Goal: Task Accomplishment & Management: Use online tool/utility

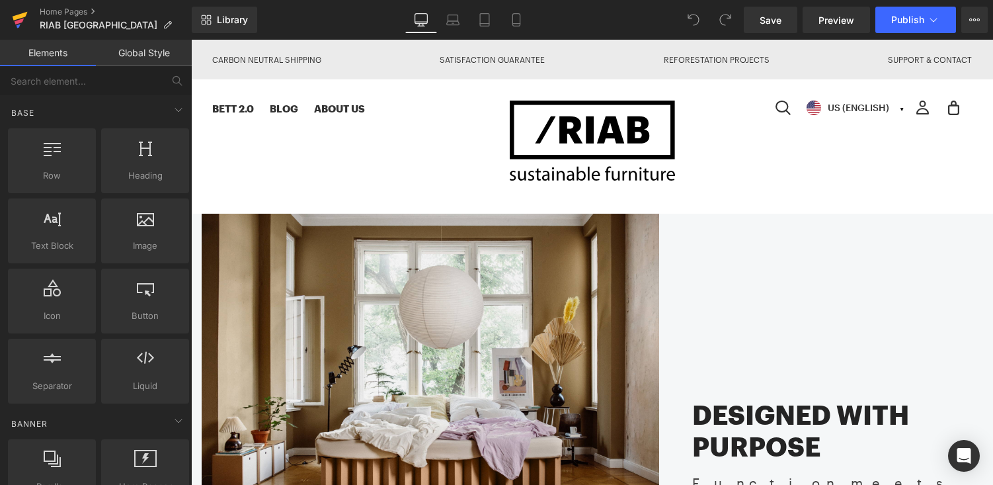
click at [23, 16] on icon at bounding box center [20, 16] width 15 height 9
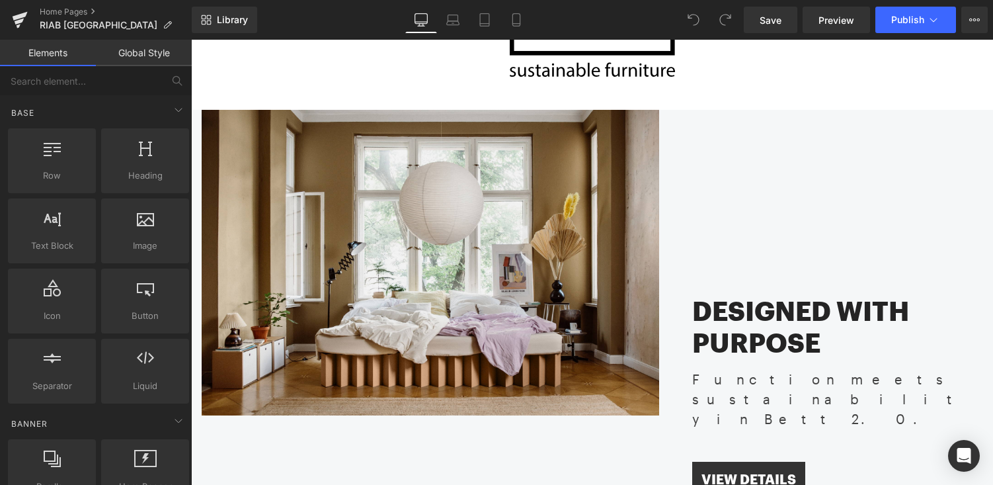
scroll to position [84, 0]
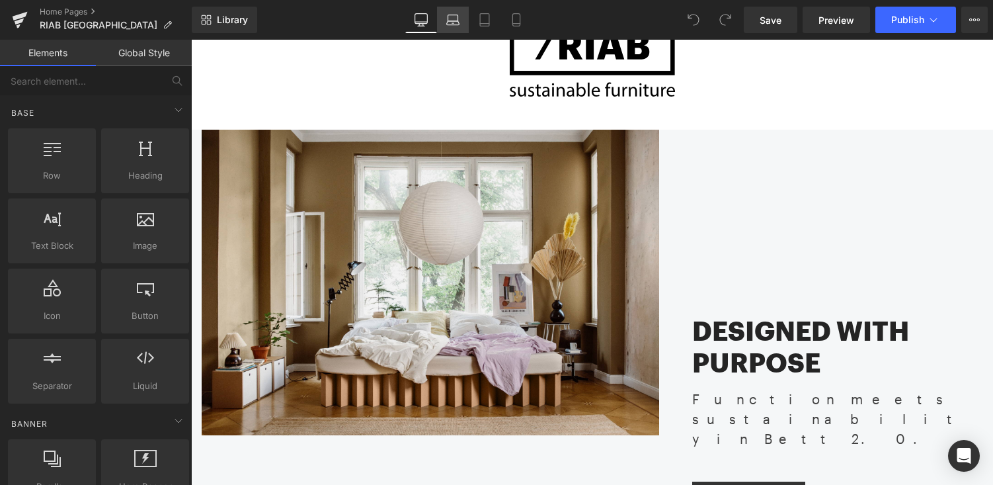
click at [456, 15] on icon at bounding box center [453, 18] width 10 height 6
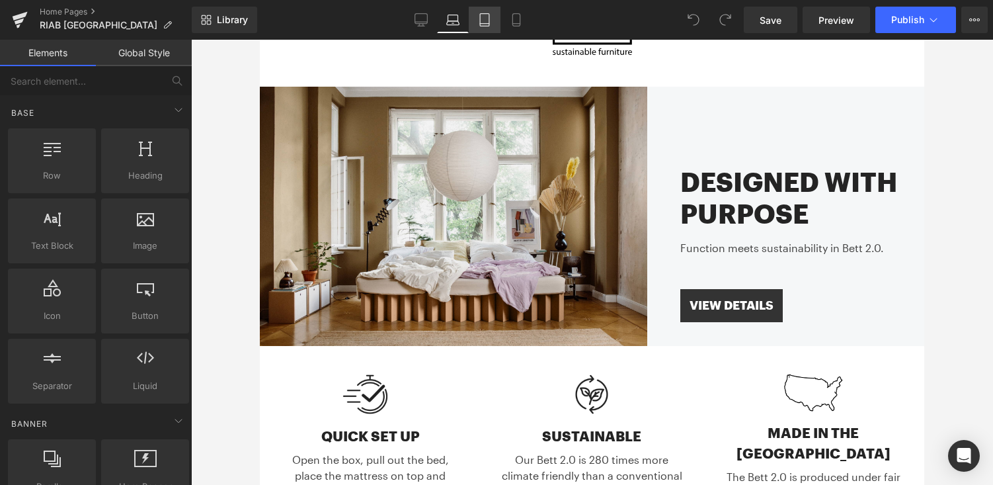
click at [491, 21] on icon at bounding box center [484, 19] width 13 height 13
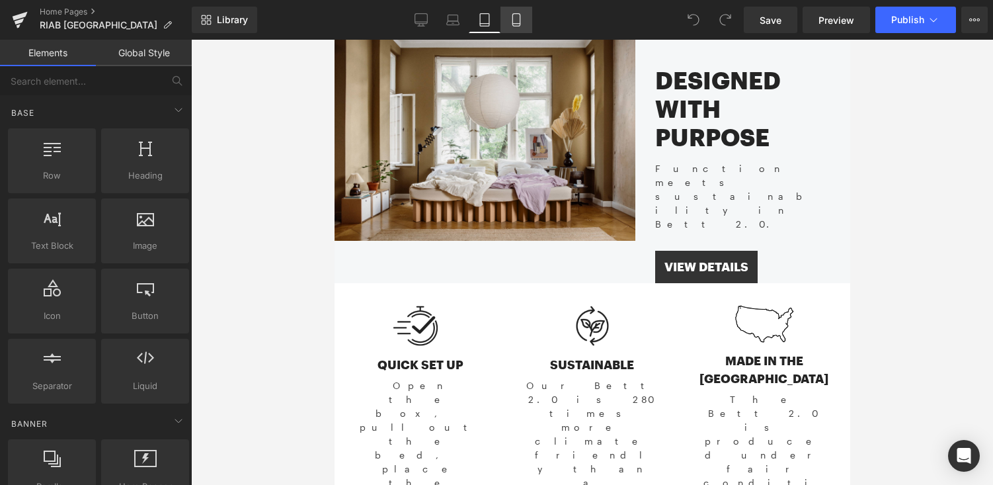
click at [518, 19] on icon at bounding box center [516, 19] width 13 height 13
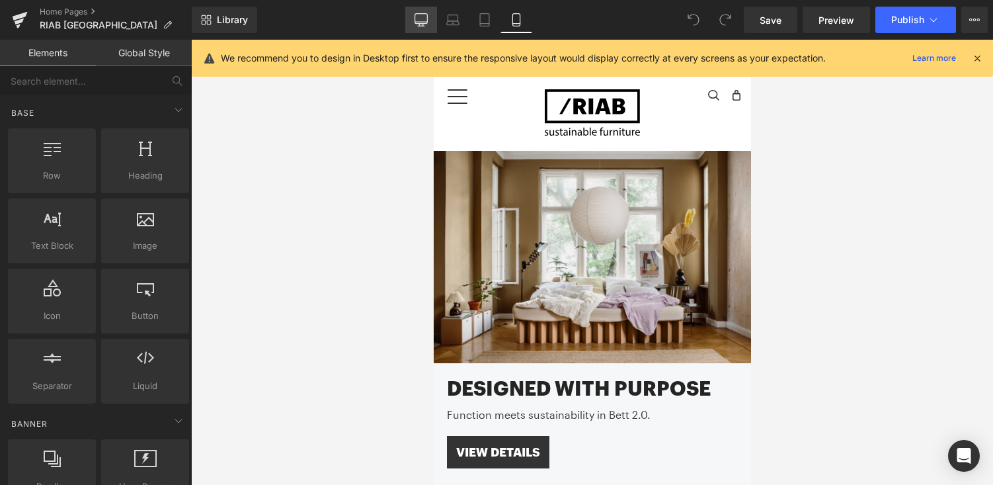
click at [423, 13] on icon at bounding box center [421, 19] width 13 height 13
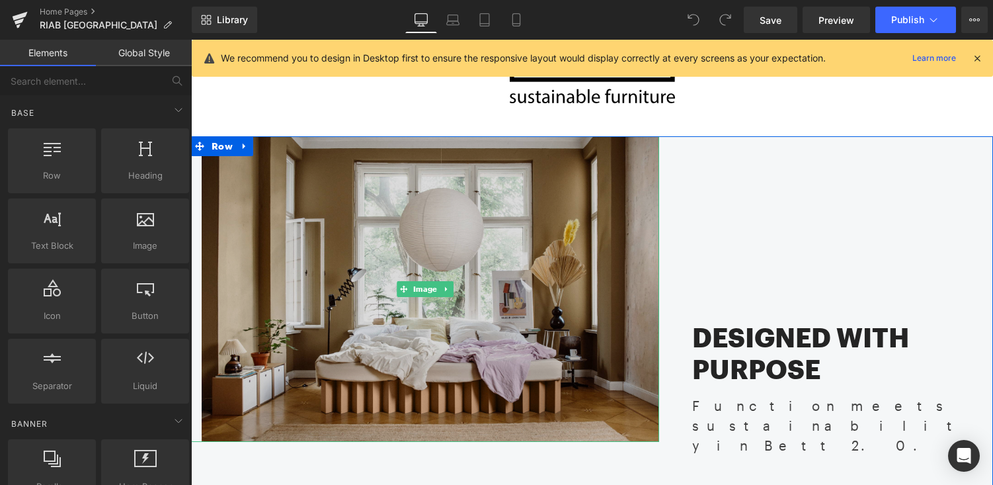
scroll to position [89, 0]
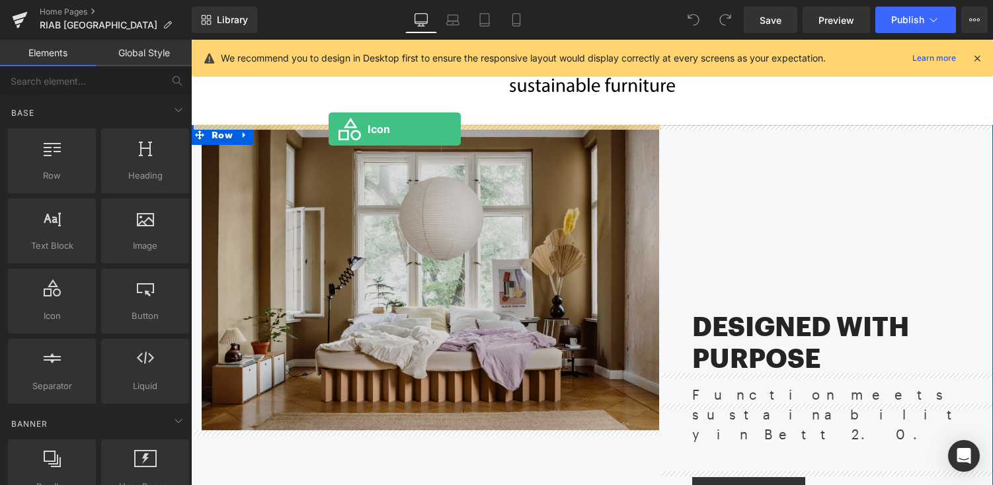
drag, startPoint x: 252, startPoint y: 351, endPoint x: 329, endPoint y: 129, distance: 235.1
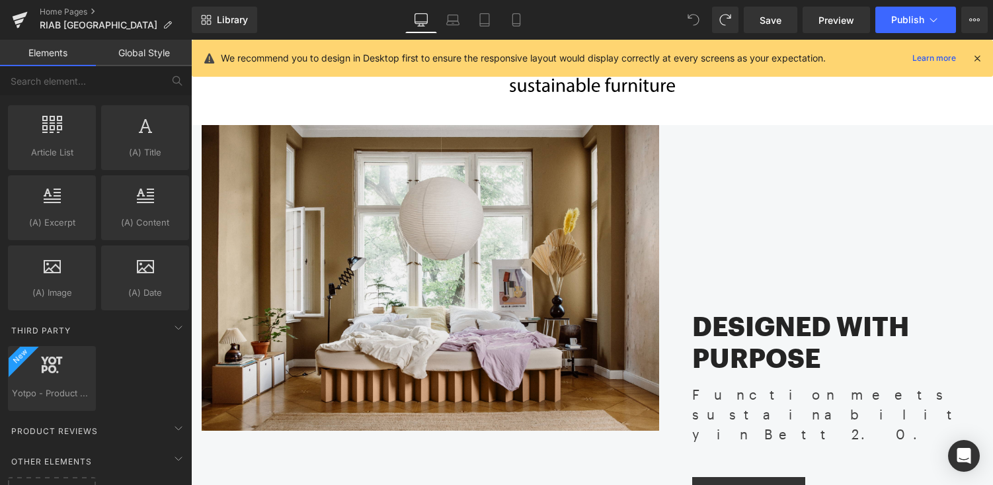
scroll to position [2599, 0]
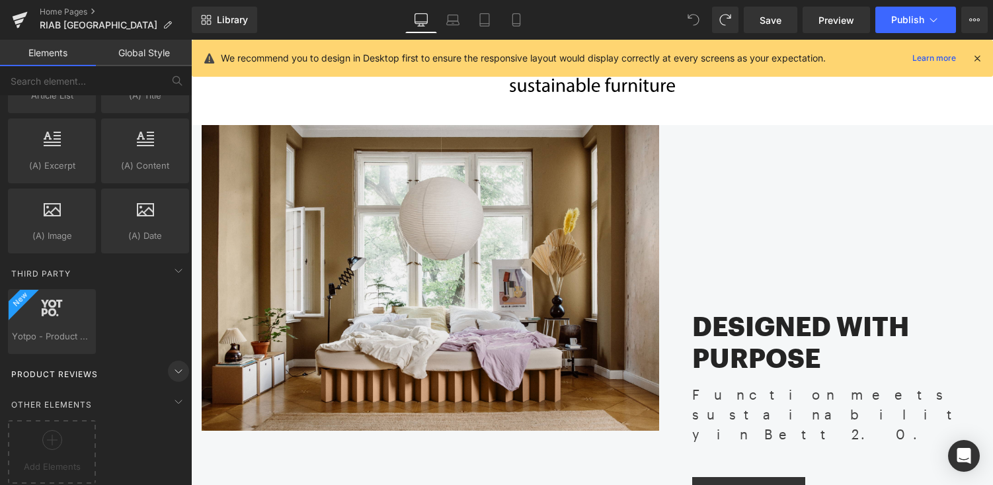
click at [175, 363] on icon at bounding box center [179, 371] width 16 height 16
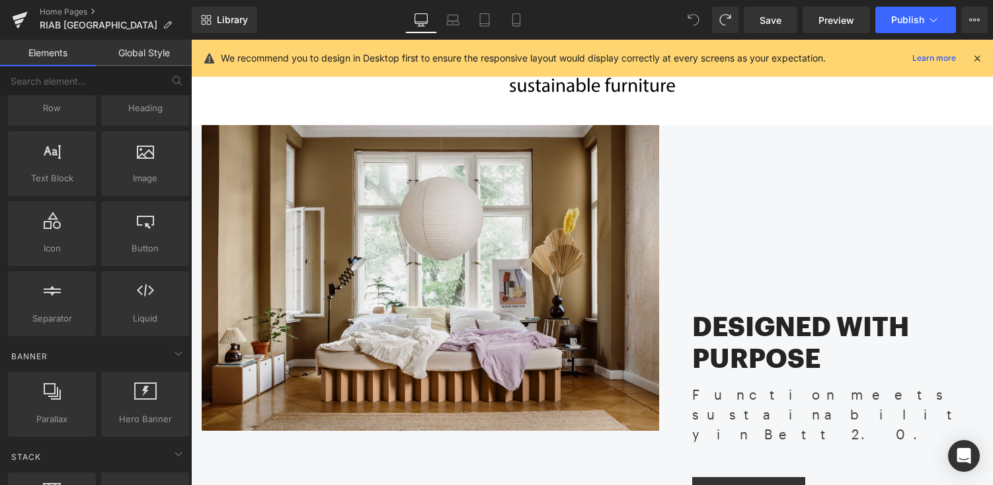
scroll to position [0, 0]
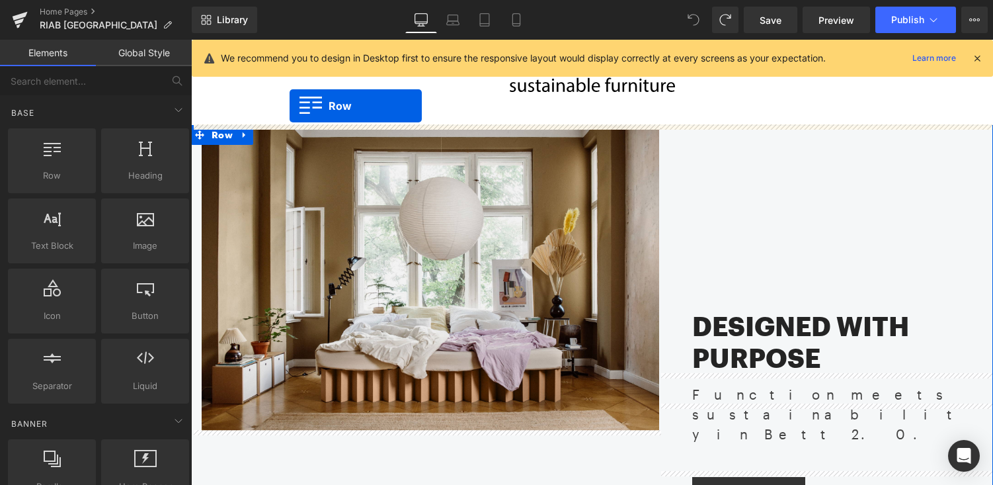
drag, startPoint x: 255, startPoint y: 215, endPoint x: 290, endPoint y: 105, distance: 115.0
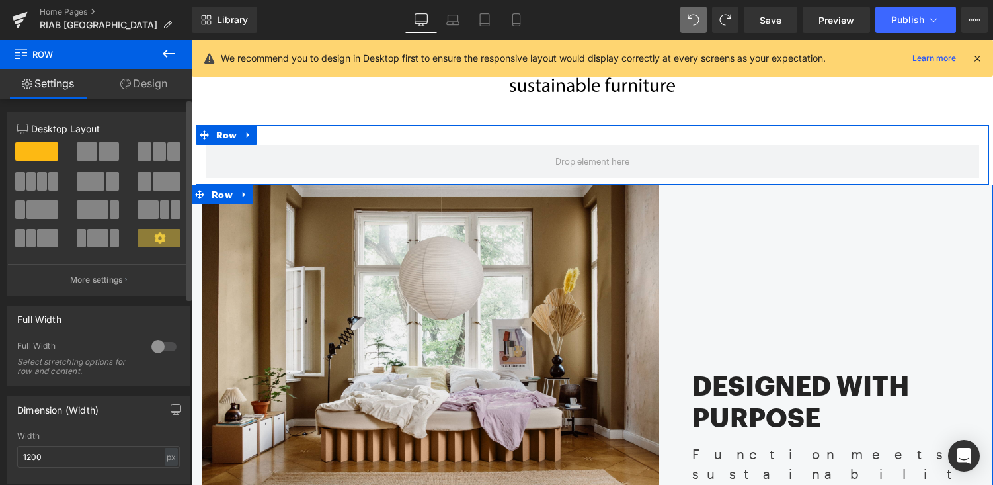
click at [167, 346] on div at bounding box center [164, 346] width 32 height 21
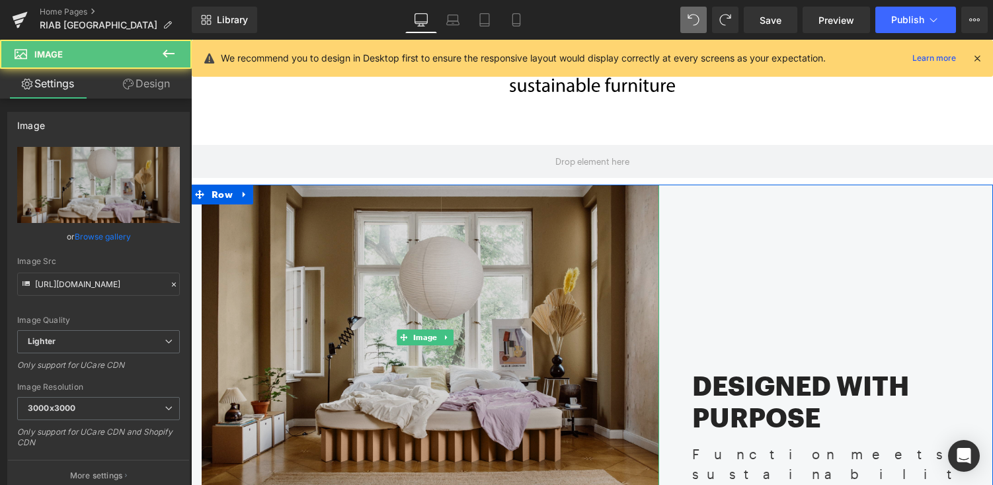
click at [198, 243] on img at bounding box center [425, 338] width 468 height 306
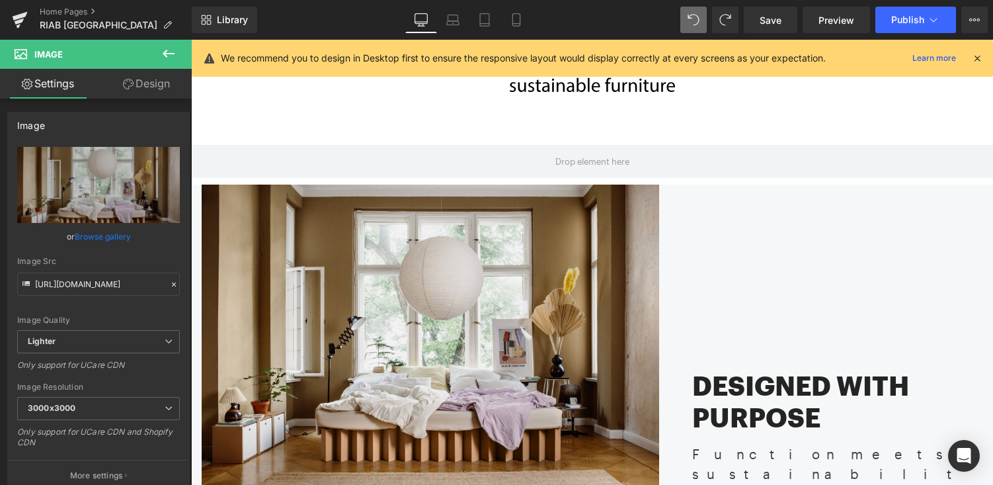
click at [169, 51] on icon at bounding box center [169, 54] width 16 height 16
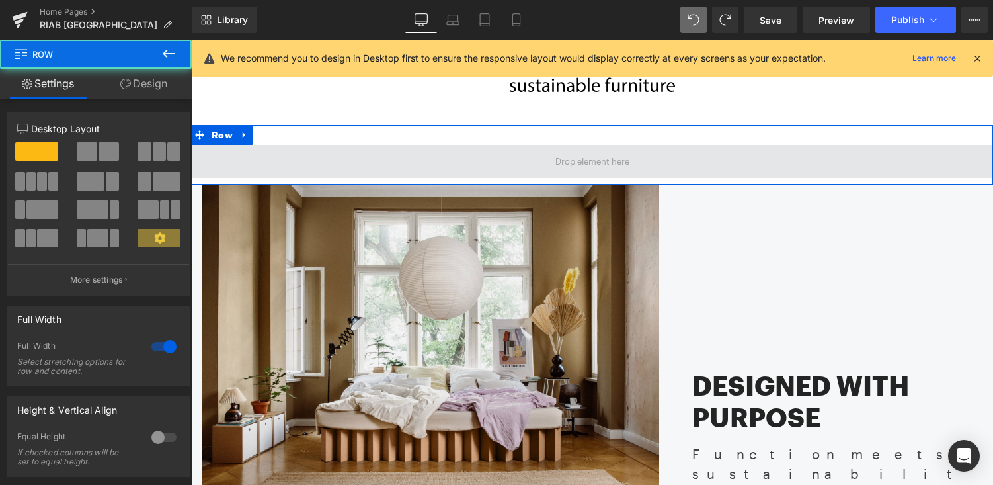
click at [343, 155] on span at bounding box center [592, 161] width 802 height 33
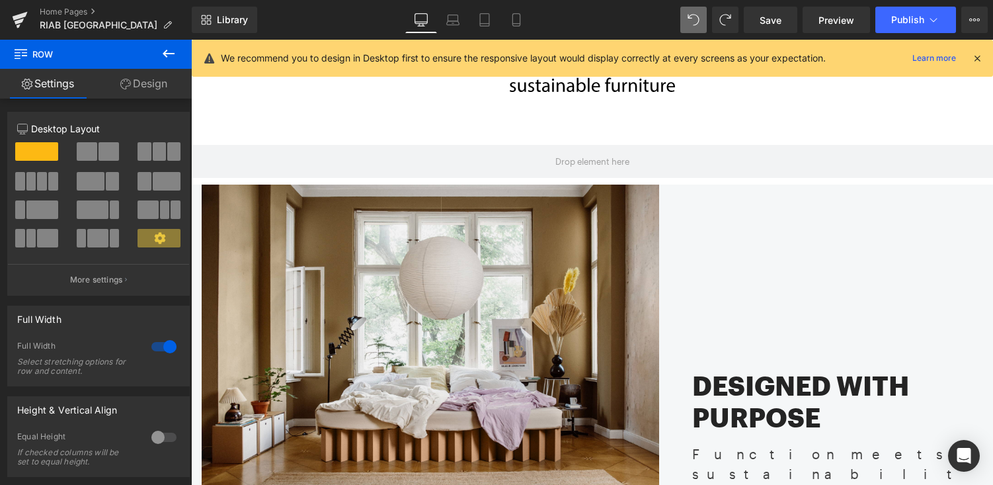
click at [171, 52] on icon at bounding box center [169, 54] width 16 height 16
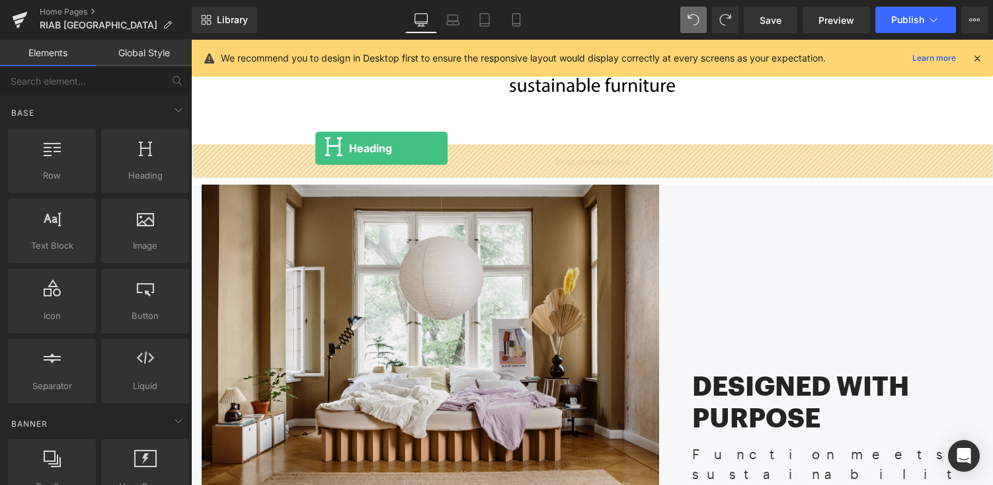
drag, startPoint x: 310, startPoint y: 201, endPoint x: 315, endPoint y: 148, distance: 53.2
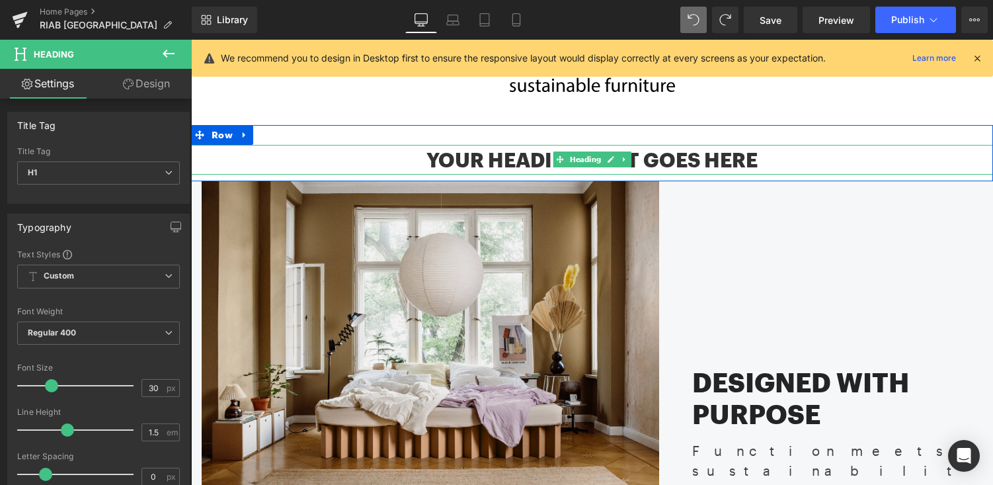
click at [464, 161] on h1 "Your heading text goes here" at bounding box center [592, 160] width 802 height 30
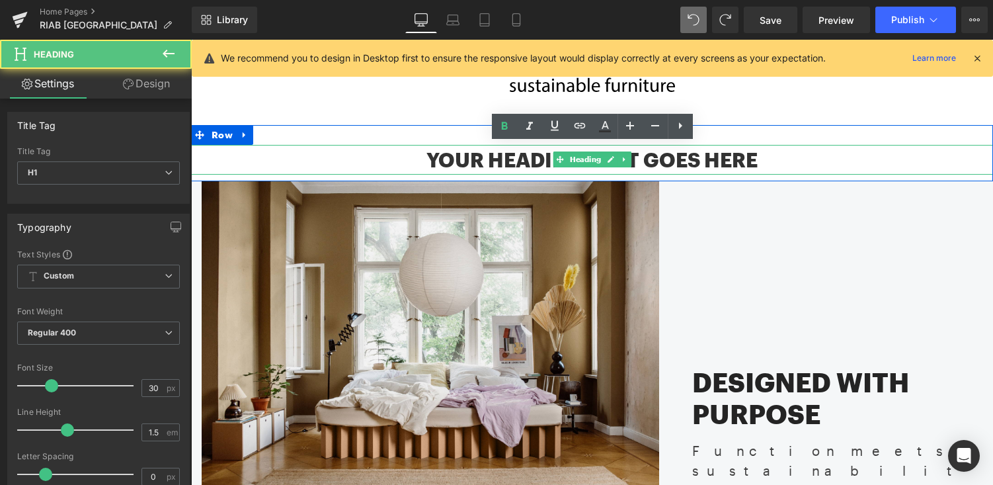
click at [464, 161] on h1 "Your heading text goes here" at bounding box center [592, 160] width 802 height 30
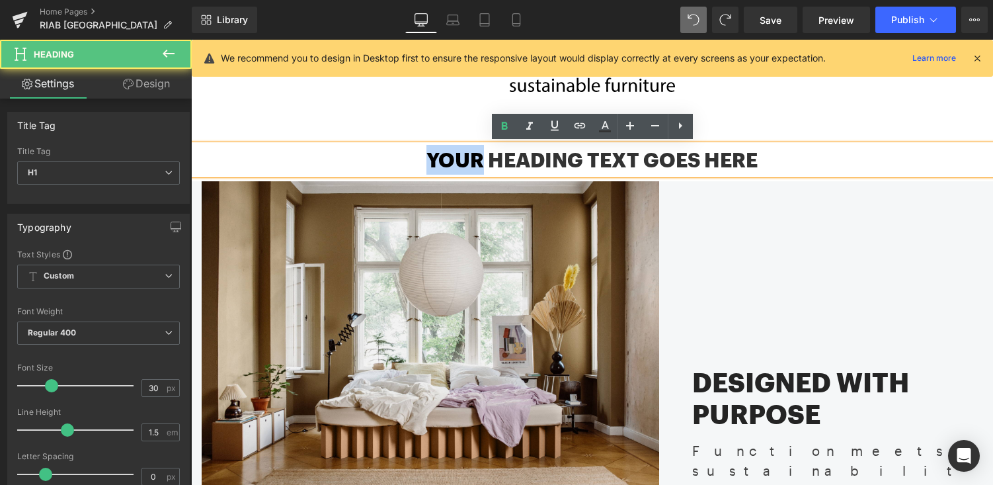
click at [464, 161] on h1 "Your heading text goes here" at bounding box center [592, 160] width 802 height 30
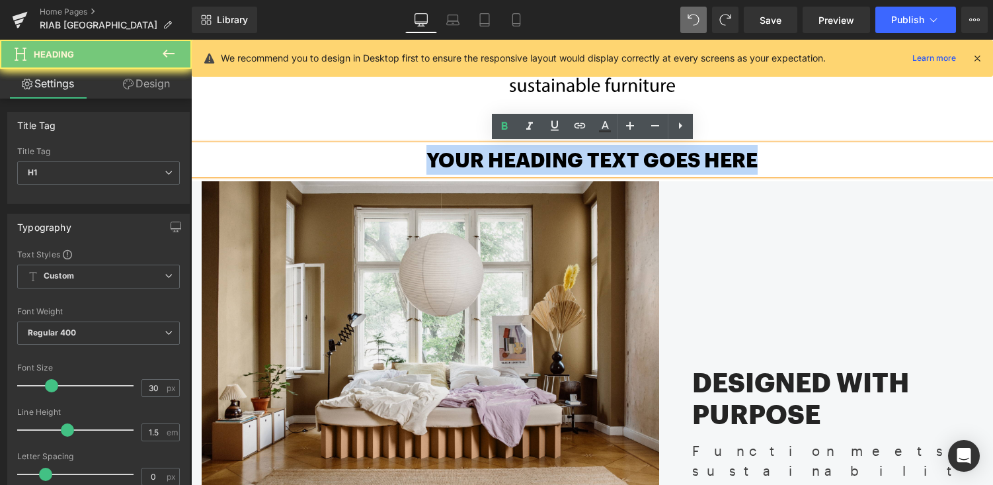
click at [464, 161] on h1 "Your heading text goes here" at bounding box center [592, 160] width 802 height 30
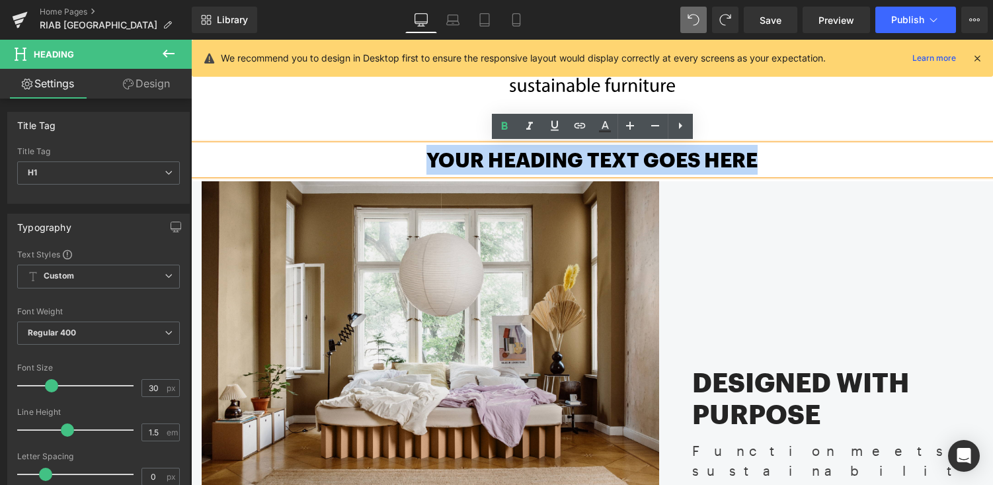
paste div
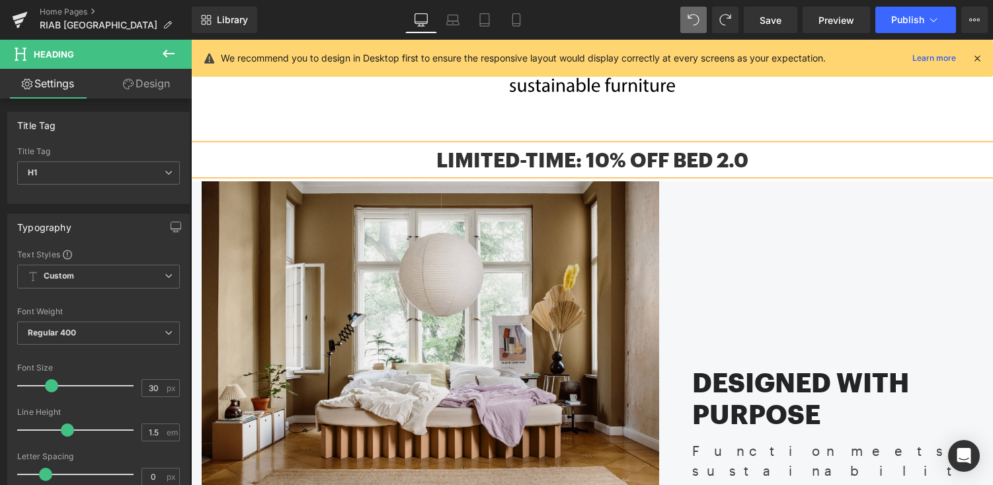
click at [587, 165] on h1 "Limited-time: 10% off Bed 2.0" at bounding box center [592, 160] width 802 height 30
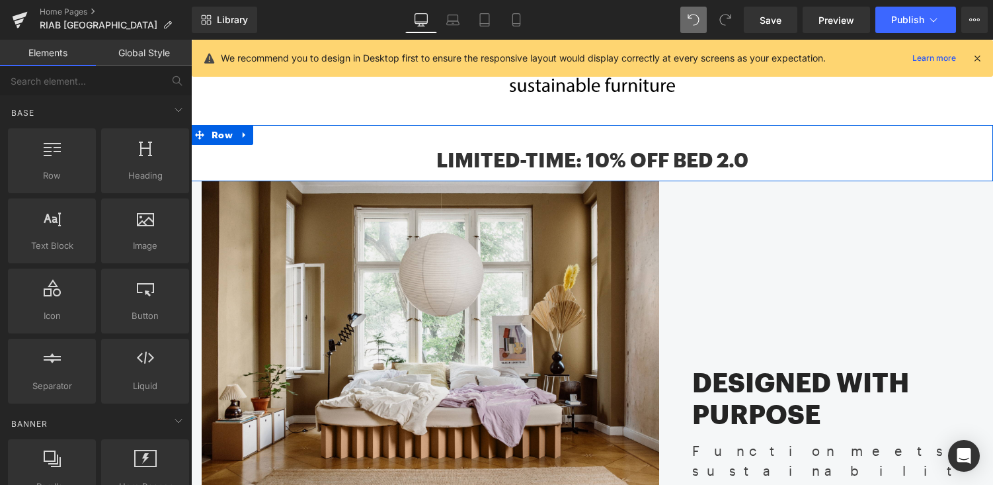
click at [389, 136] on div "Limited-time: 10% off Bed 2.0 Heading Row" at bounding box center [592, 153] width 802 height 56
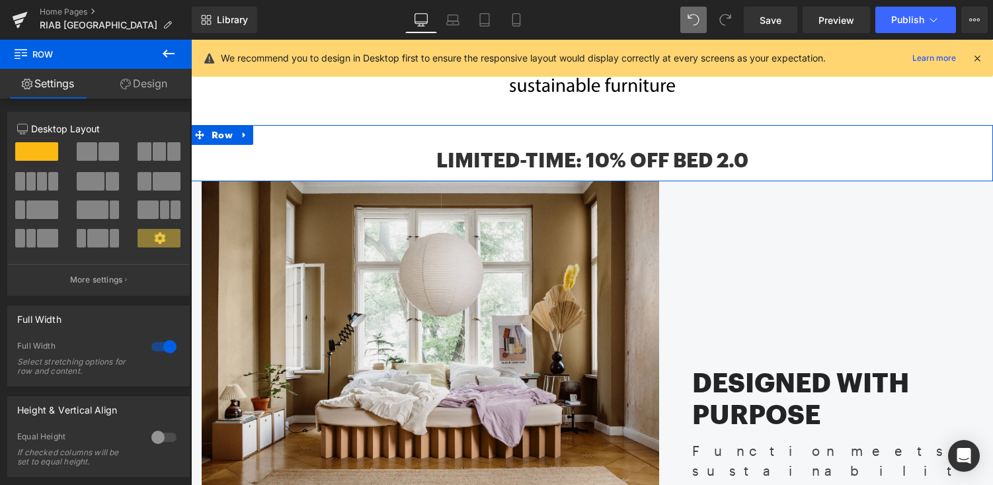
click at [142, 86] on link "Design" at bounding box center [144, 84] width 96 height 30
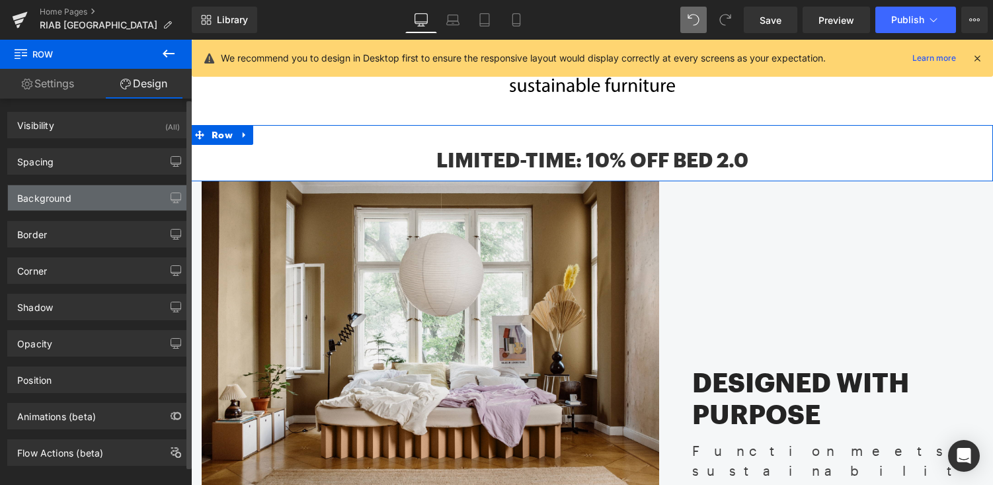
click at [112, 197] on div "Background" at bounding box center [98, 197] width 181 height 25
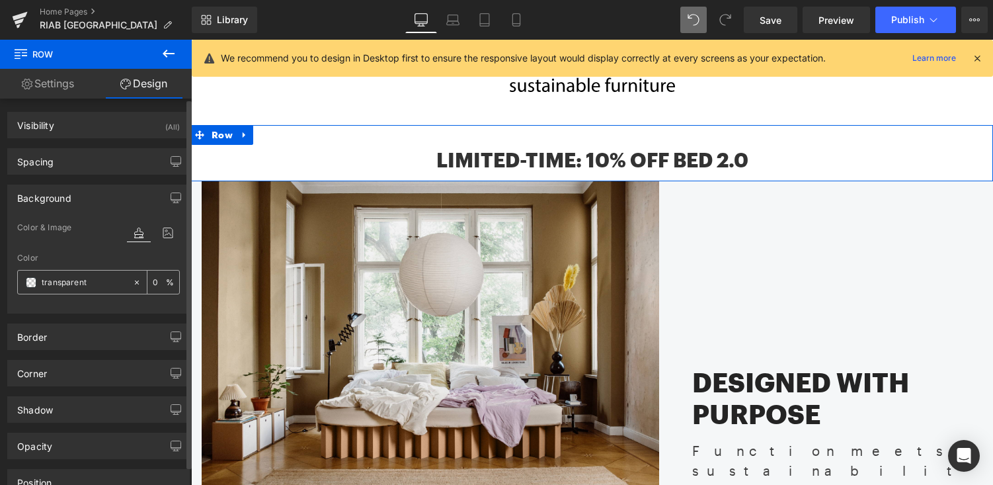
click at [30, 283] on span at bounding box center [31, 282] width 11 height 11
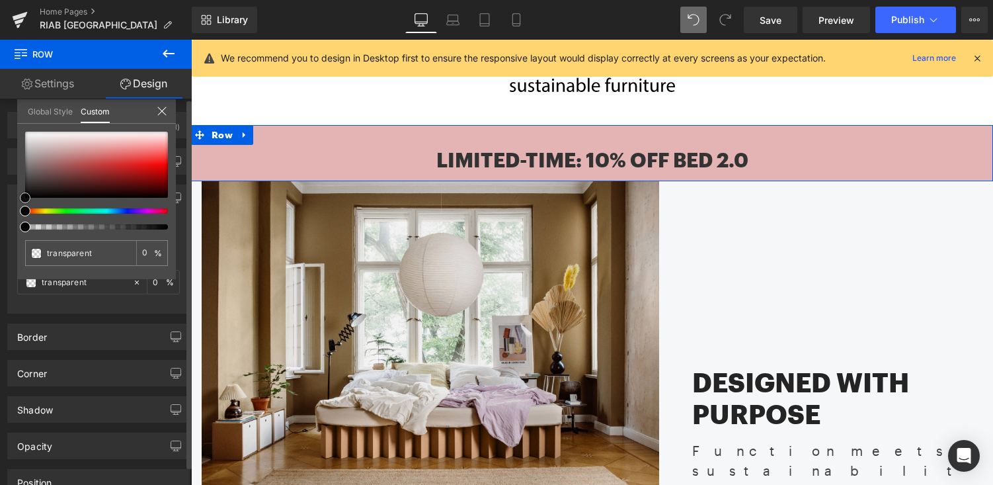
click at [93, 145] on div at bounding box center [96, 165] width 143 height 66
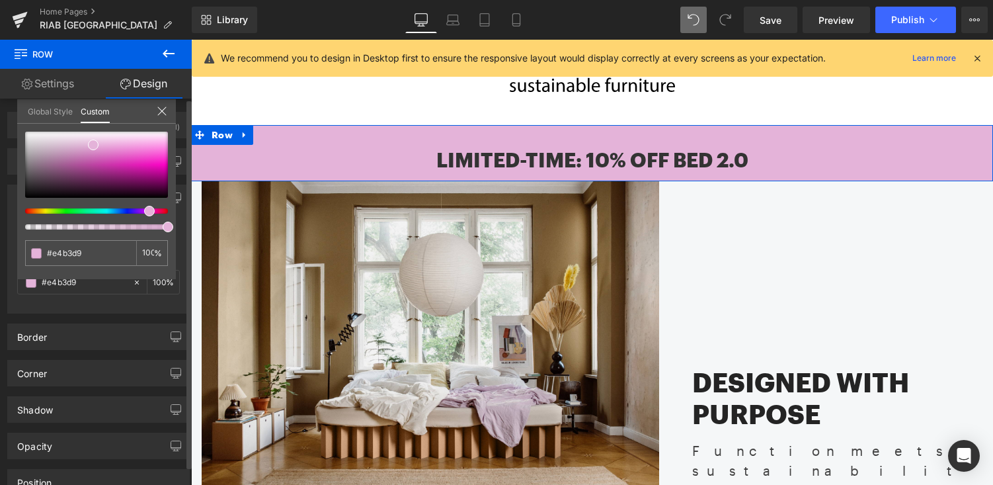
click at [144, 212] on div at bounding box center [91, 210] width 143 height 5
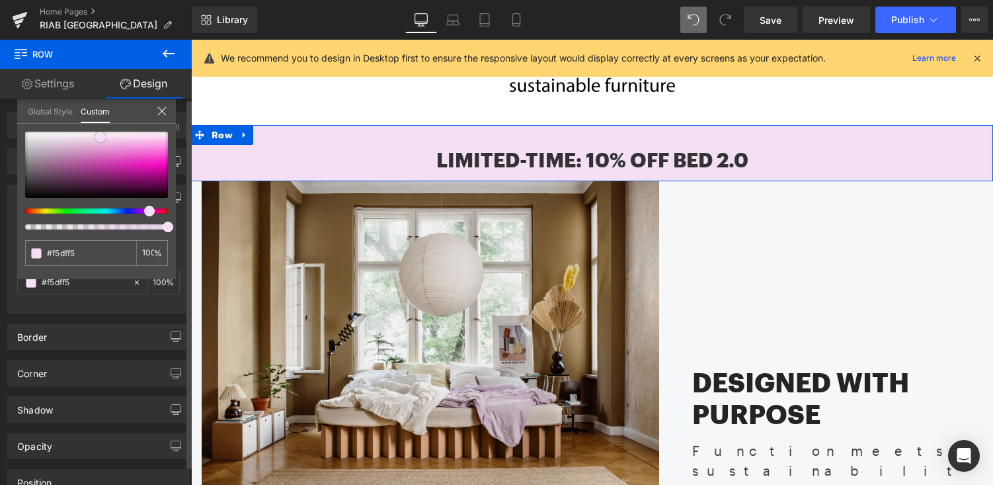
drag, startPoint x: 94, startPoint y: 143, endPoint x: 101, endPoint y: 135, distance: 10.8
click at [101, 135] on span at bounding box center [100, 137] width 11 height 11
click at [141, 83] on link "Design" at bounding box center [144, 84] width 96 height 30
click at [70, 81] on link "Settings" at bounding box center [48, 84] width 96 height 30
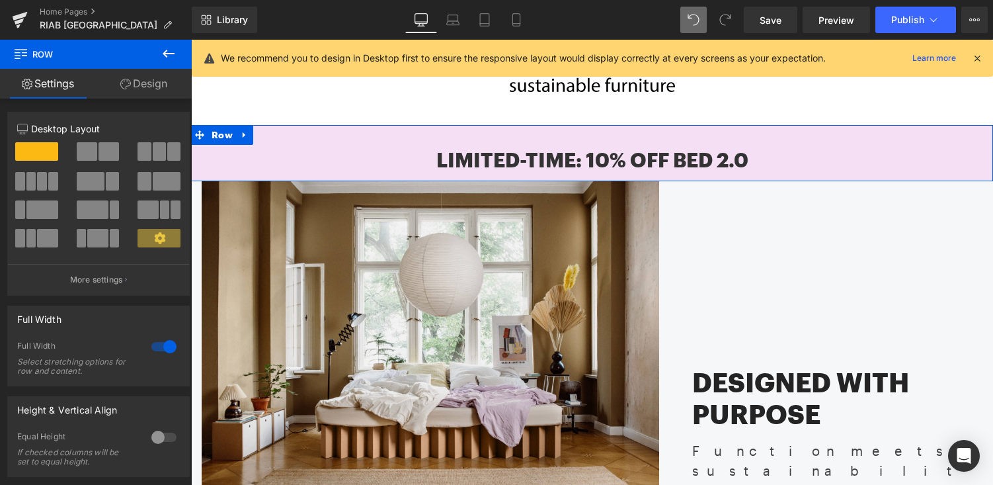
click at [154, 84] on link "Design" at bounding box center [144, 84] width 96 height 30
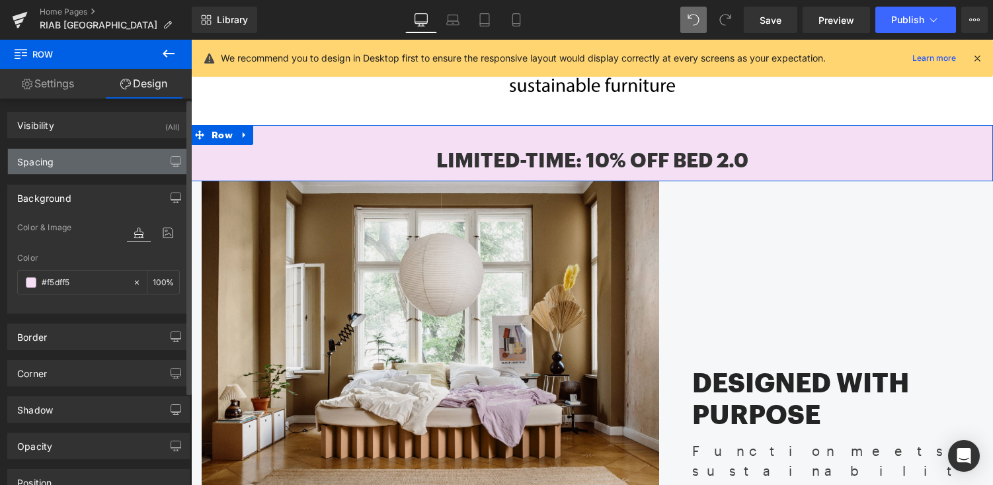
click at [89, 163] on div "Spacing" at bounding box center [98, 161] width 181 height 25
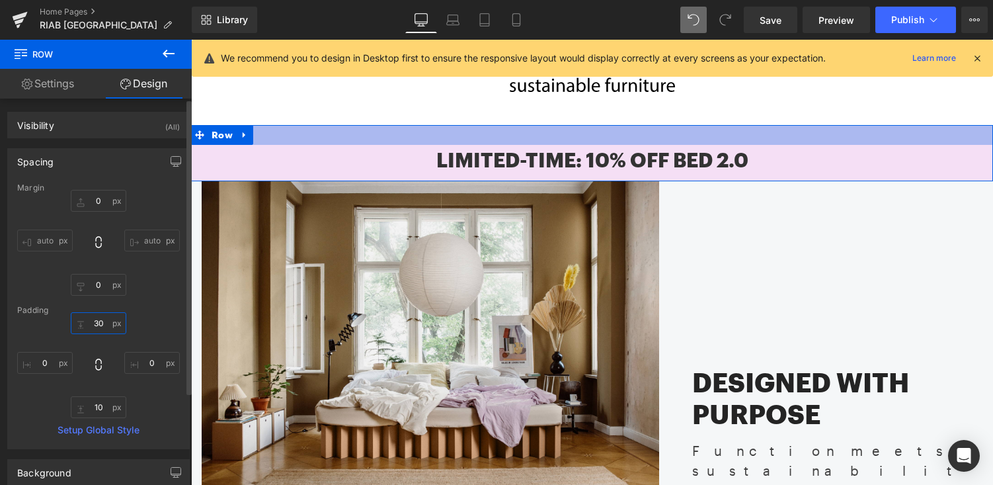
click at [101, 319] on input "30" at bounding box center [99, 323] width 56 height 22
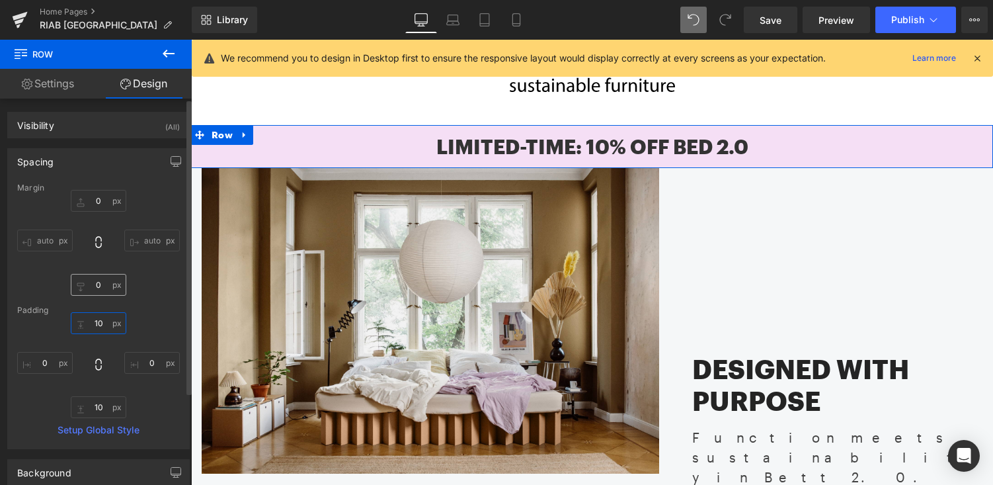
type input "10"
click at [98, 286] on input "0" at bounding box center [99, 285] width 56 height 22
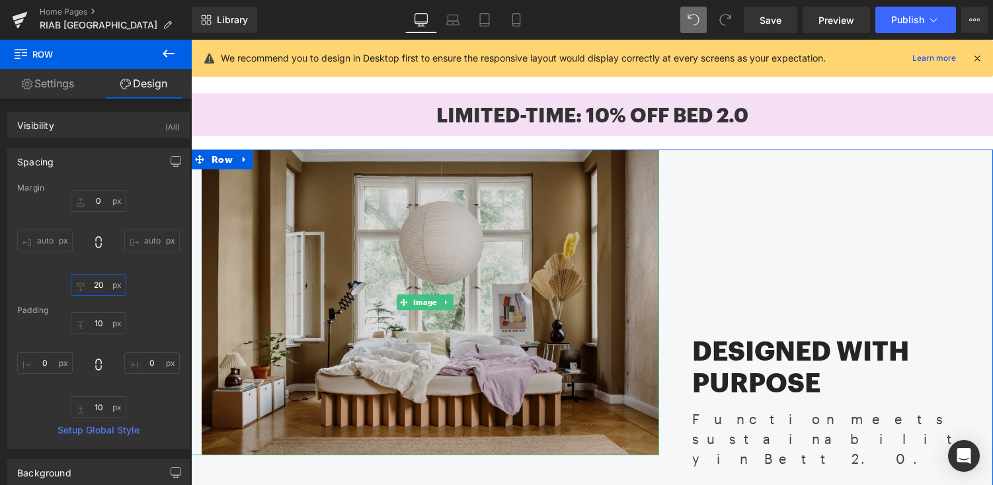
scroll to position [153, 0]
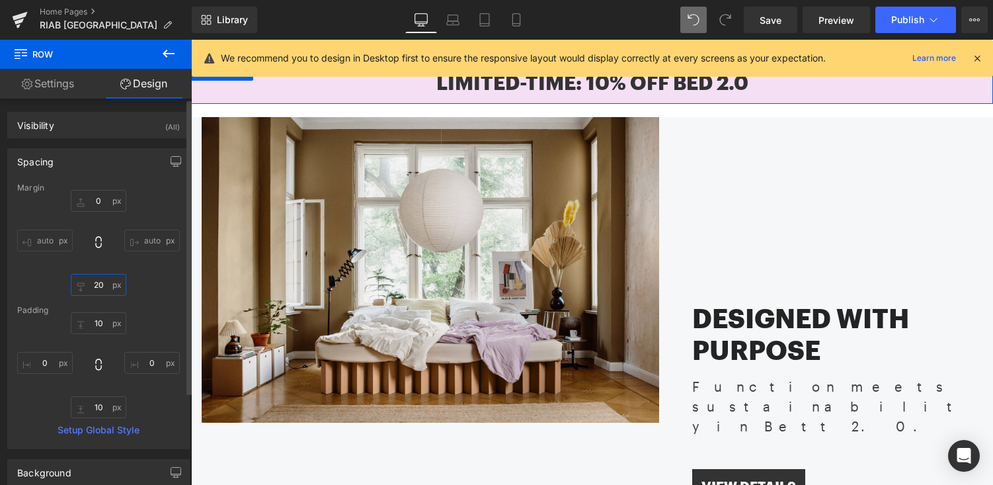
type input "20"
click at [75, 162] on div "Spacing" at bounding box center [98, 161] width 181 height 25
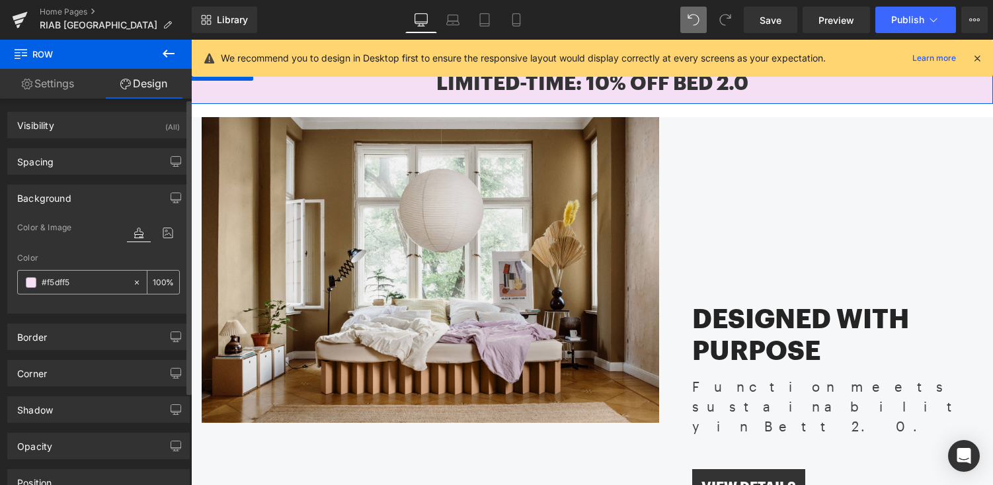
click at [92, 286] on input "transparent" at bounding box center [84, 282] width 85 height 15
click at [49, 282] on input "transparent" at bounding box center [84, 282] width 85 height 15
click at [134, 230] on icon at bounding box center [139, 232] width 24 height 17
click at [77, 187] on div "Background" at bounding box center [98, 197] width 181 height 25
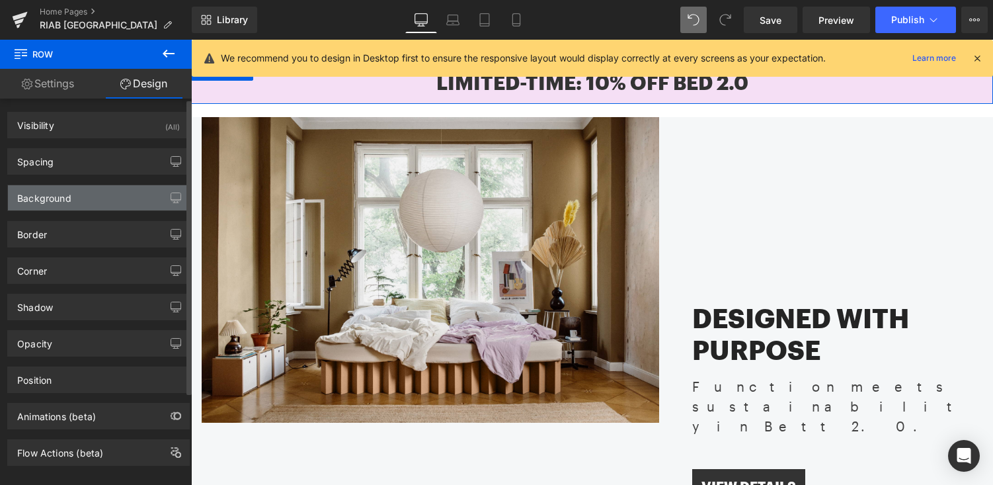
click at [86, 186] on div "Background" at bounding box center [98, 197] width 181 height 25
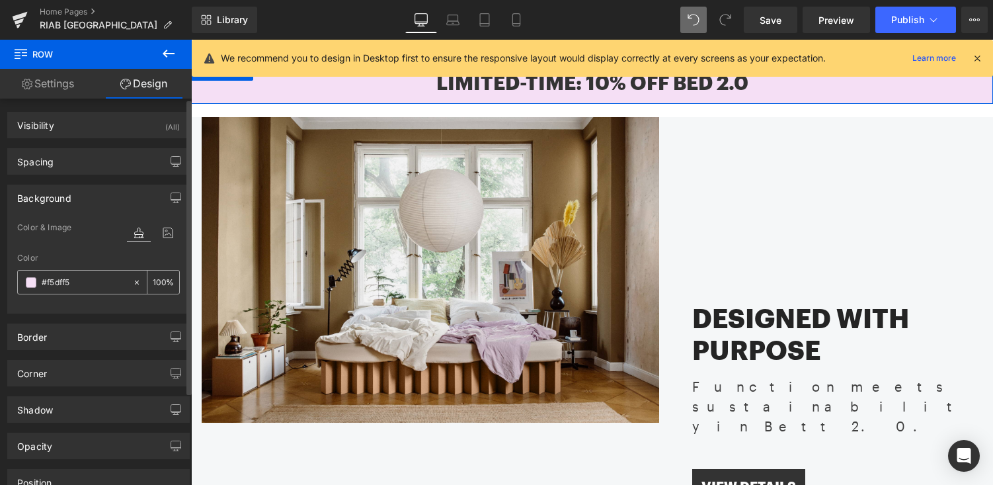
click at [26, 284] on span at bounding box center [31, 282] width 11 height 11
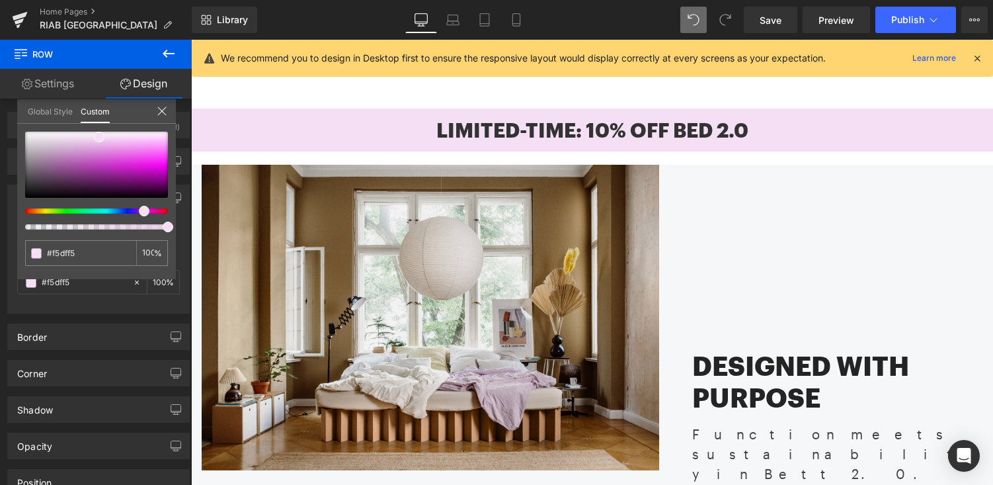
scroll to position [101, 0]
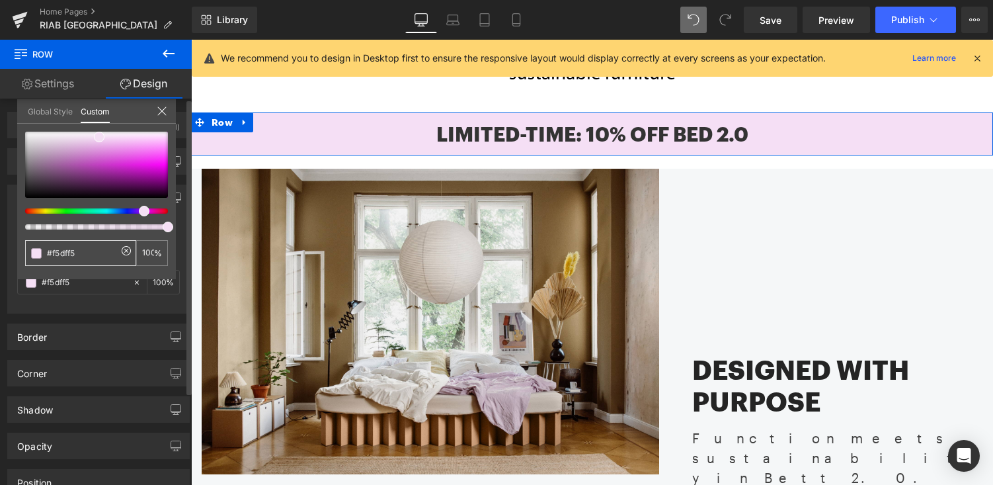
click at [89, 254] on input "#f5dff5" at bounding box center [82, 253] width 70 height 14
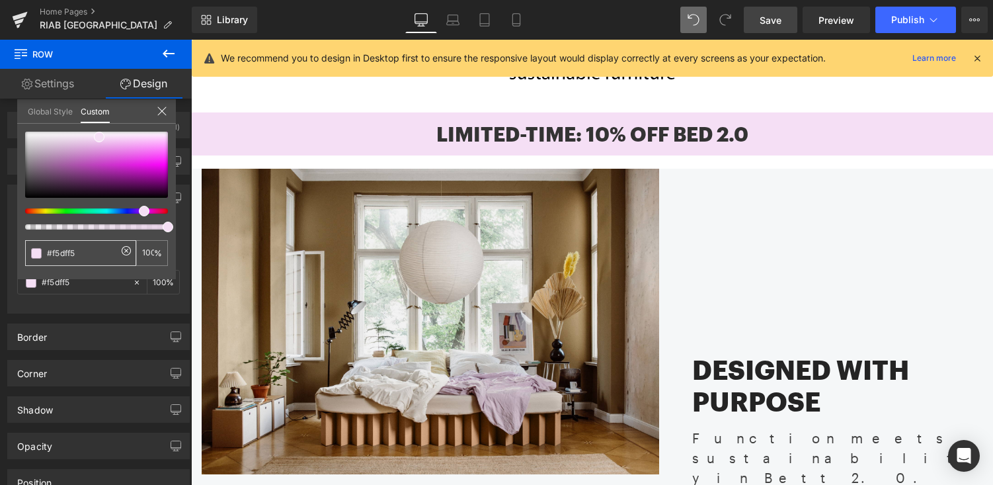
click at [768, 17] on span "Save" at bounding box center [771, 20] width 22 height 14
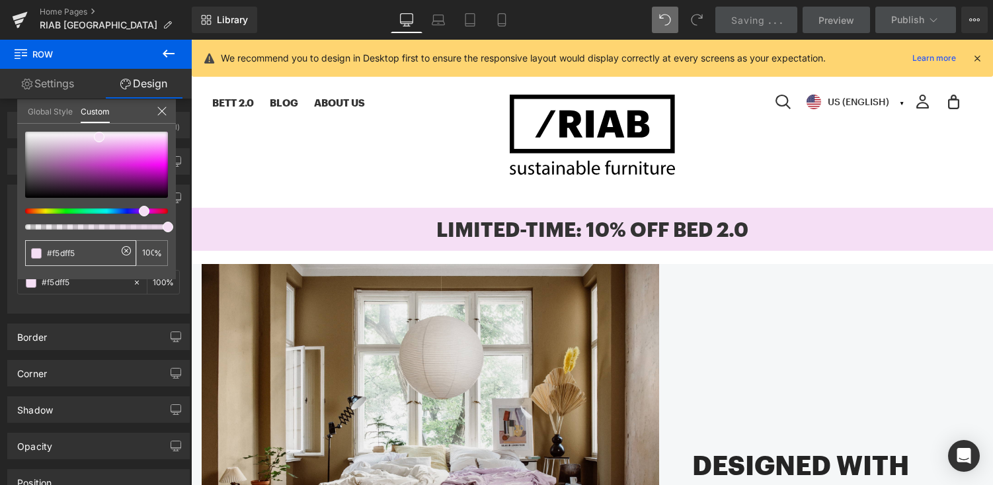
scroll to position [0, 0]
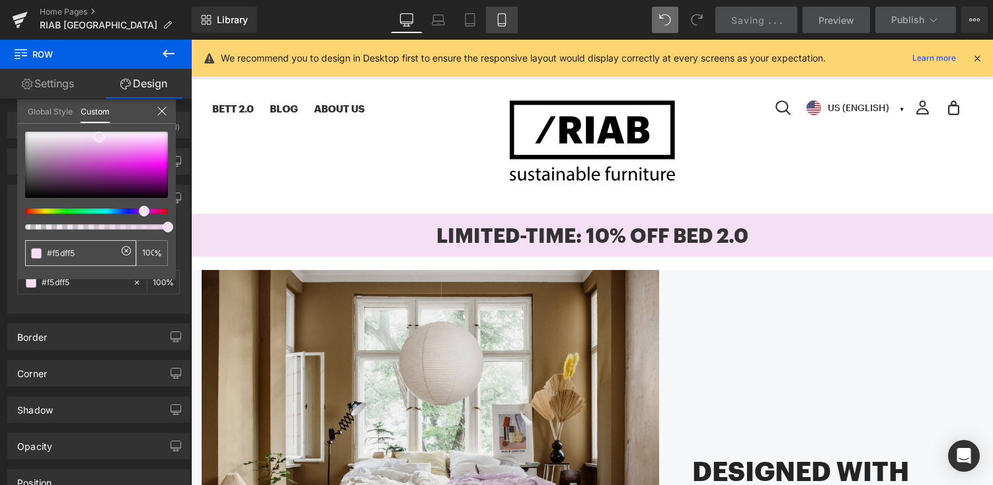
click at [495, 15] on link "Mobile" at bounding box center [502, 20] width 32 height 26
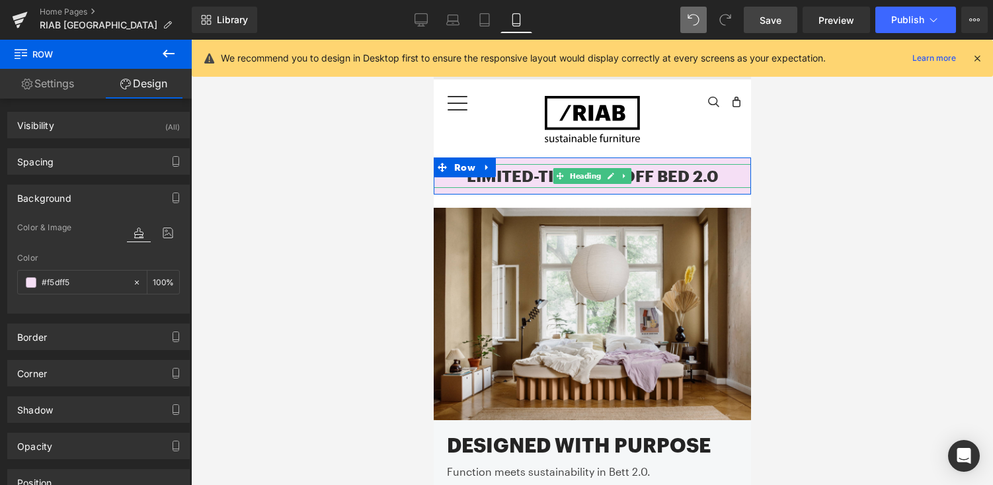
click at [686, 179] on h1 "Limited-time: 10% off Bed 2.0" at bounding box center [591, 176] width 317 height 24
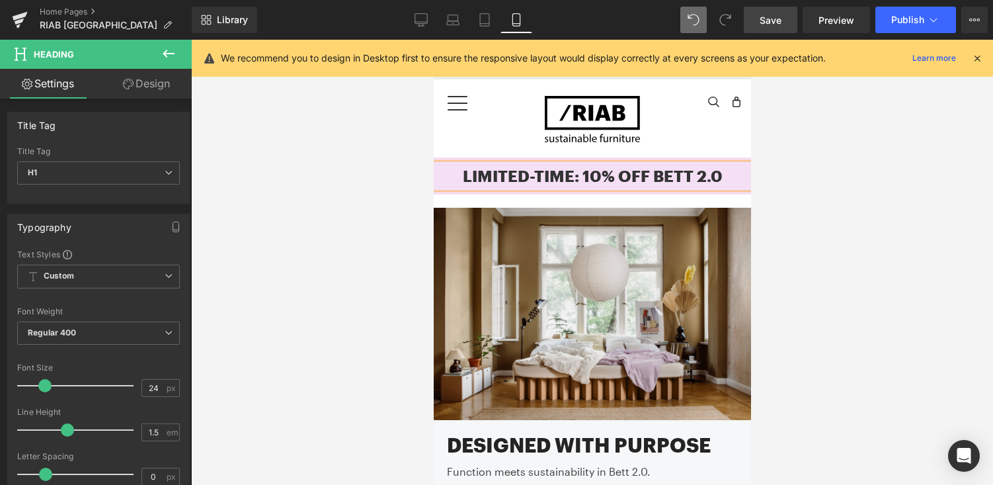
click at [758, 16] on link "Save" at bounding box center [771, 20] width 54 height 26
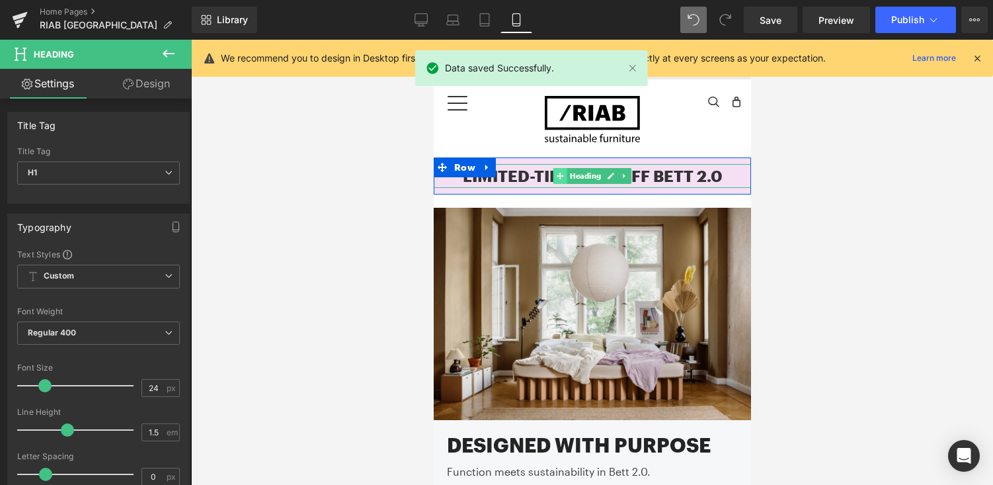
click at [560, 176] on icon at bounding box center [559, 175] width 7 height 7
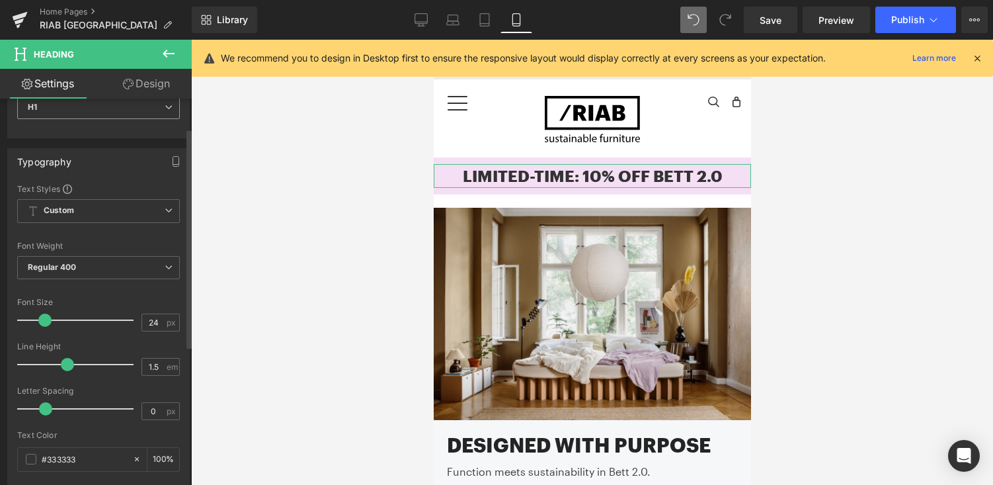
scroll to position [79, 0]
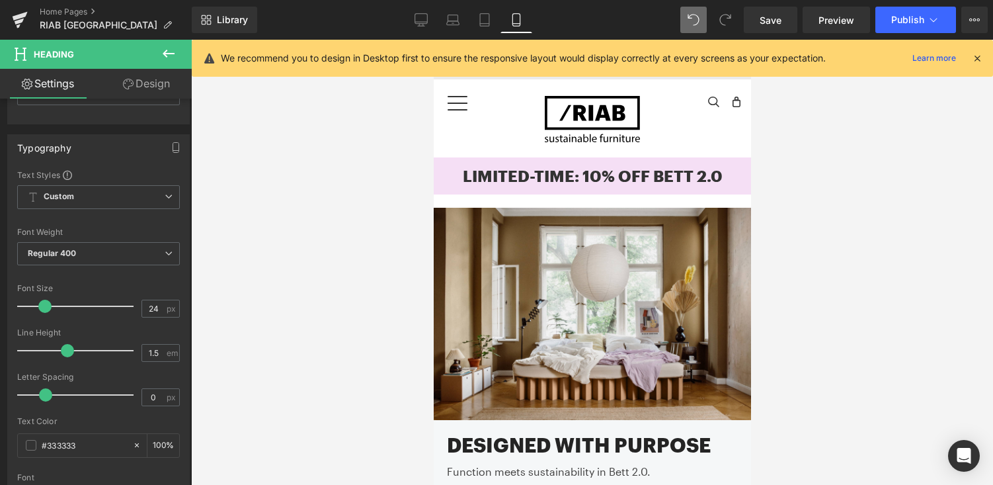
click at [169, 38] on div "Home Pages RIAB [GEOGRAPHIC_DATA]" at bounding box center [96, 20] width 192 height 40
click at [169, 55] on icon at bounding box center [169, 54] width 16 height 16
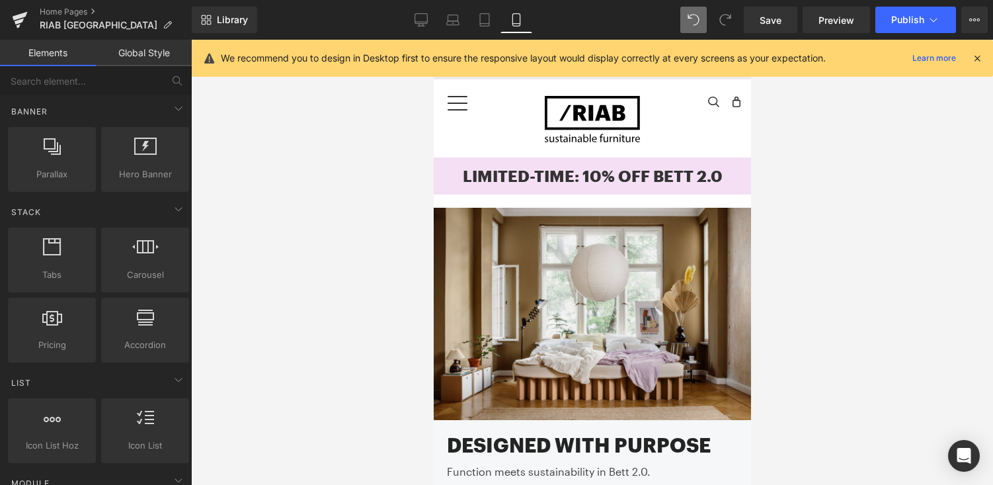
scroll to position [306, 0]
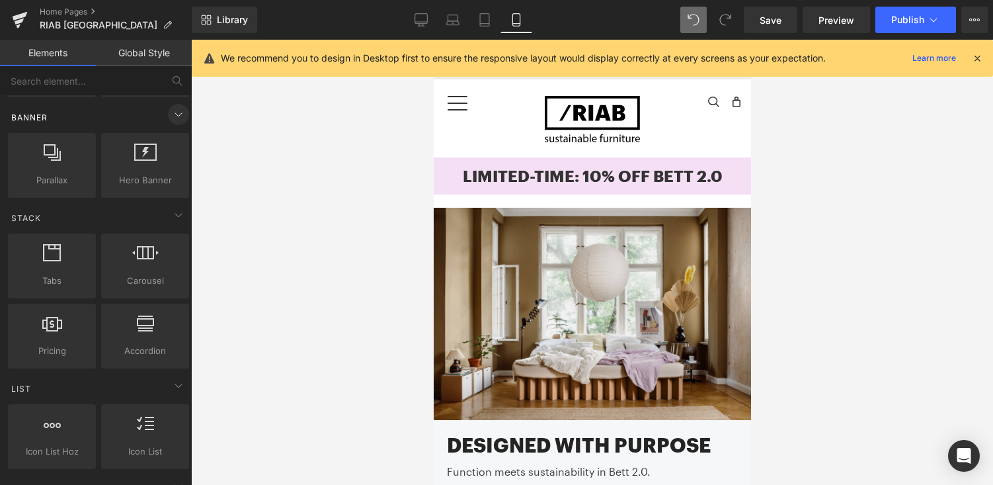
click at [173, 118] on icon at bounding box center [179, 114] width 16 height 16
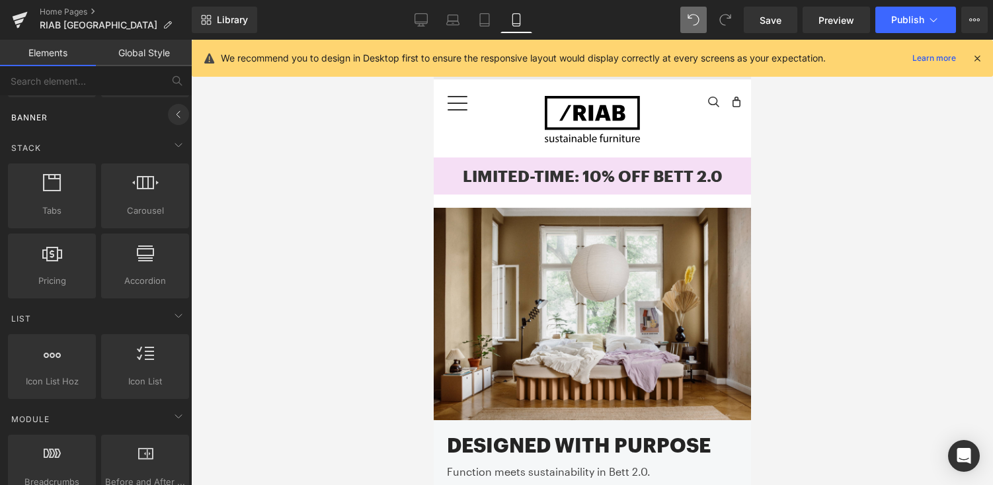
click at [173, 118] on icon at bounding box center [179, 114] width 16 height 16
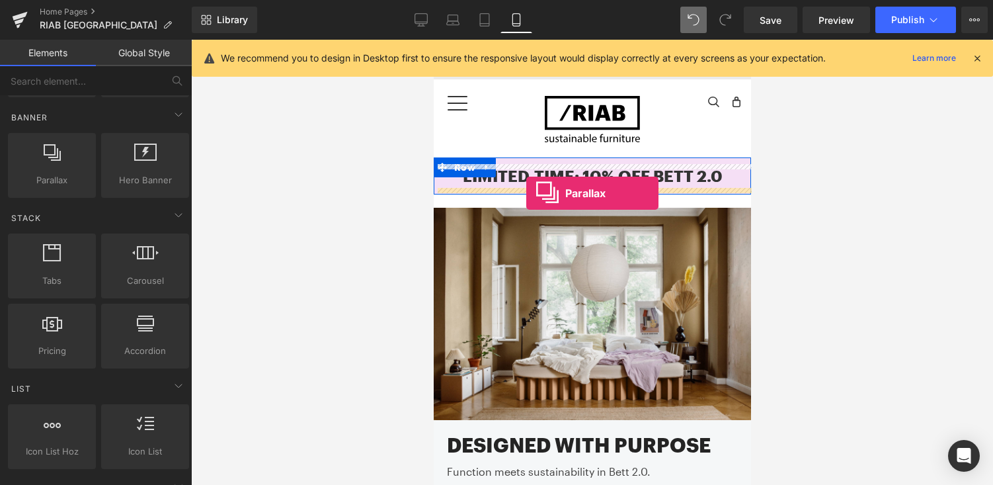
drag, startPoint x: 470, startPoint y: 211, endPoint x: 526, endPoint y: 193, distance: 58.4
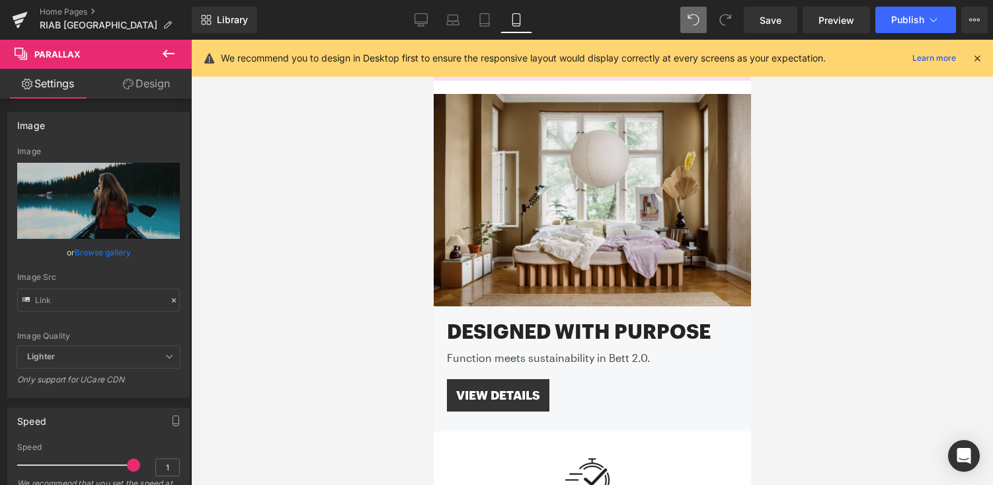
scroll to position [3764, 317]
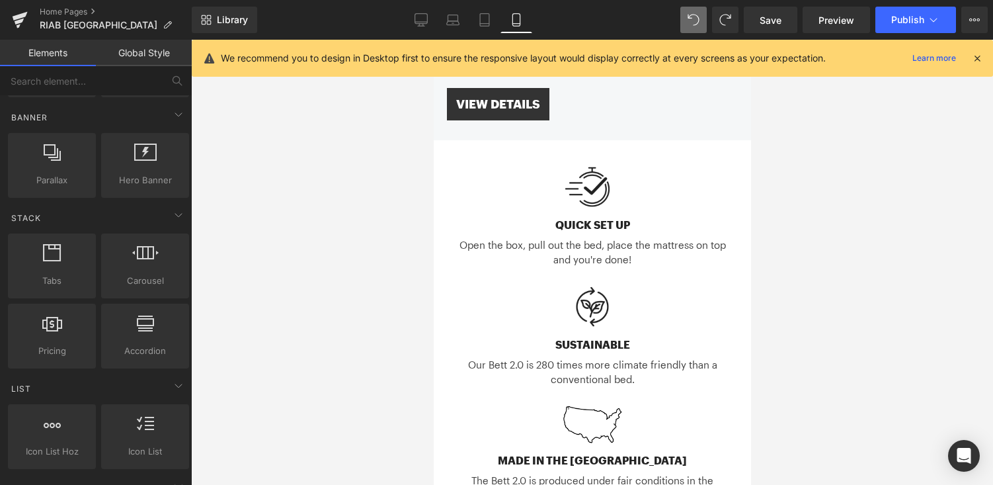
click at [378, 280] on div at bounding box center [592, 262] width 802 height 445
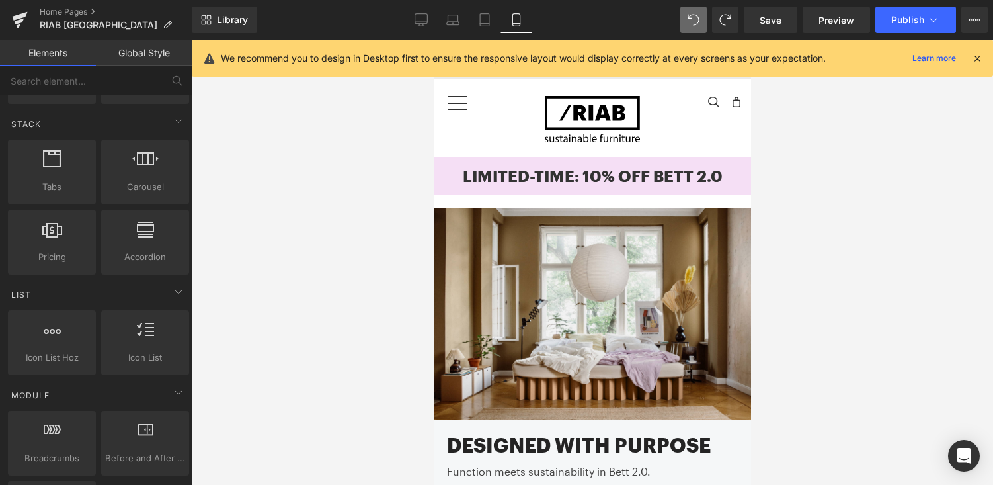
scroll to position [0, 0]
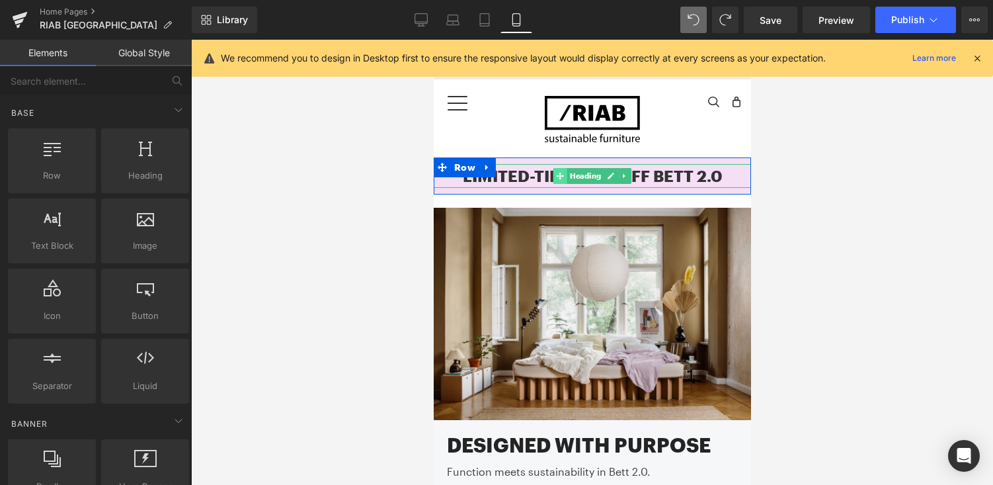
click at [560, 177] on icon at bounding box center [559, 175] width 7 height 7
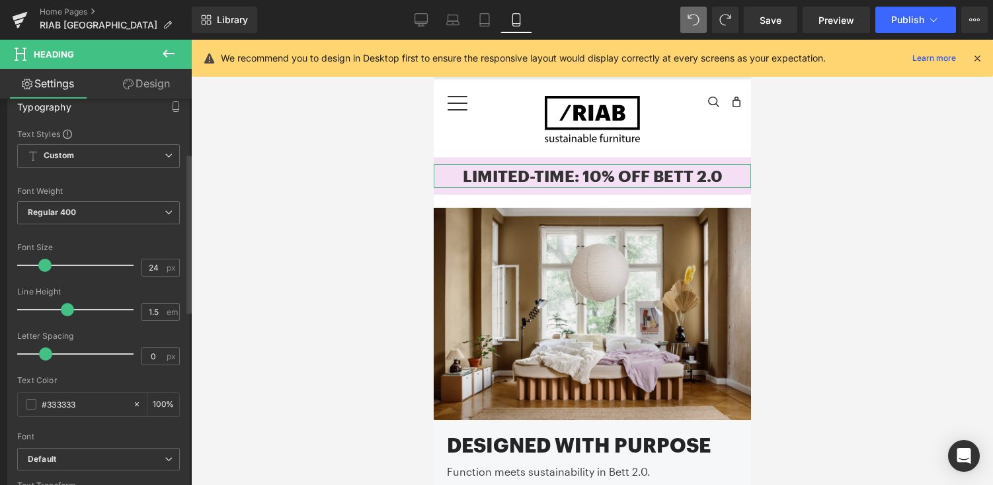
scroll to position [118, 0]
click at [148, 218] on span "Regular 400" at bounding box center [98, 215] width 163 height 23
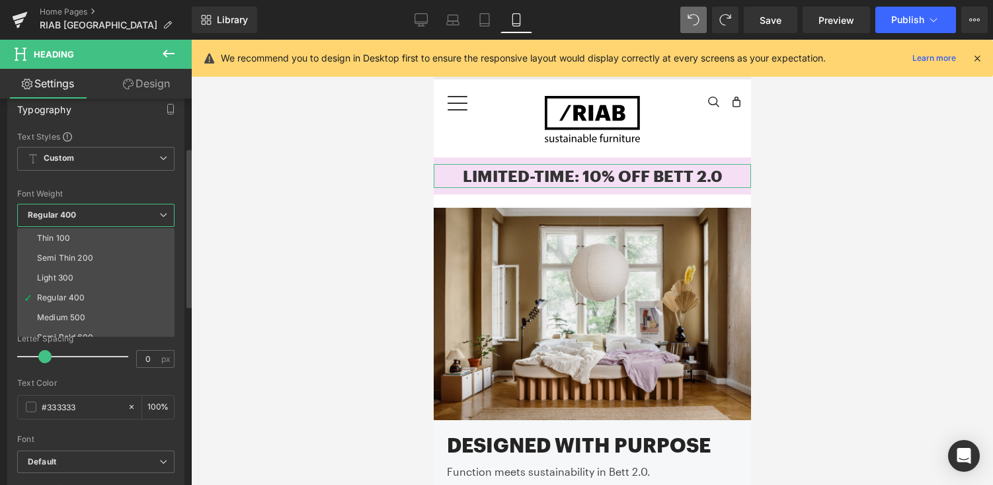
click at [148, 218] on span "Regular 400" at bounding box center [95, 215] width 157 height 23
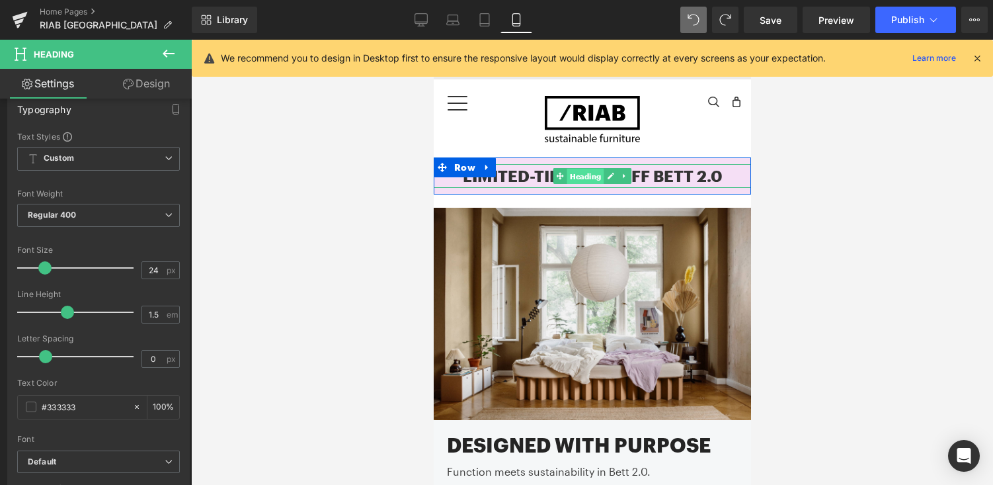
click at [588, 179] on span "Heading" at bounding box center [585, 177] width 37 height 16
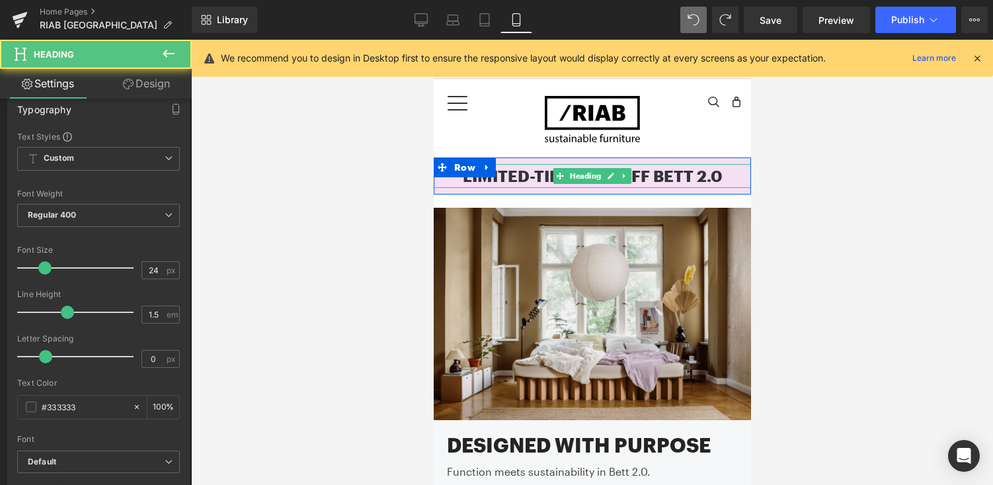
click at [535, 173] on h1 "Limited-time: 10% off BeTT 2.0" at bounding box center [591, 176] width 317 height 24
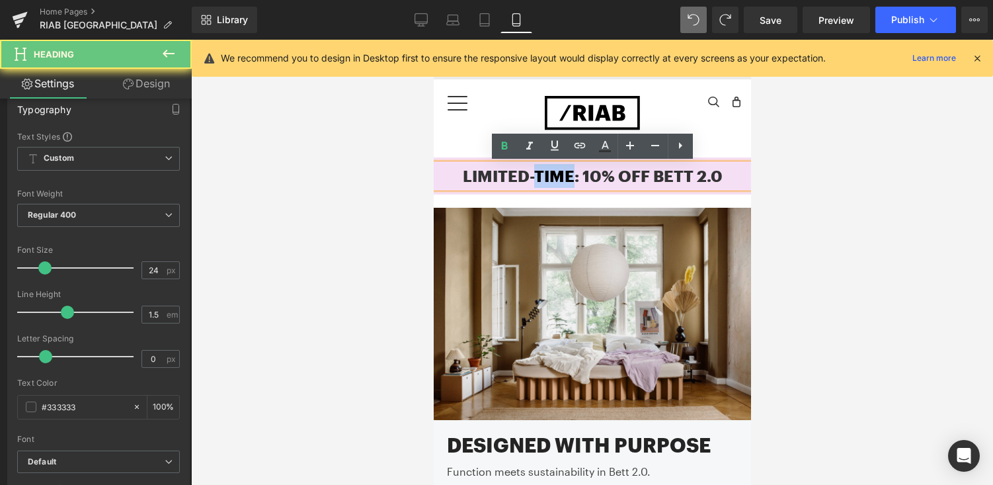
click at [535, 173] on h1 "Limited-time: 10% off BeTT 2.0" at bounding box center [591, 176] width 317 height 24
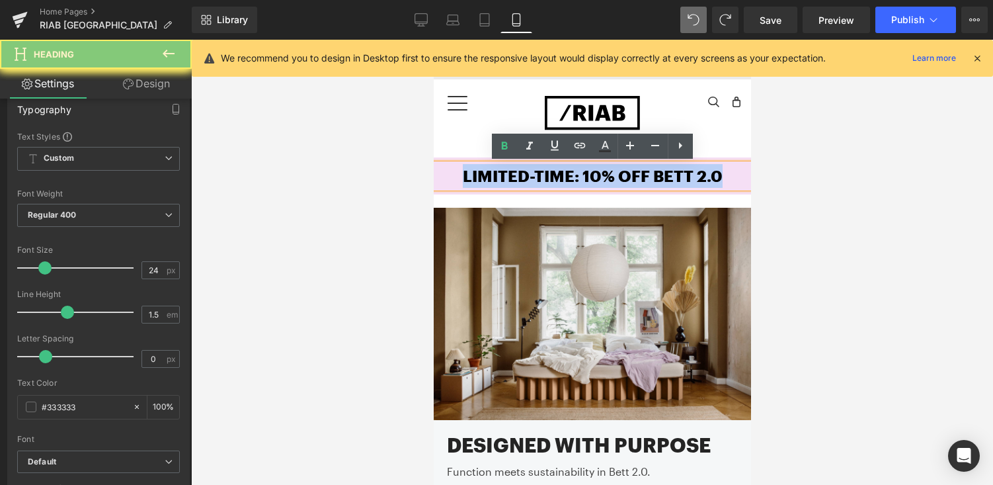
click at [535, 173] on h1 "Limited-time: 10% off BeTT 2.0" at bounding box center [591, 176] width 317 height 24
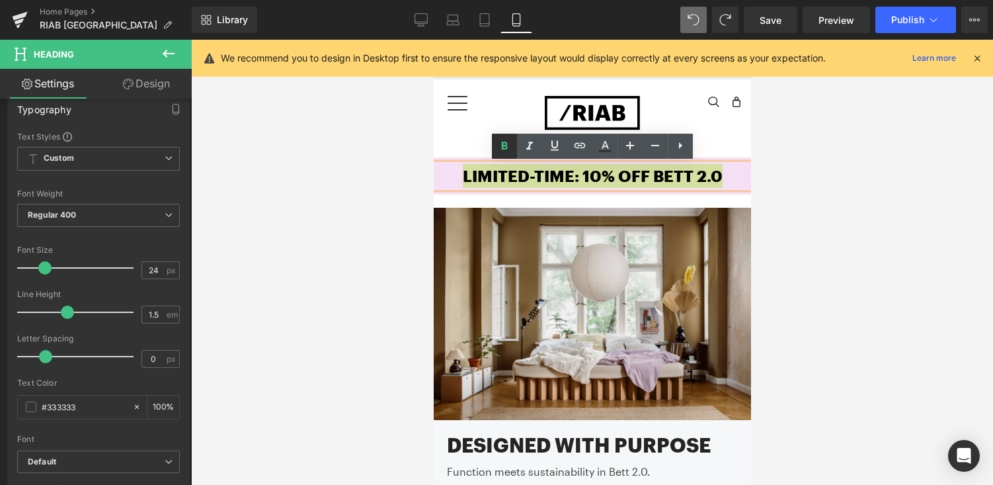
click at [499, 141] on icon at bounding box center [505, 146] width 16 height 16
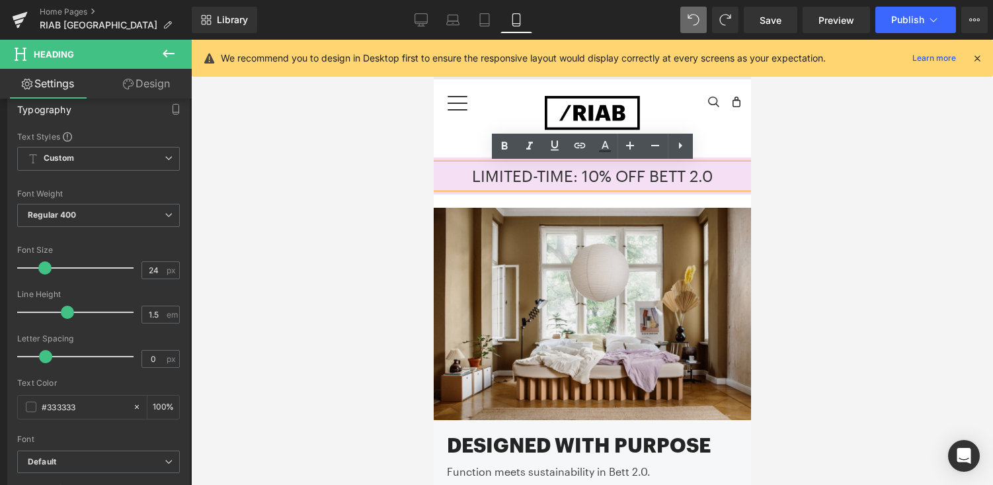
click at [458, 177] on h1 "Limited-time: 10% off BeTT 2.0" at bounding box center [591, 176] width 317 height 24
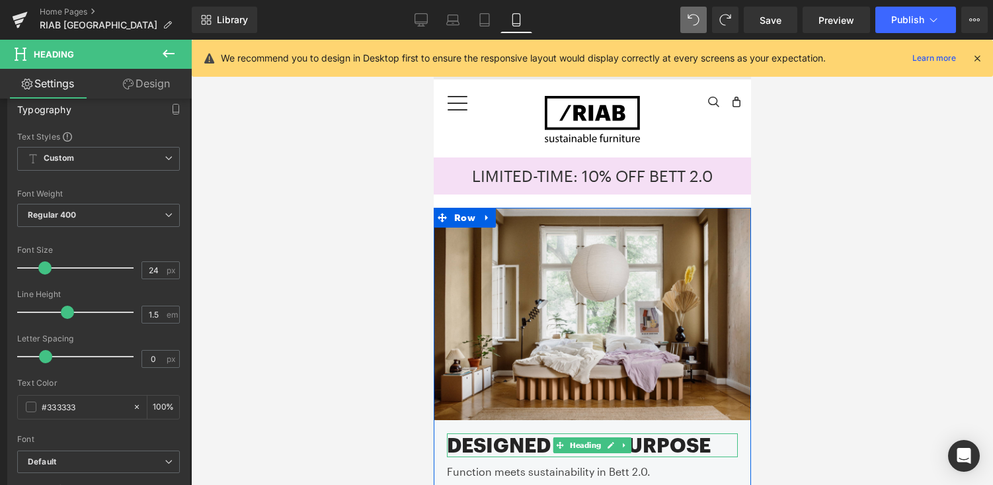
click at [509, 446] on h2 "Designed with Purpose" at bounding box center [591, 445] width 291 height 24
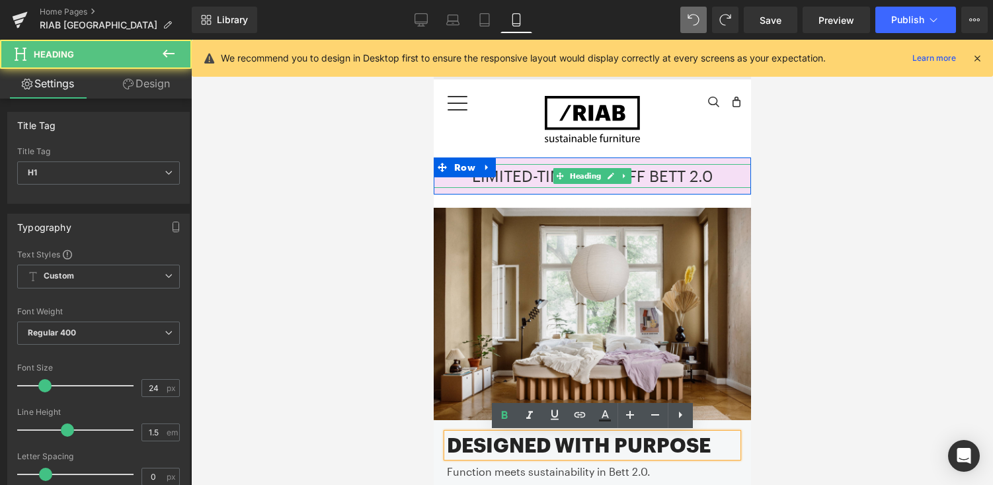
click at [540, 174] on span "Limited-time: 10% off BeTT 2.0" at bounding box center [592, 175] width 241 height 19
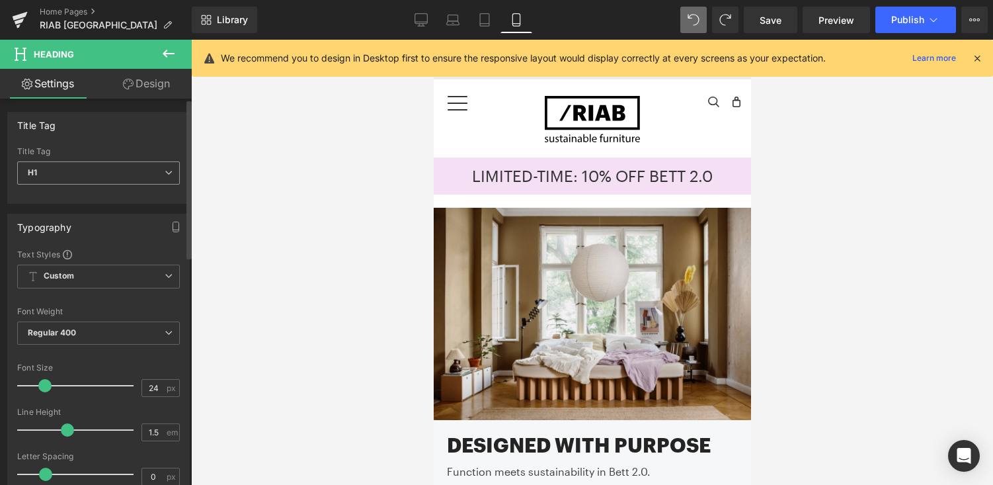
click at [95, 176] on span "H1" at bounding box center [98, 172] width 163 height 23
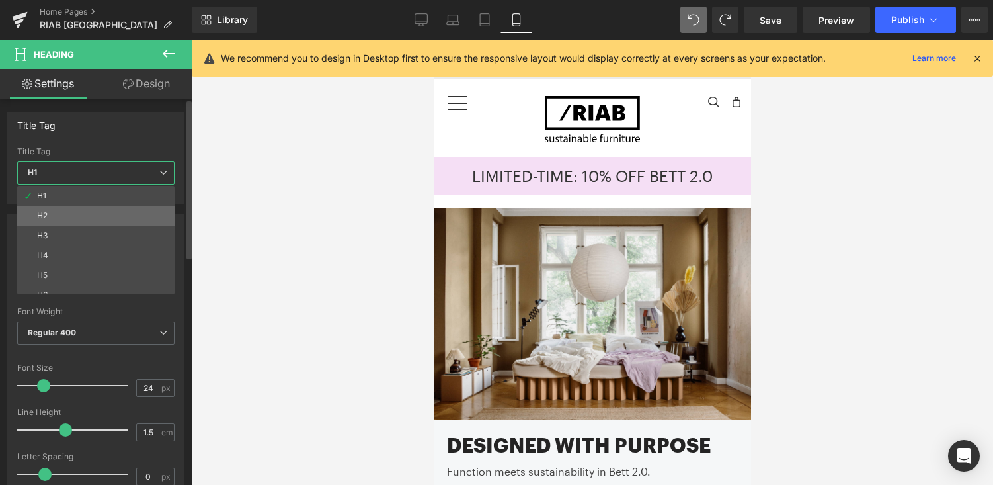
click at [75, 216] on li "H2" at bounding box center [98, 216] width 163 height 20
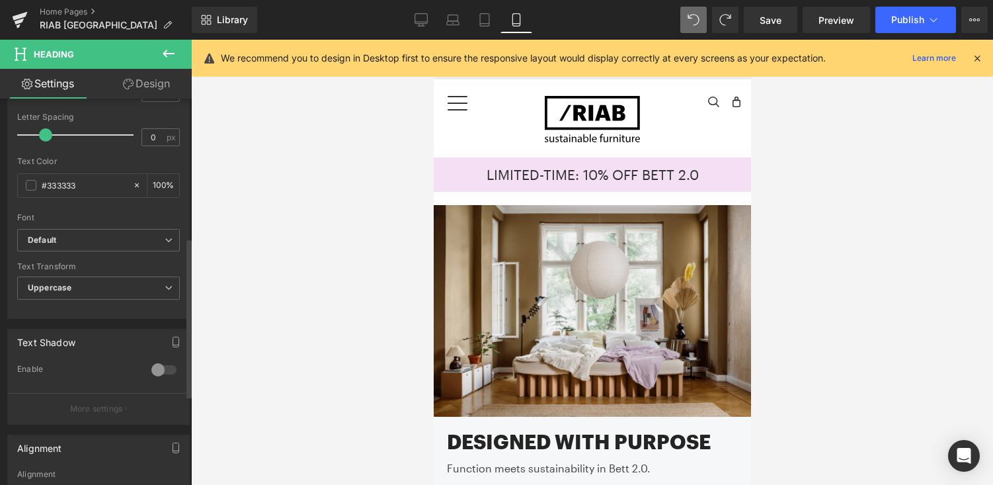
scroll to position [340, 0]
click at [165, 241] on icon at bounding box center [169, 239] width 8 height 8
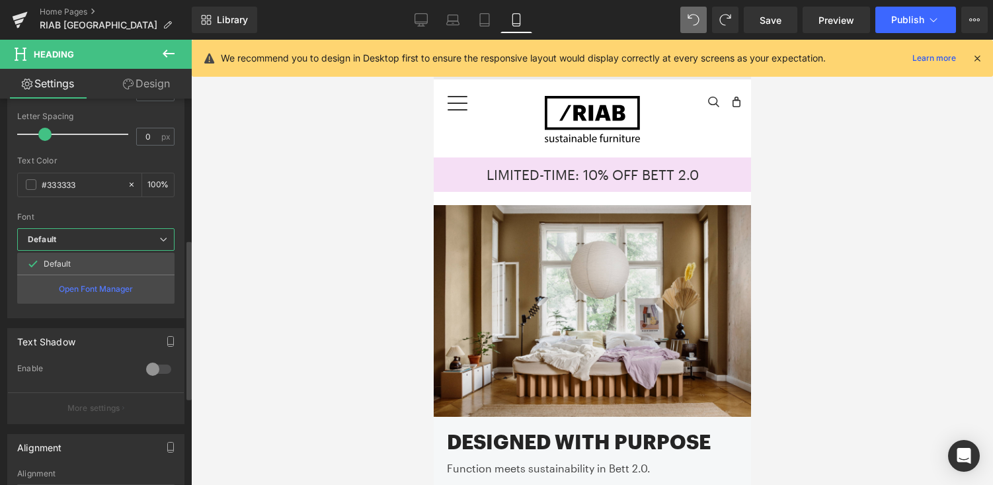
click at [159, 241] on icon at bounding box center [163, 239] width 8 height 8
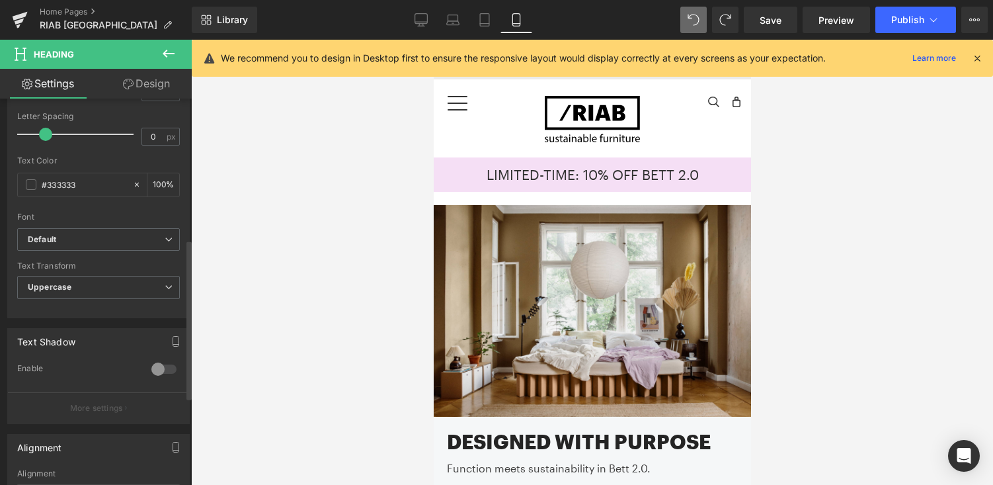
click at [146, 270] on div "Text Transform" at bounding box center [98, 265] width 163 height 9
click at [141, 281] on span "Uppercase" at bounding box center [98, 287] width 163 height 23
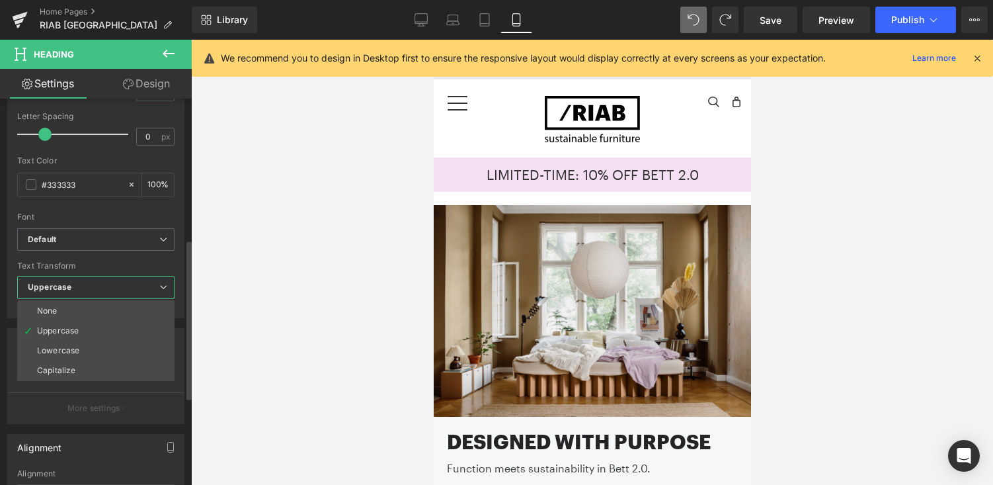
click at [141, 281] on span "Uppercase" at bounding box center [95, 287] width 157 height 23
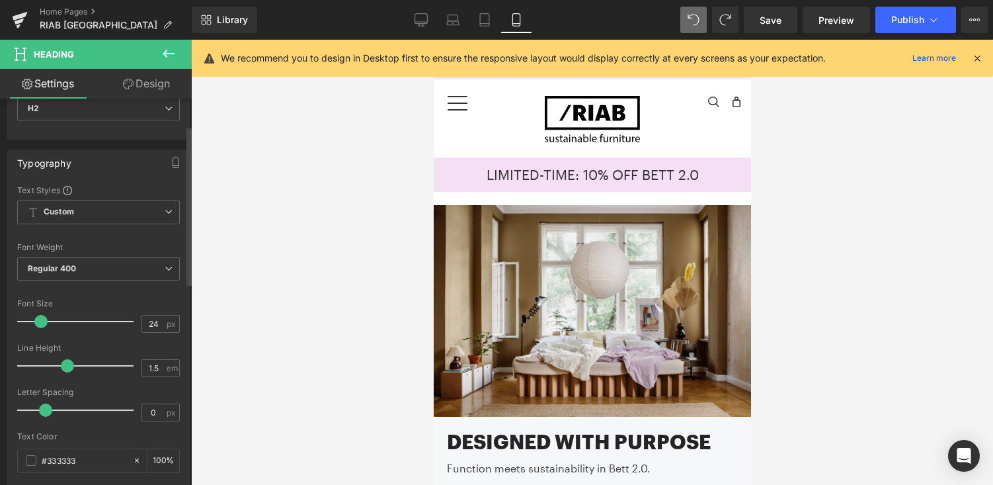
scroll to position [65, 0]
click at [141, 265] on span "Regular 400" at bounding box center [98, 268] width 163 height 23
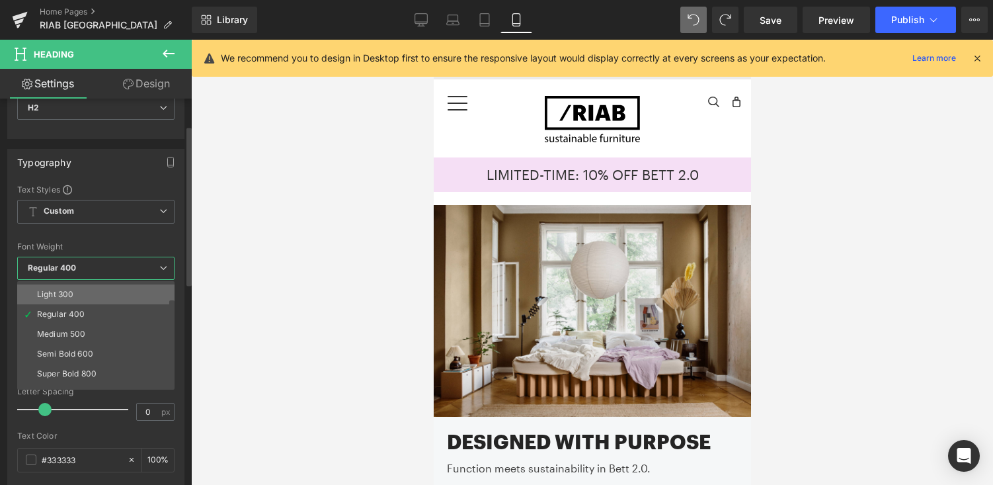
scroll to position [40, 0]
click at [122, 331] on li "Medium 500" at bounding box center [98, 331] width 163 height 20
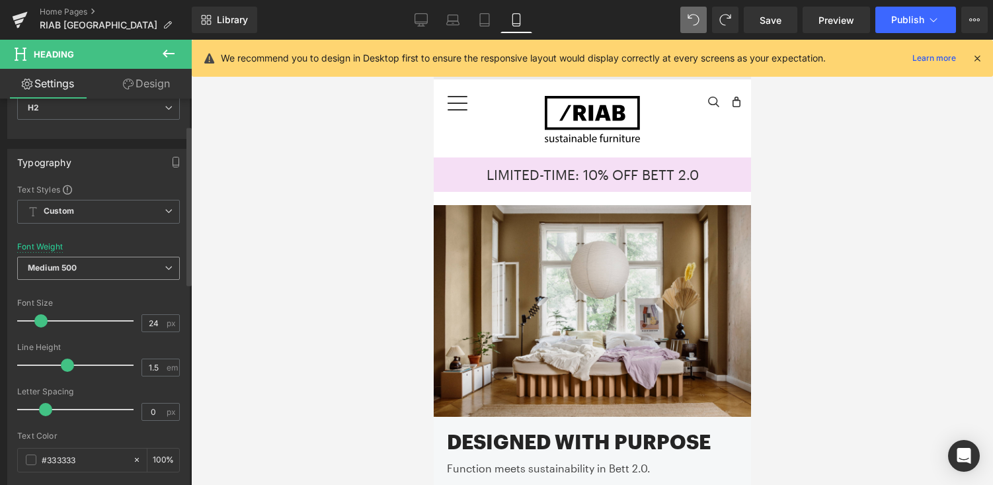
click at [158, 263] on span "Medium 500" at bounding box center [98, 268] width 163 height 23
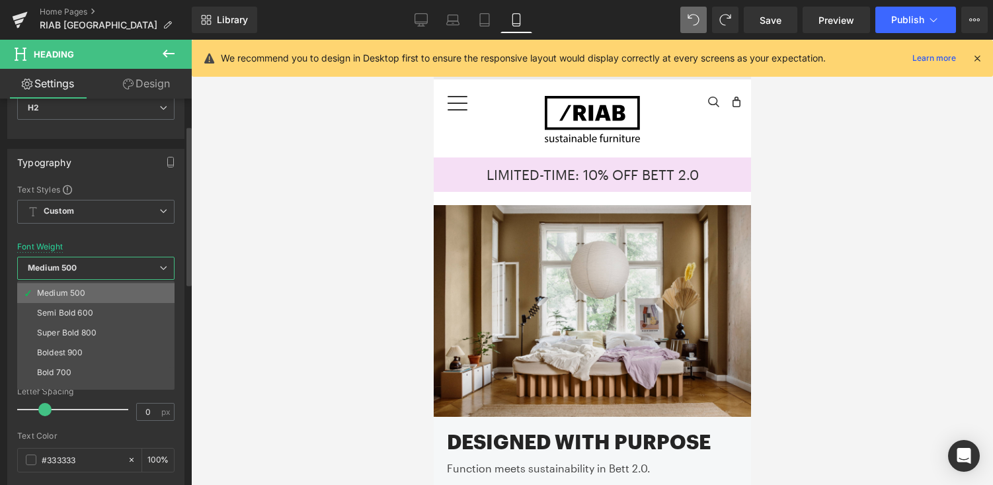
scroll to position [79, 0]
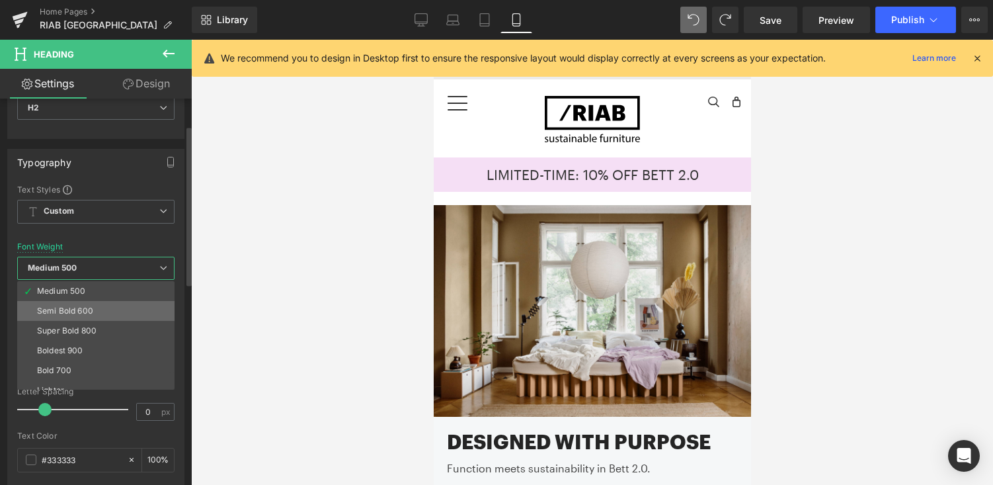
click at [122, 311] on li "Semi Bold 600" at bounding box center [98, 311] width 163 height 20
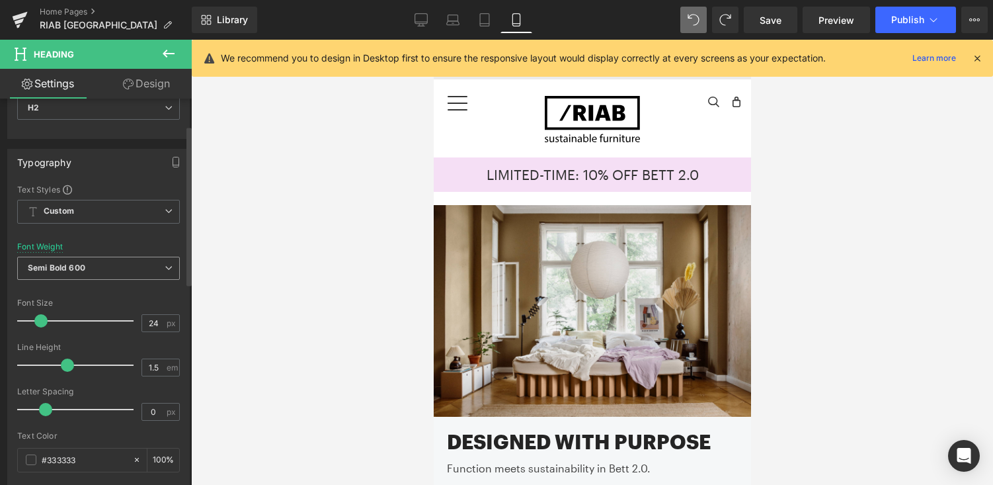
click at [142, 260] on span "Semi Bold 600" at bounding box center [98, 268] width 163 height 23
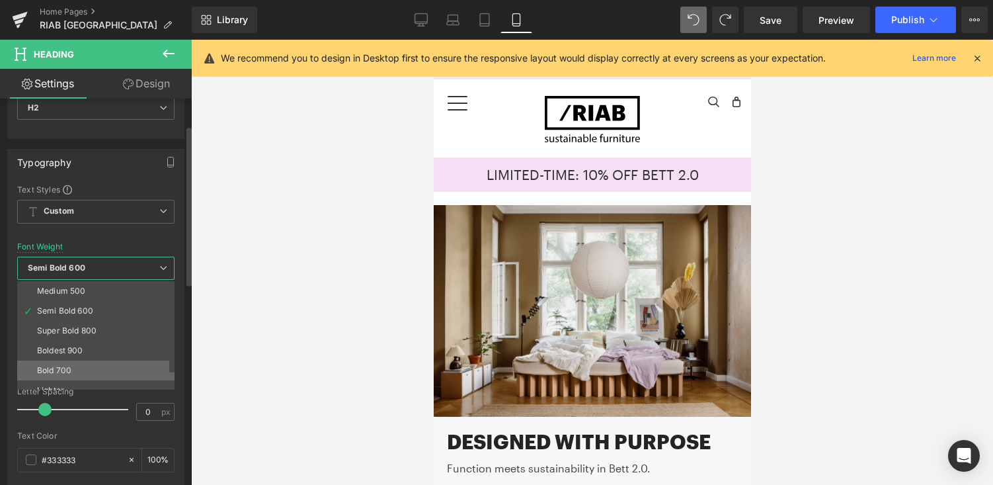
click at [108, 362] on li "Bold 700" at bounding box center [98, 370] width 163 height 20
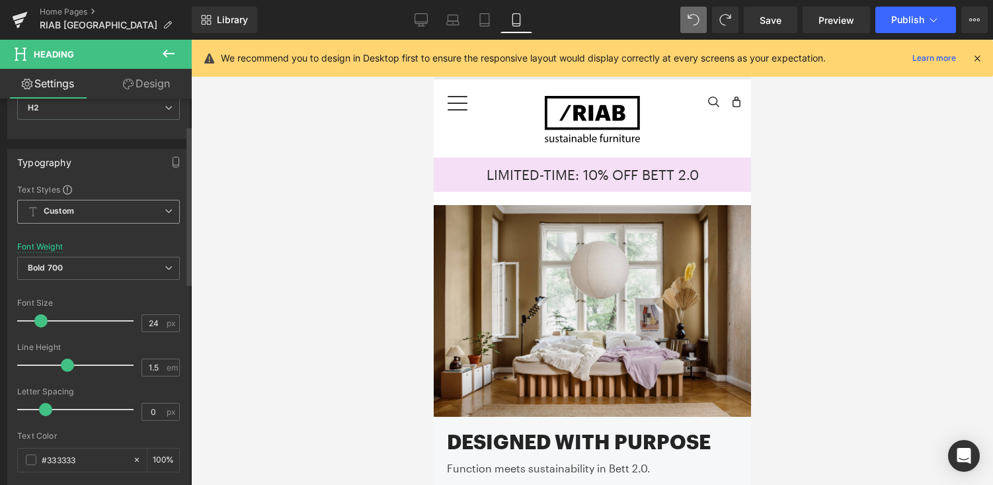
click at [165, 212] on icon at bounding box center [169, 211] width 8 height 8
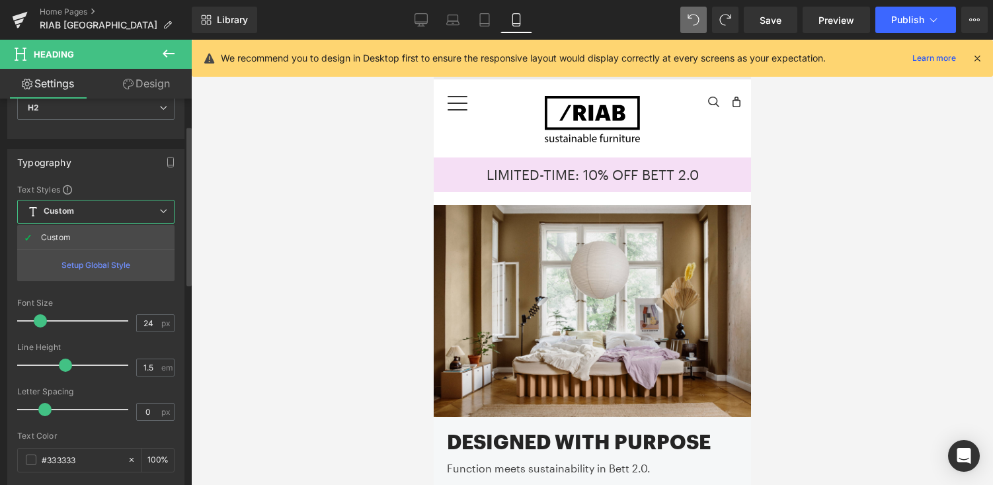
click at [162, 212] on icon at bounding box center [163, 211] width 8 height 8
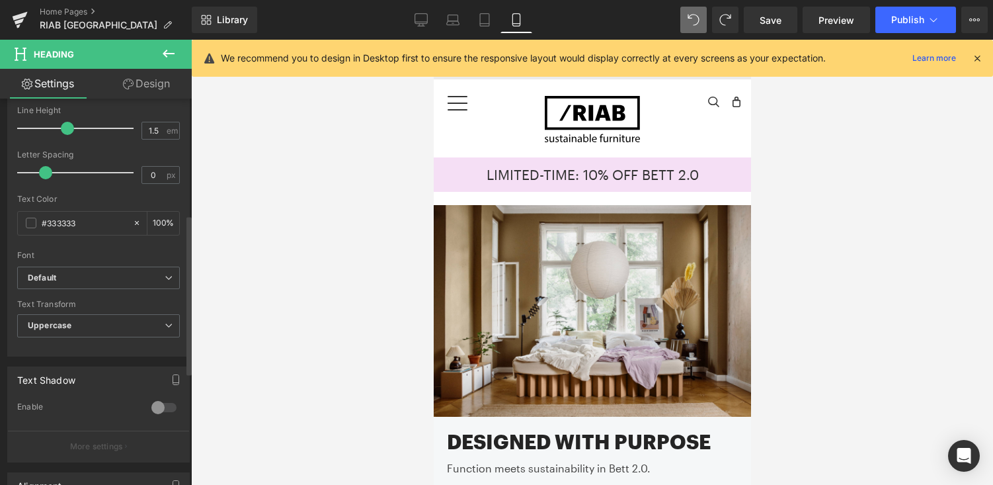
scroll to position [307, 0]
click at [155, 278] on span "Default" at bounding box center [98, 272] width 163 height 23
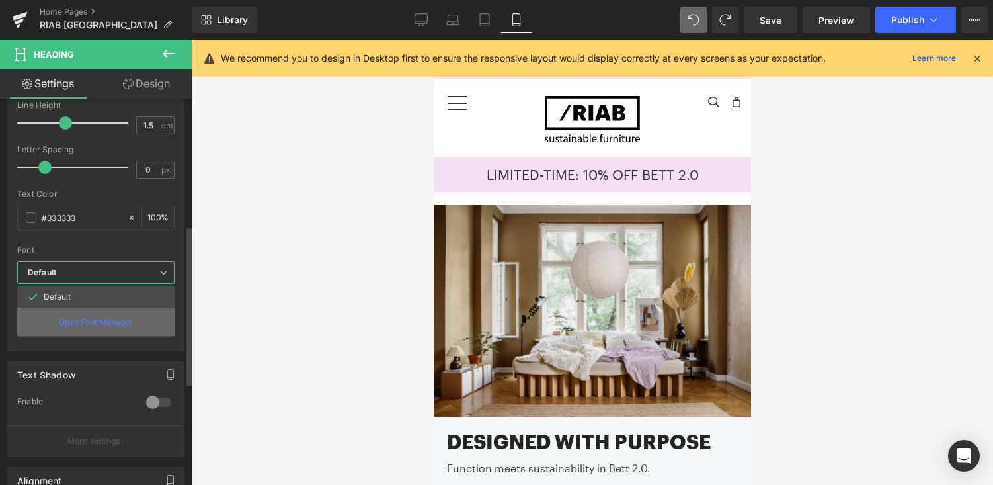
click at [102, 324] on p "Open Font Manager" at bounding box center [96, 322] width 74 height 12
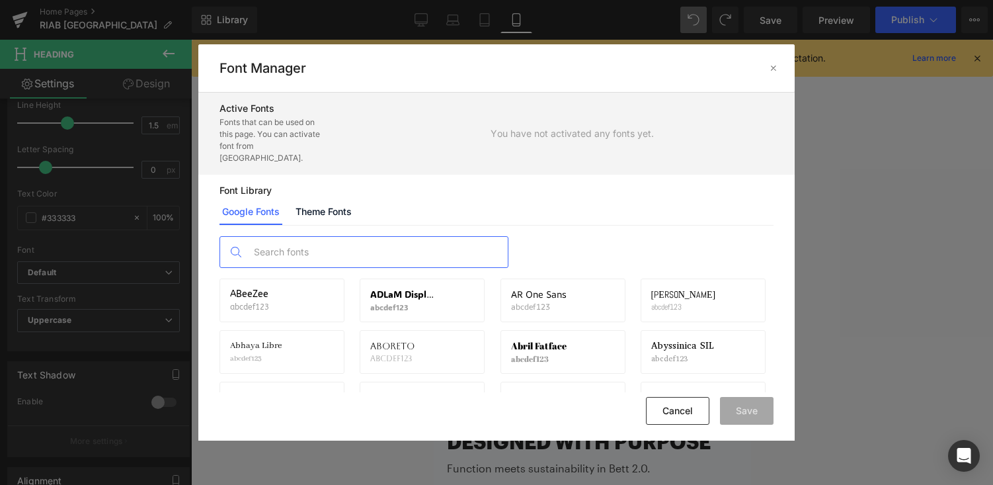
click at [314, 238] on input "text" at bounding box center [377, 252] width 261 height 30
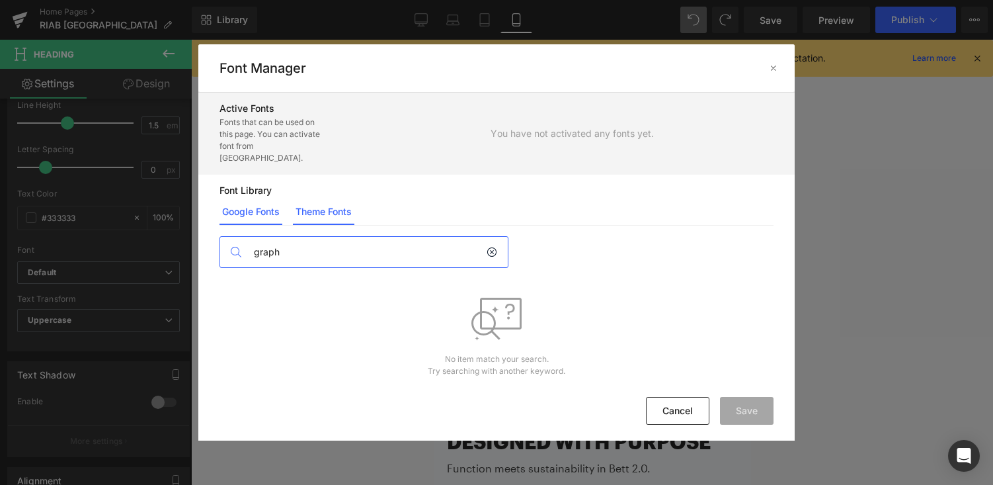
type input "graph"
click at [341, 198] on link "Theme Fonts" at bounding box center [324, 211] width 62 height 26
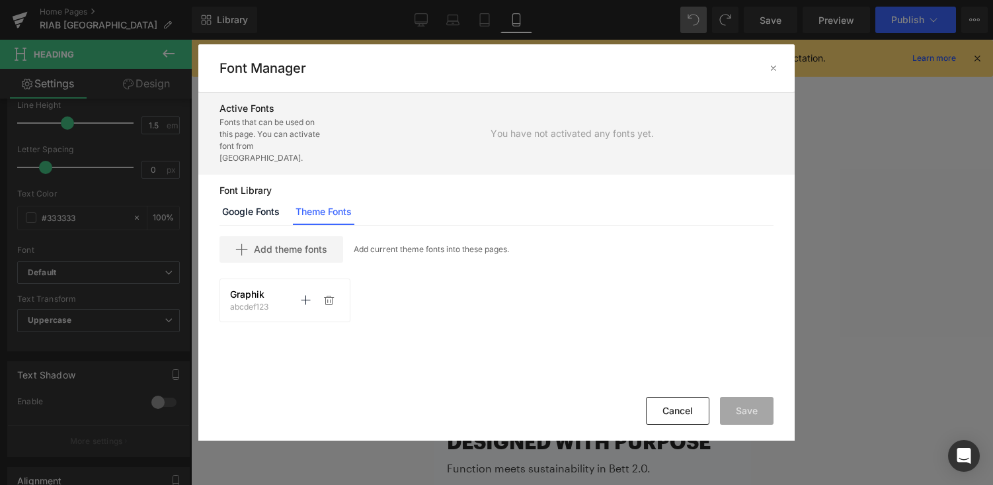
click at [244, 289] on span "Graphik" at bounding box center [247, 294] width 34 height 11
click at [307, 295] on icon at bounding box center [305, 300] width 11 height 11
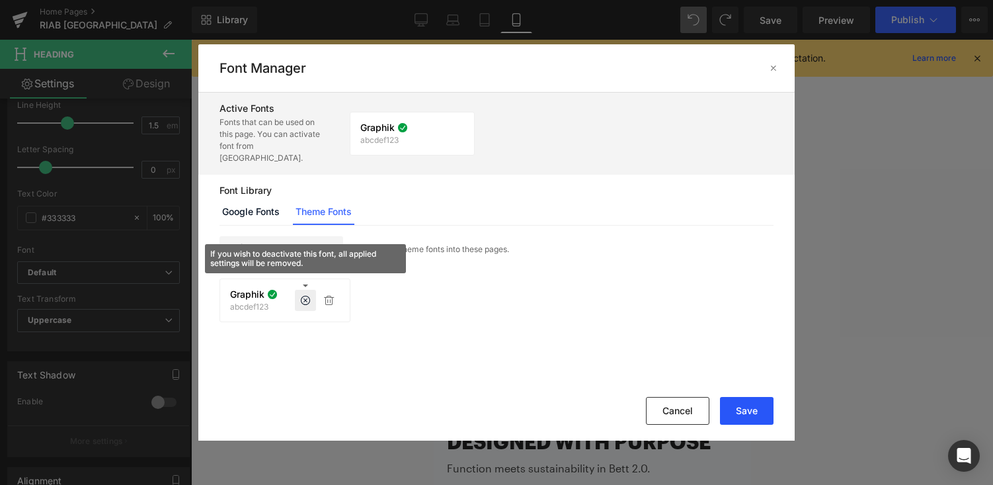
click at [754, 409] on button "Save" at bounding box center [747, 411] width 54 height 28
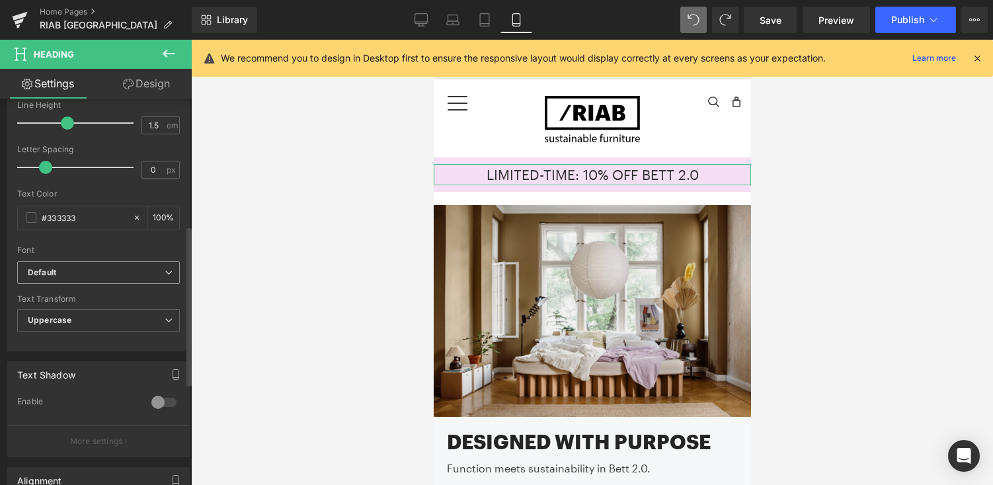
click at [140, 269] on b "Default" at bounding box center [96, 272] width 137 height 11
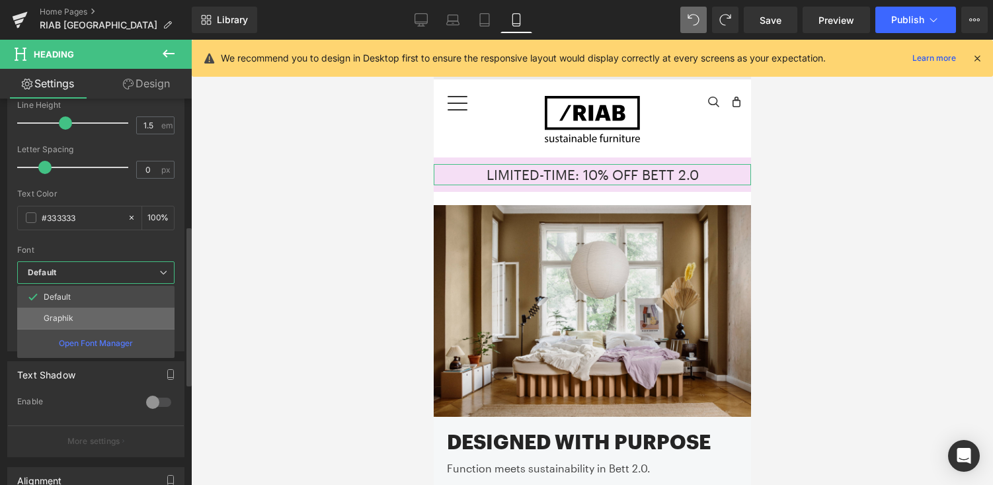
click at [114, 314] on li "Graphik" at bounding box center [95, 318] width 157 height 21
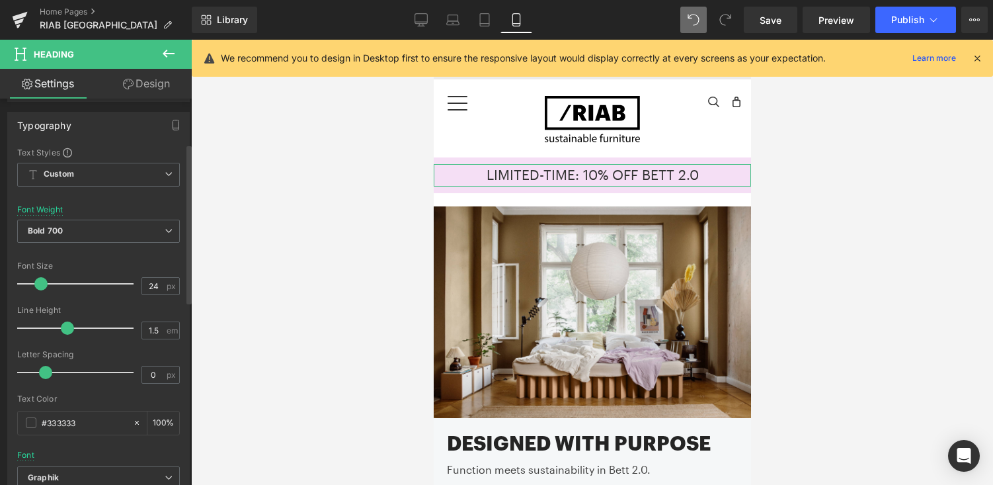
scroll to position [75, 0]
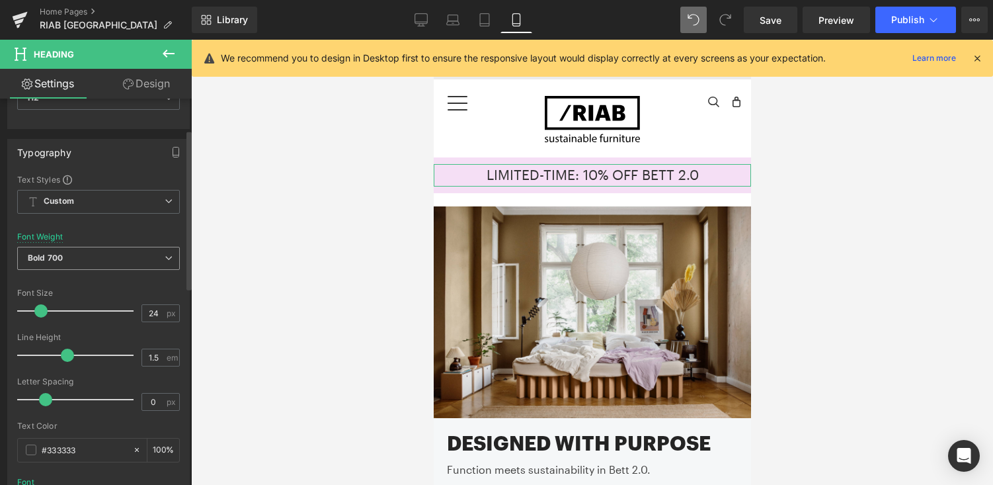
click at [103, 257] on span "Bold 700" at bounding box center [98, 258] width 163 height 23
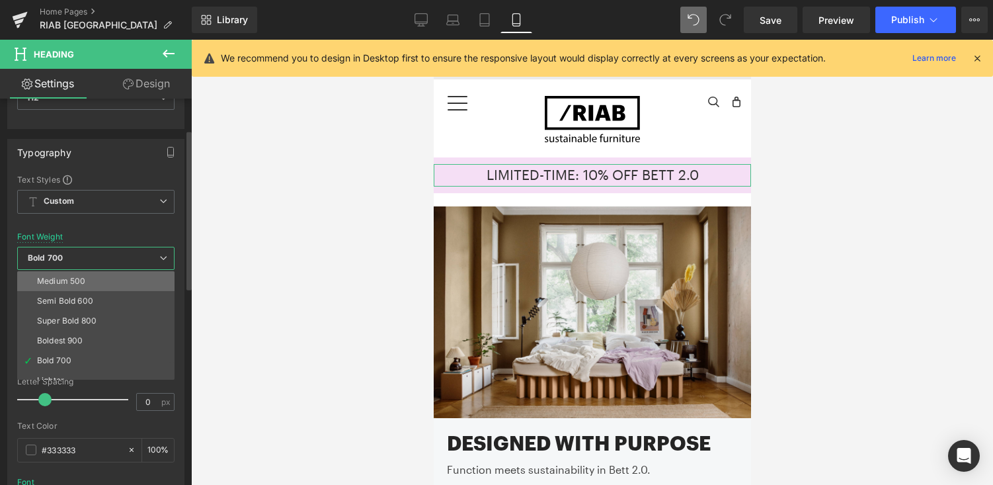
click at [95, 287] on li "Medium 500" at bounding box center [98, 281] width 163 height 20
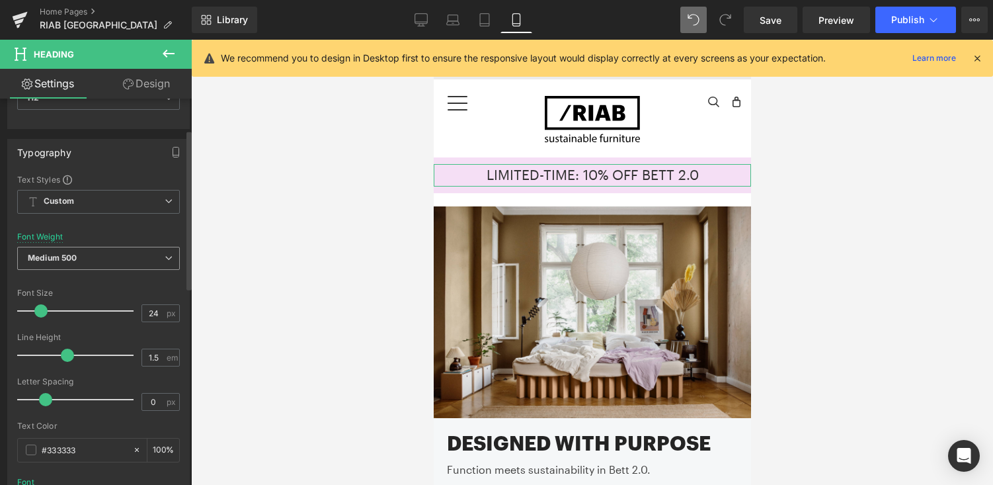
click at [108, 260] on span "Medium 500" at bounding box center [98, 258] width 163 height 23
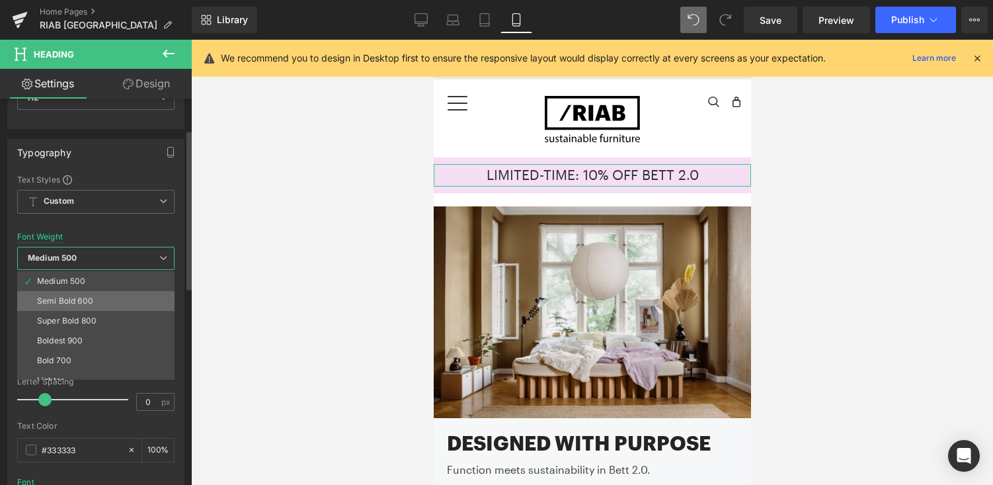
click at [99, 304] on li "Semi Bold 600" at bounding box center [98, 301] width 163 height 20
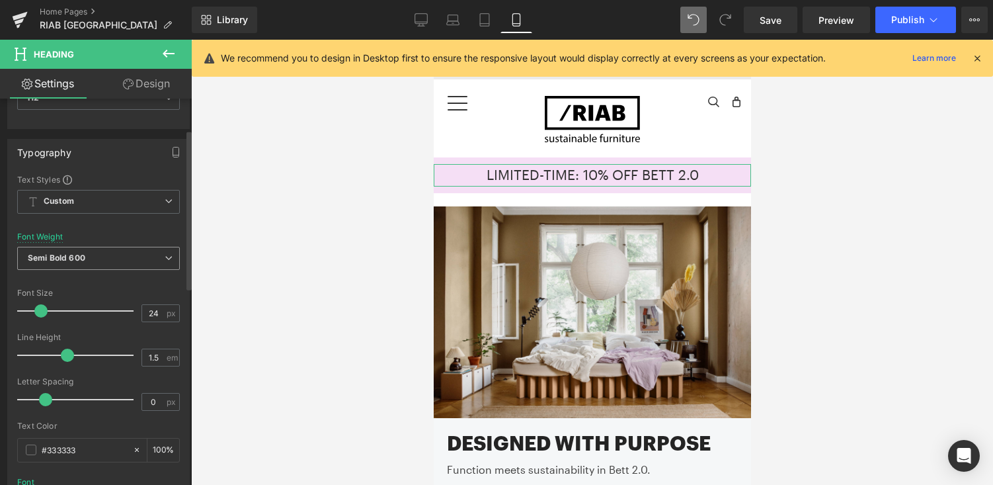
scroll to position [7, 7]
click at [125, 262] on span "Semi Bold 600" at bounding box center [98, 258] width 163 height 23
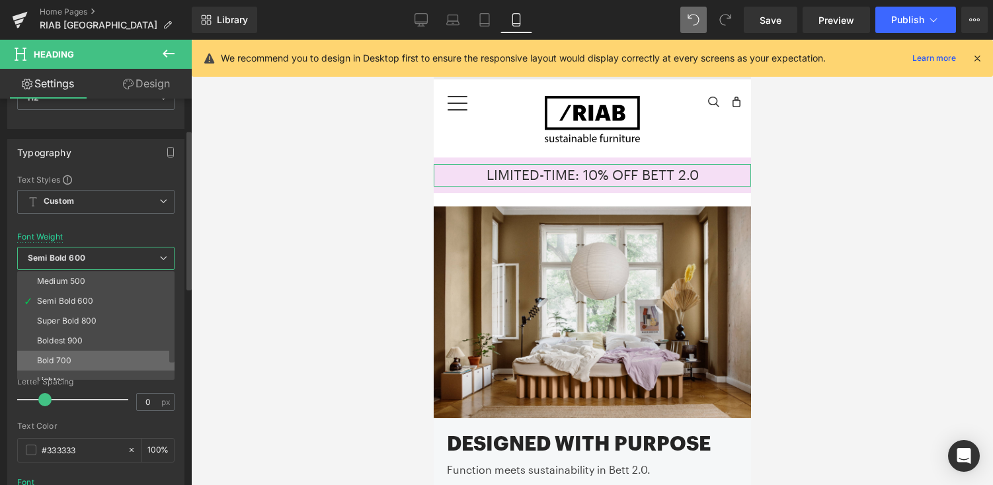
click at [97, 355] on li "Bold 700" at bounding box center [98, 361] width 163 height 20
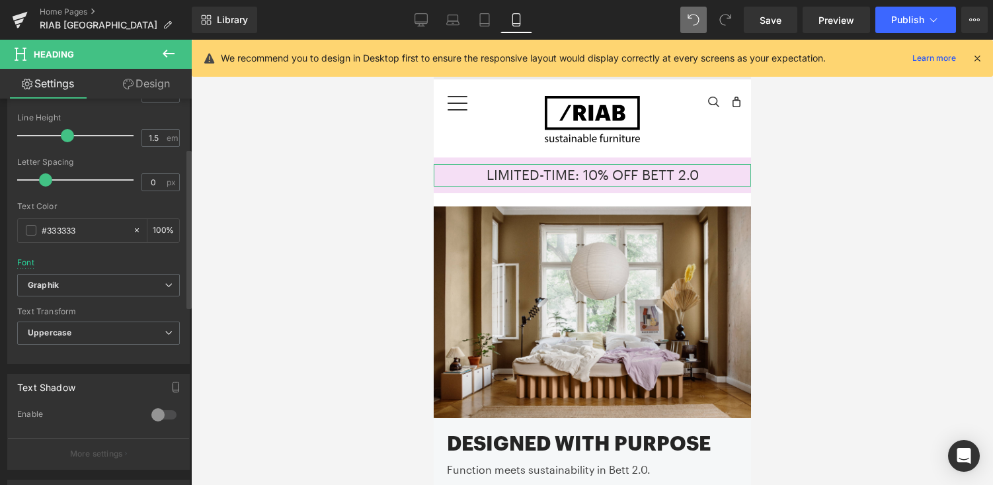
scroll to position [399, 0]
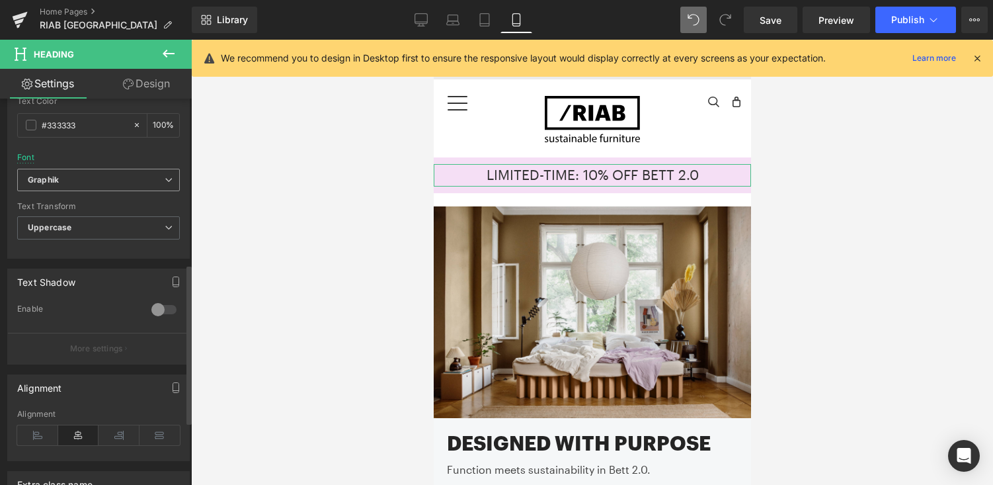
click at [170, 183] on span "Graphik" at bounding box center [98, 180] width 163 height 23
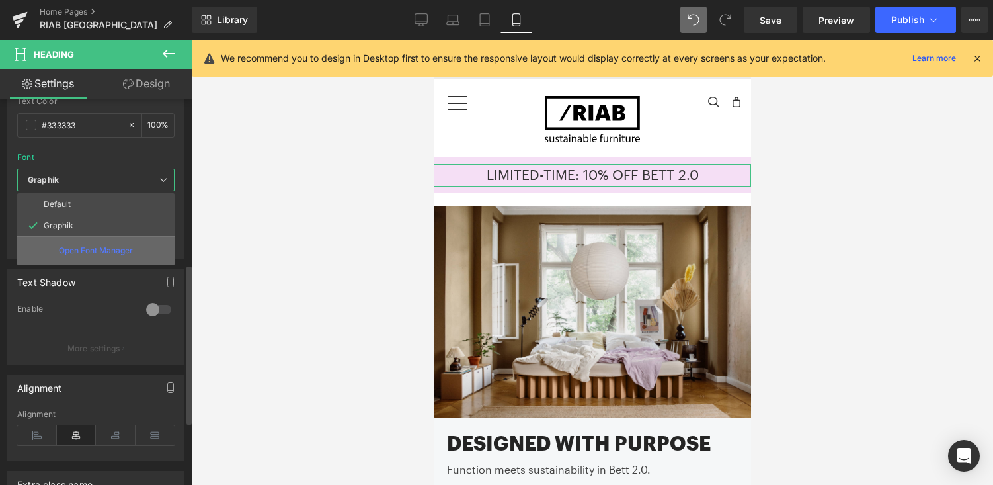
click at [105, 257] on div "Open Font Manager" at bounding box center [95, 250] width 157 height 28
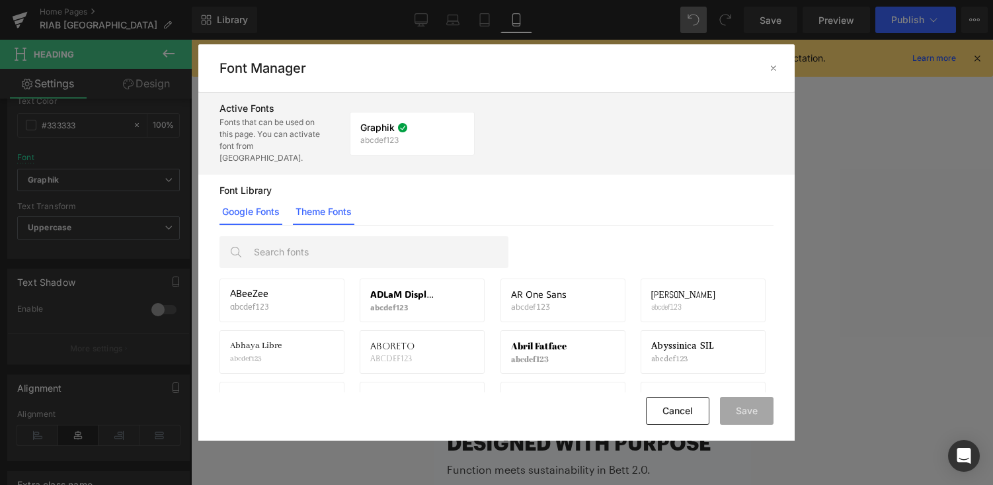
click at [331, 200] on link "Theme Fonts" at bounding box center [324, 211] width 62 height 26
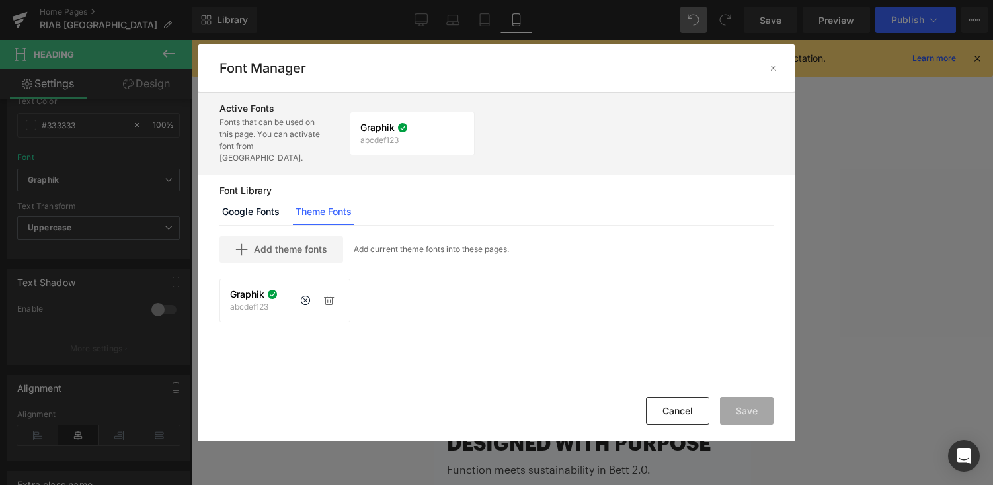
click at [243, 302] on p "abcdef123" at bounding box center [254, 306] width 48 height 9
click at [261, 204] on link "Google Fonts" at bounding box center [251, 211] width 63 height 26
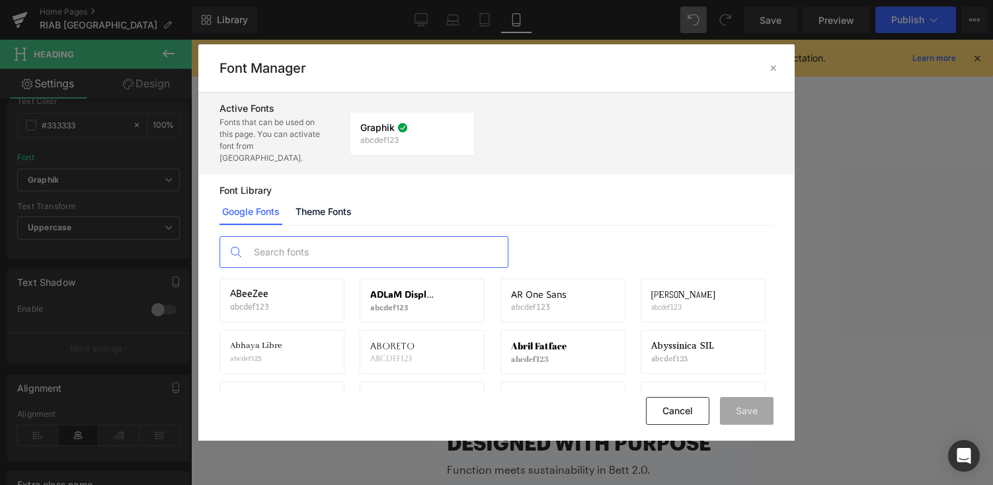
click at [290, 243] on input "text" at bounding box center [377, 252] width 261 height 30
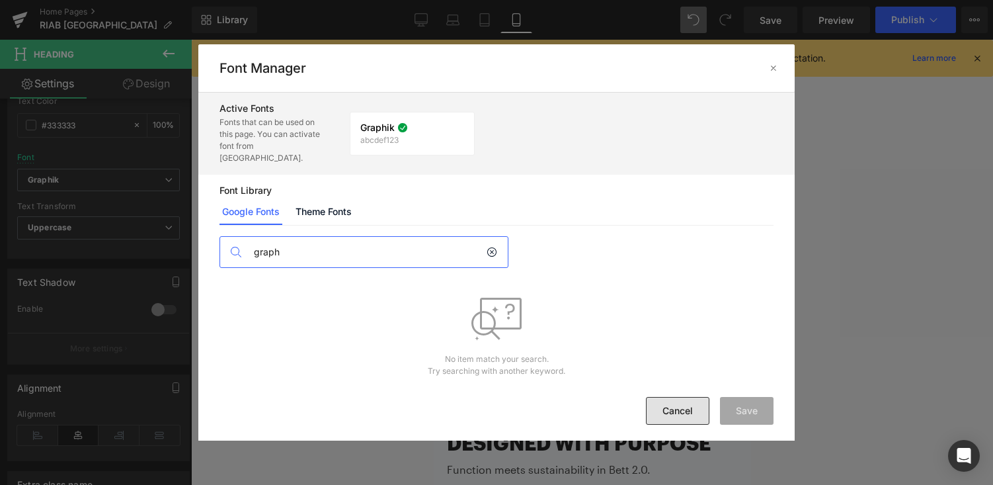
type input "graph"
click at [692, 411] on button "Cancel" at bounding box center [677, 411] width 63 height 28
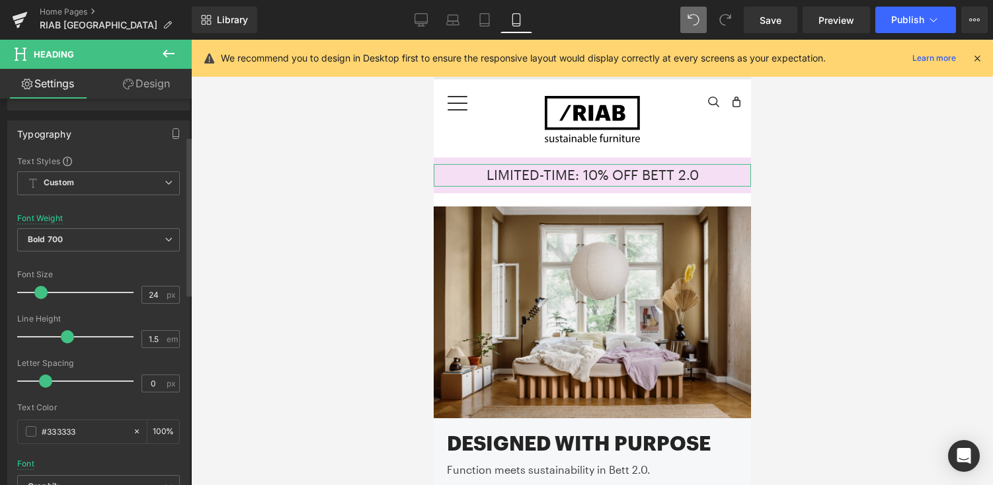
scroll to position [90, 0]
click at [53, 219] on div "Font Weight" at bounding box center [40, 221] width 46 height 9
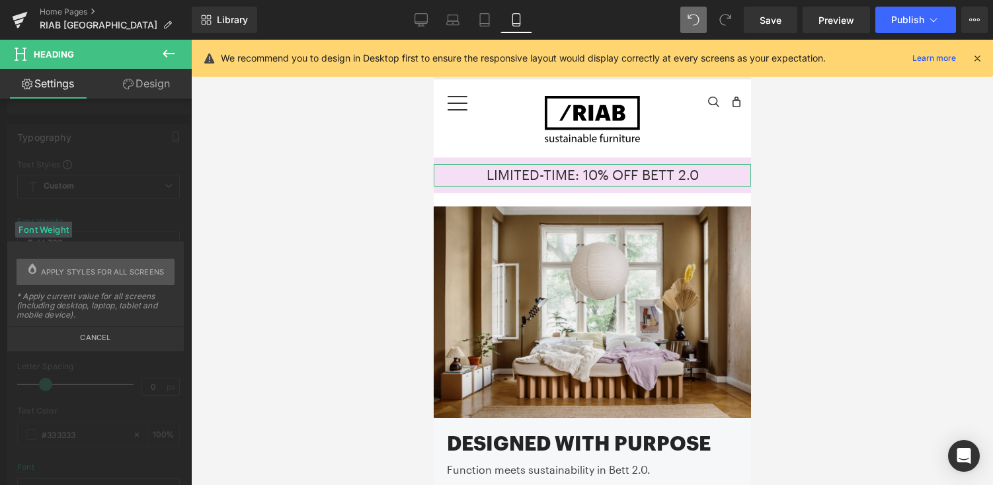
click at [97, 337] on button "Cancel" at bounding box center [96, 333] width 174 height 15
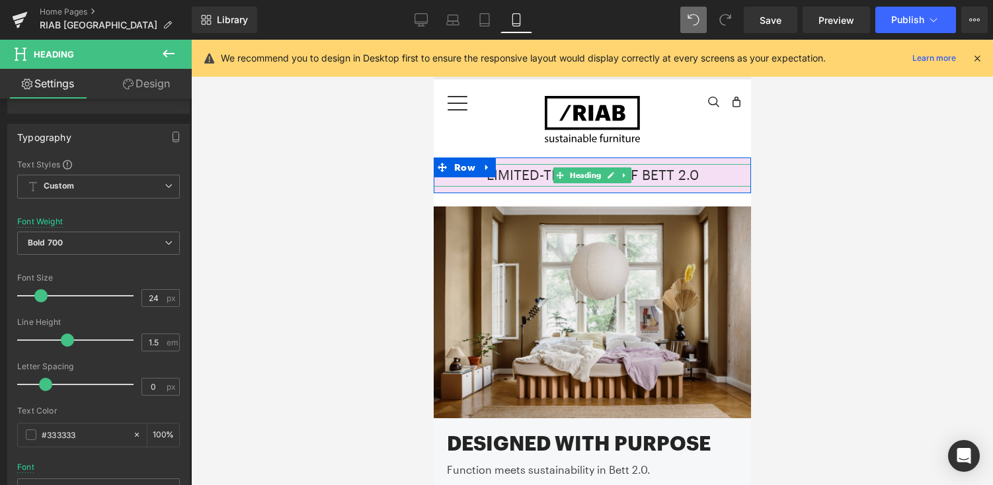
click at [515, 175] on span "Limited-time: 10% off BeTT 2.0" at bounding box center [592, 174] width 212 height 17
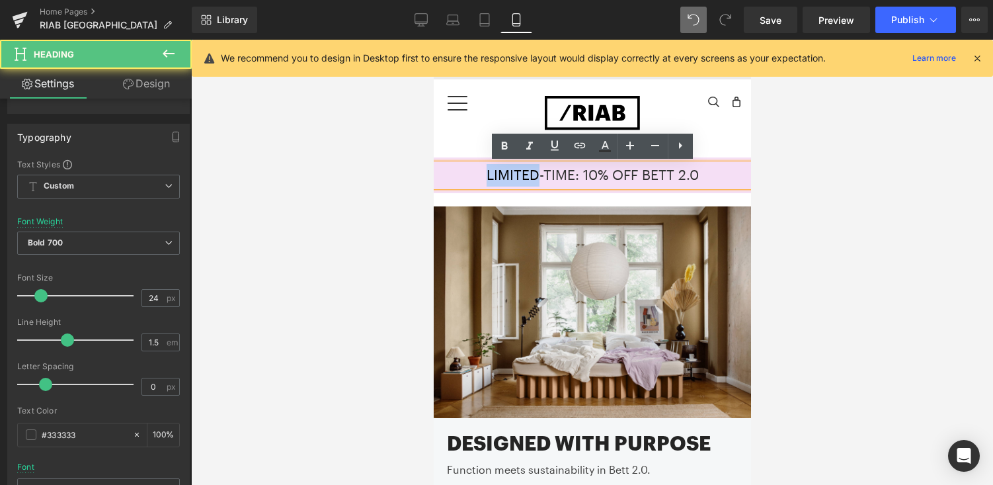
click at [515, 175] on span "Limited-time: 10% off BeTT 2.0" at bounding box center [592, 174] width 212 height 17
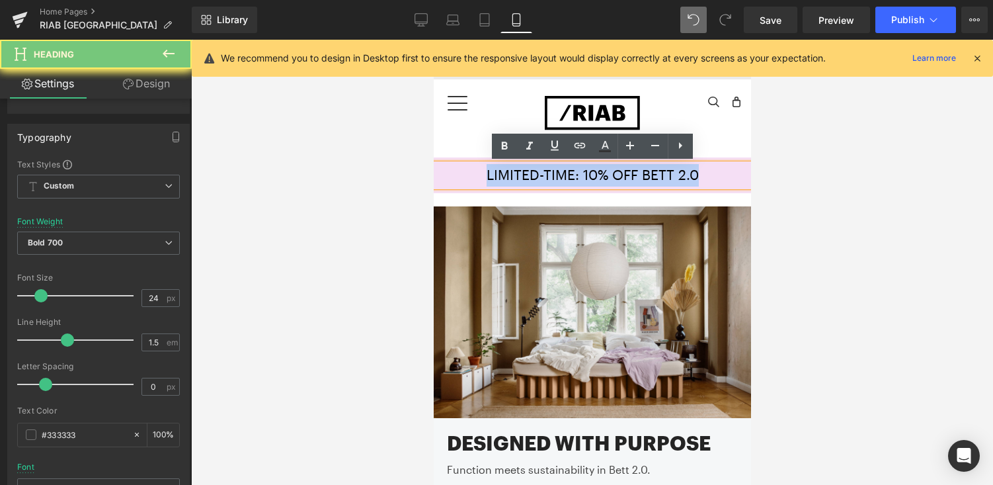
click at [515, 175] on span "Limited-time: 10% off BeTT 2.0" at bounding box center [592, 174] width 212 height 17
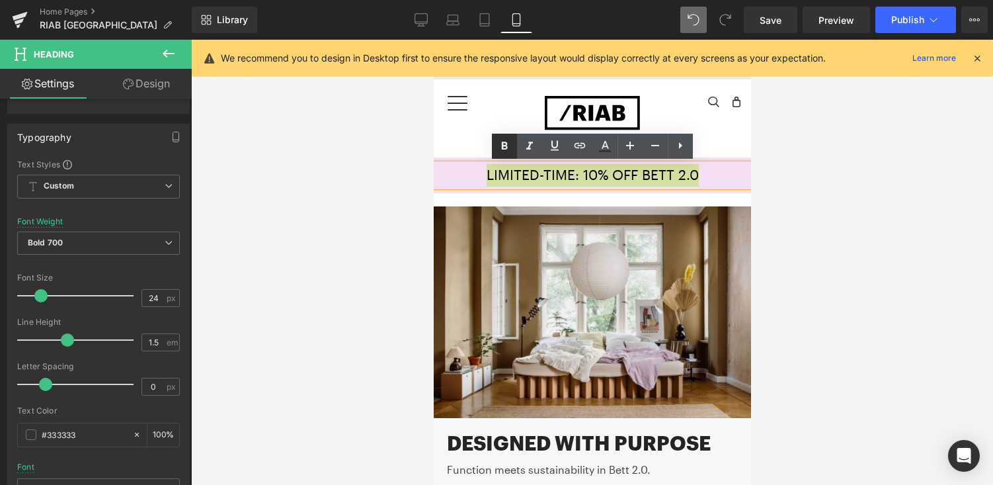
click at [507, 150] on icon at bounding box center [505, 146] width 16 height 16
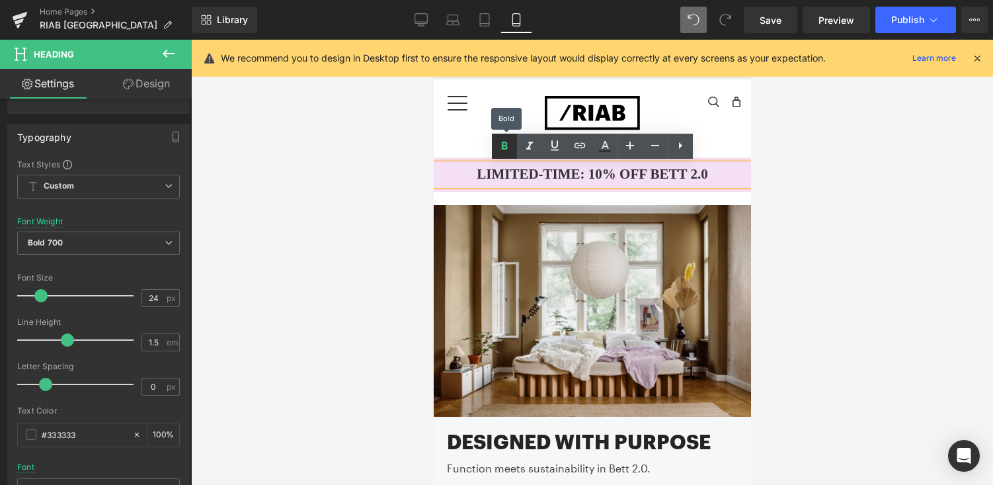
scroll to position [7, 7]
click at [356, 224] on div at bounding box center [592, 262] width 802 height 445
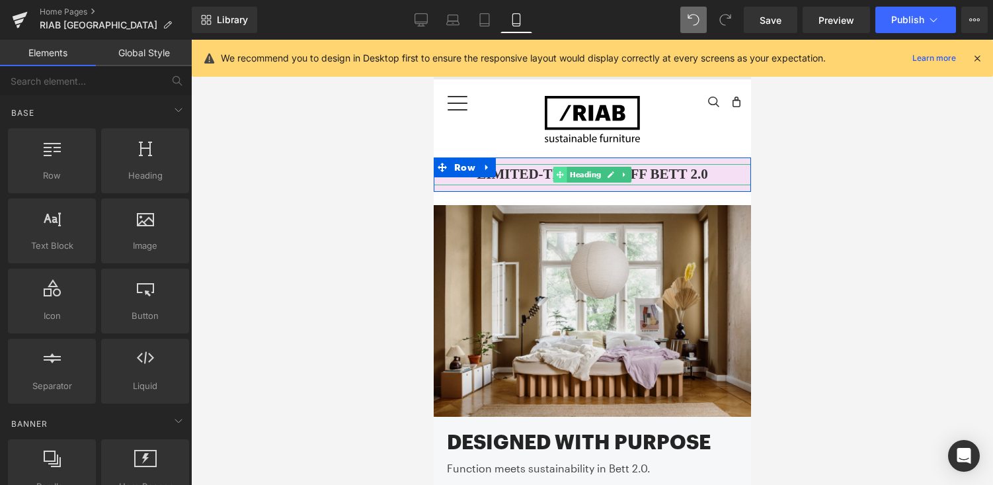
click at [560, 174] on icon at bounding box center [559, 174] width 7 height 7
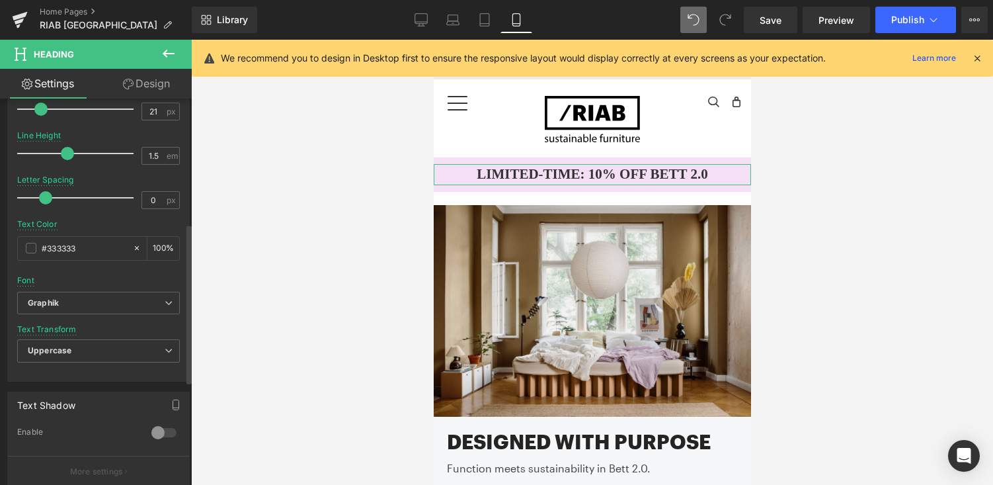
scroll to position [271, 0]
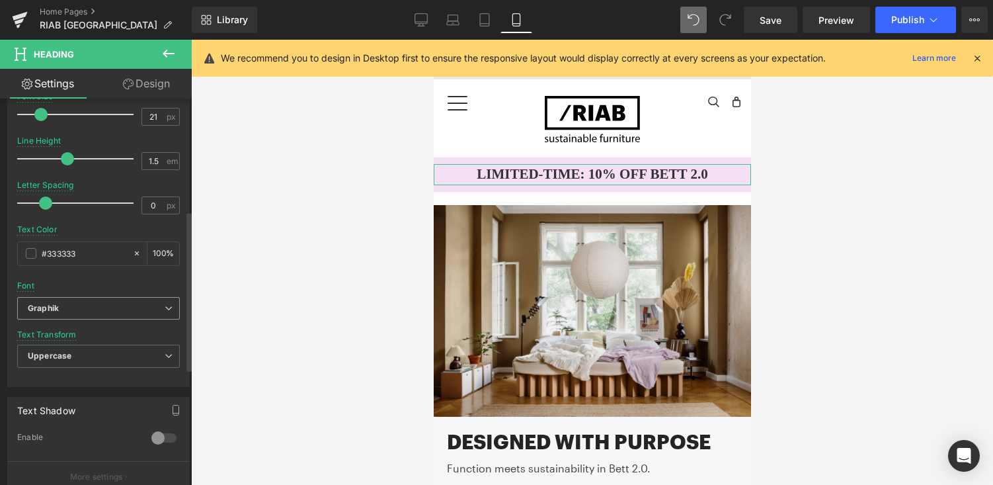
click at [149, 313] on b "Graphik" at bounding box center [96, 308] width 137 height 11
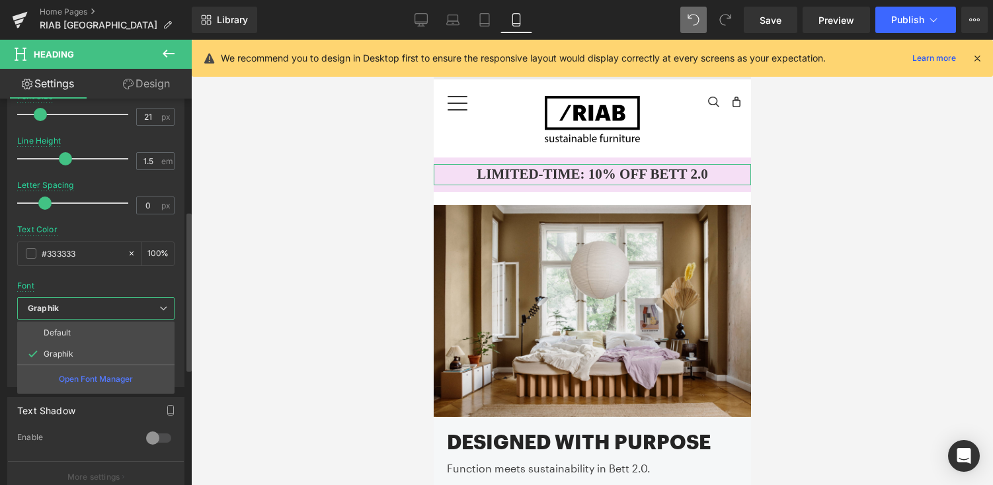
click at [149, 313] on b "Graphik" at bounding box center [94, 308] width 132 height 11
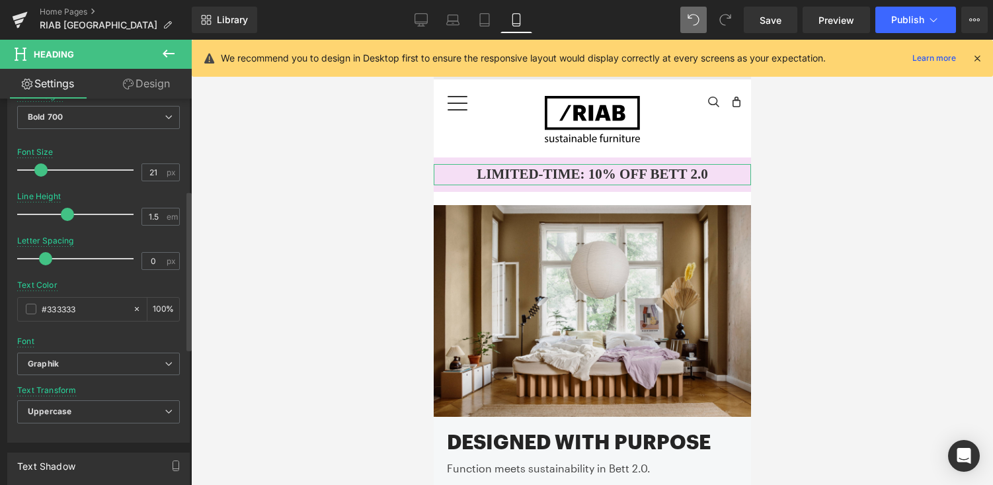
scroll to position [199, 0]
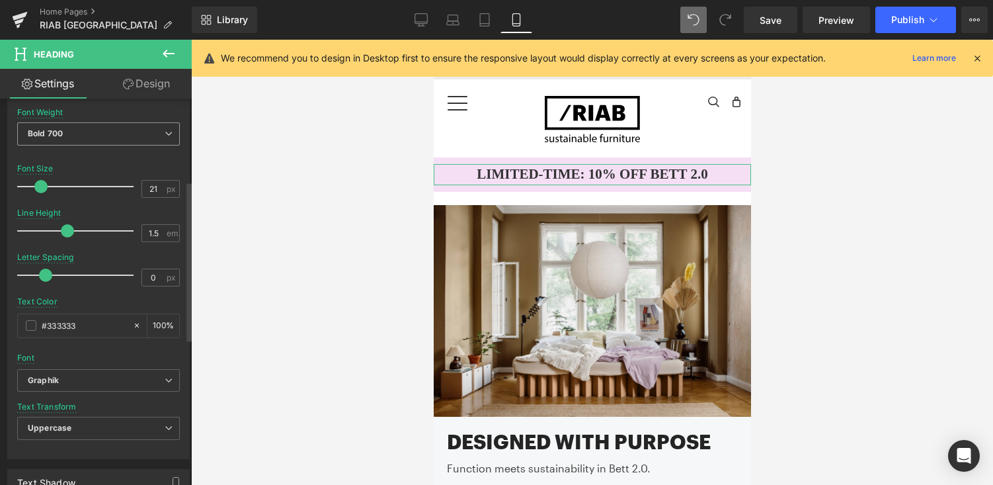
click at [108, 132] on span "Bold 700" at bounding box center [98, 133] width 163 height 23
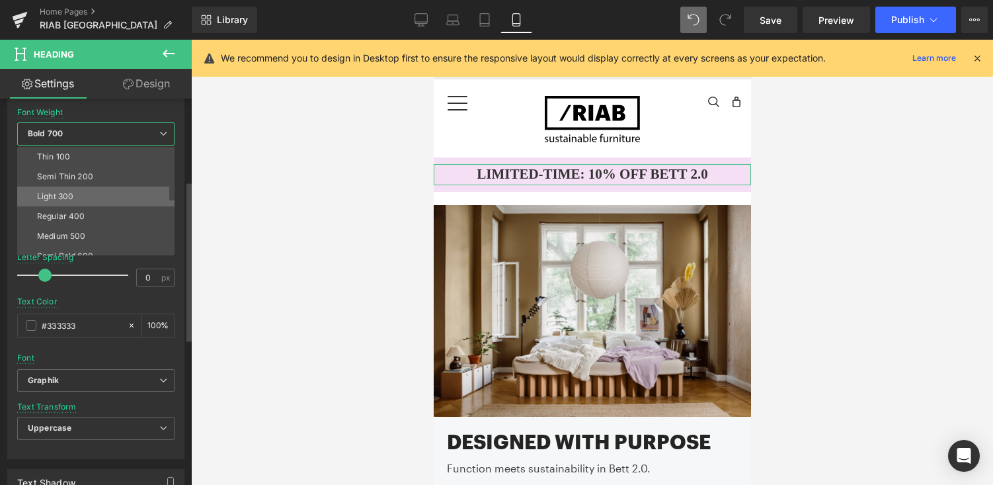
click at [95, 200] on li "Light 300" at bounding box center [98, 197] width 163 height 20
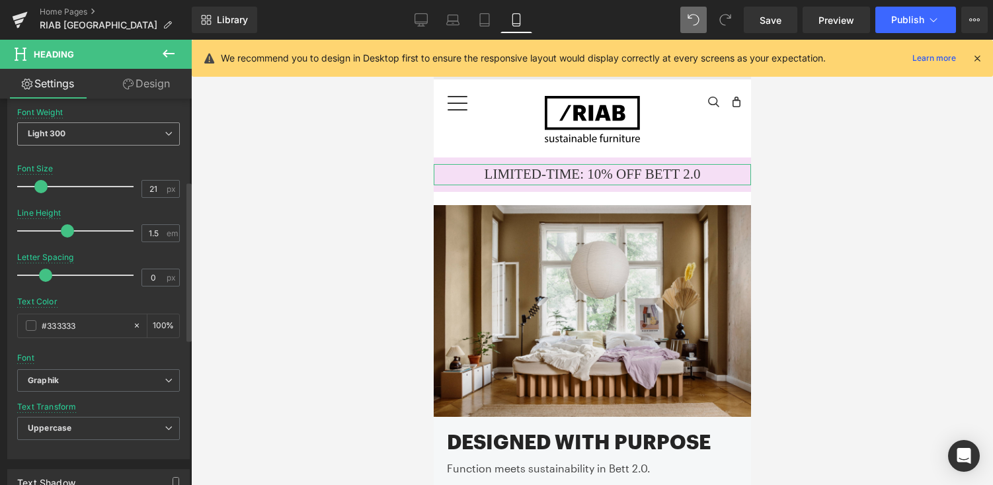
click at [99, 132] on span "Light 300" at bounding box center [98, 133] width 163 height 23
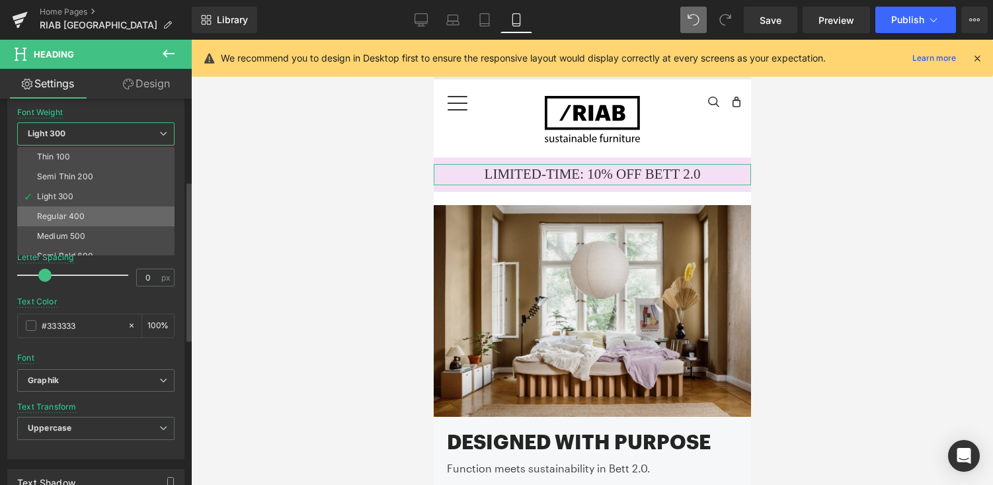
click at [82, 224] on li "Regular 400" at bounding box center [98, 216] width 163 height 20
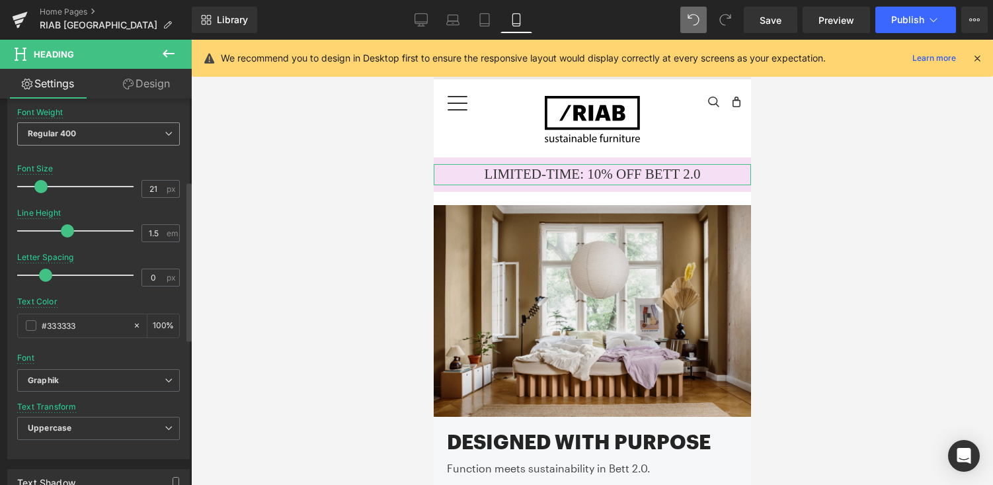
click at [103, 138] on span "Regular 400" at bounding box center [98, 133] width 163 height 23
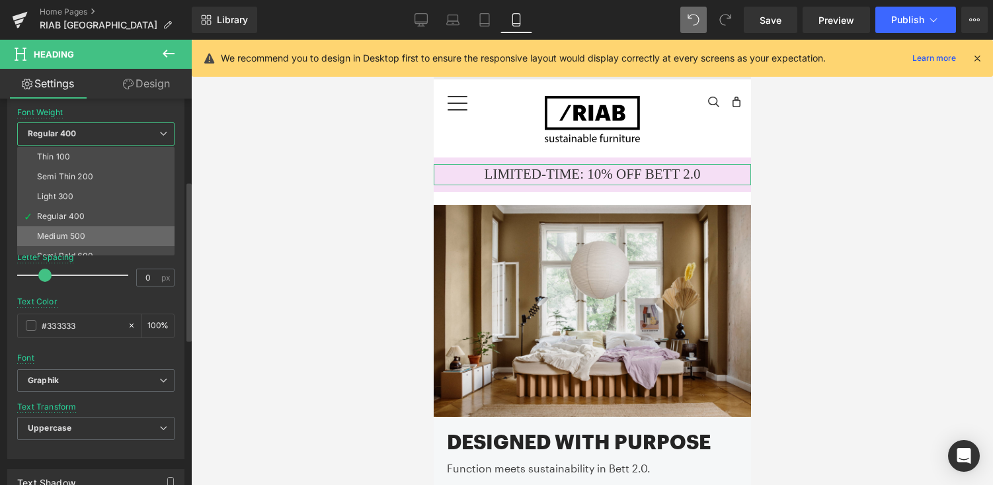
click at [87, 231] on li "Medium 500" at bounding box center [98, 236] width 163 height 20
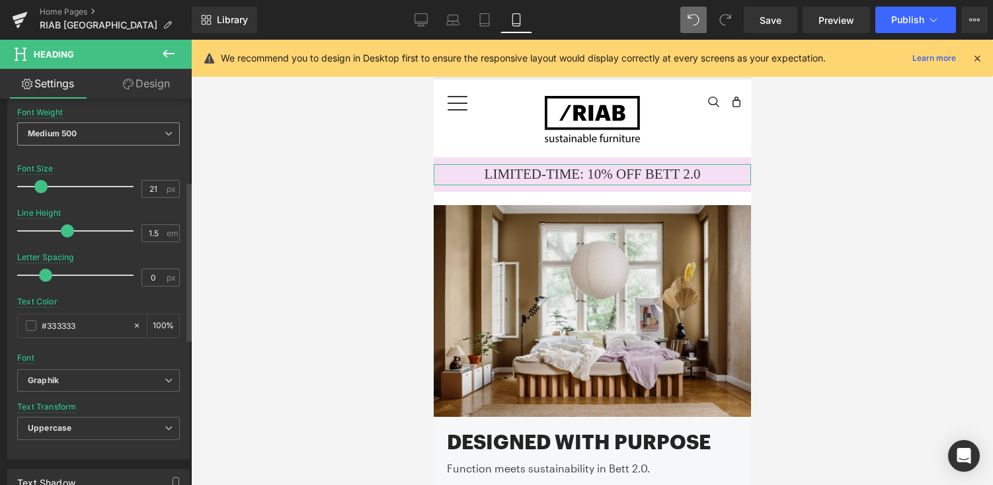
click at [113, 134] on span "Medium 500" at bounding box center [98, 133] width 163 height 23
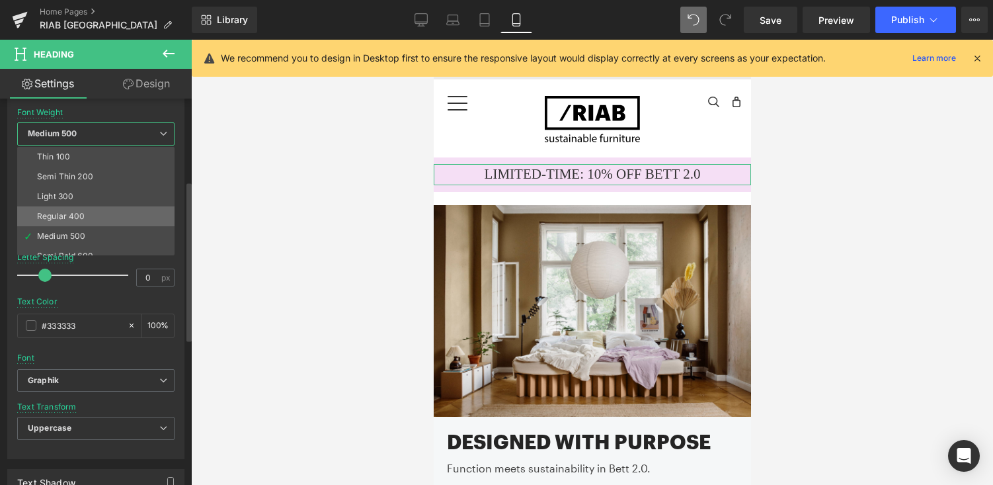
scroll to position [16, 0]
click at [89, 240] on div "Semi Bold 600" at bounding box center [65, 239] width 56 height 9
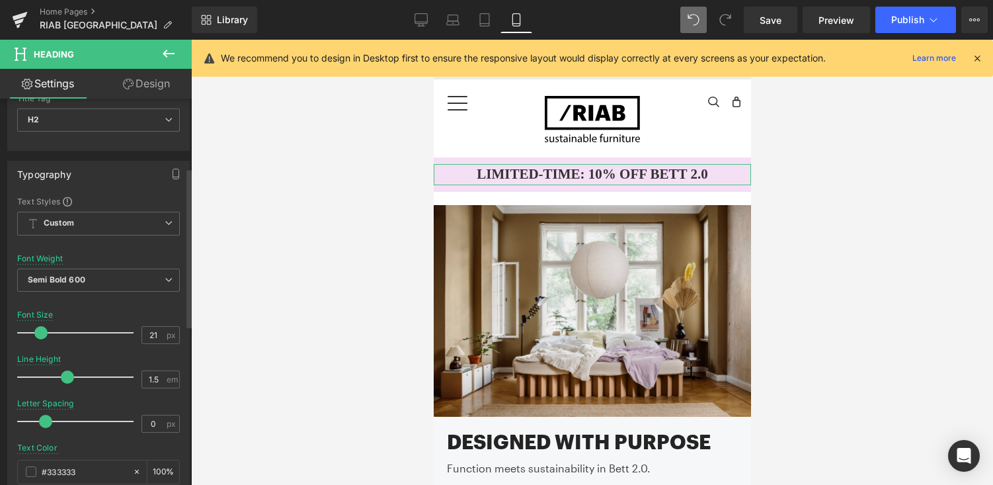
scroll to position [0, 0]
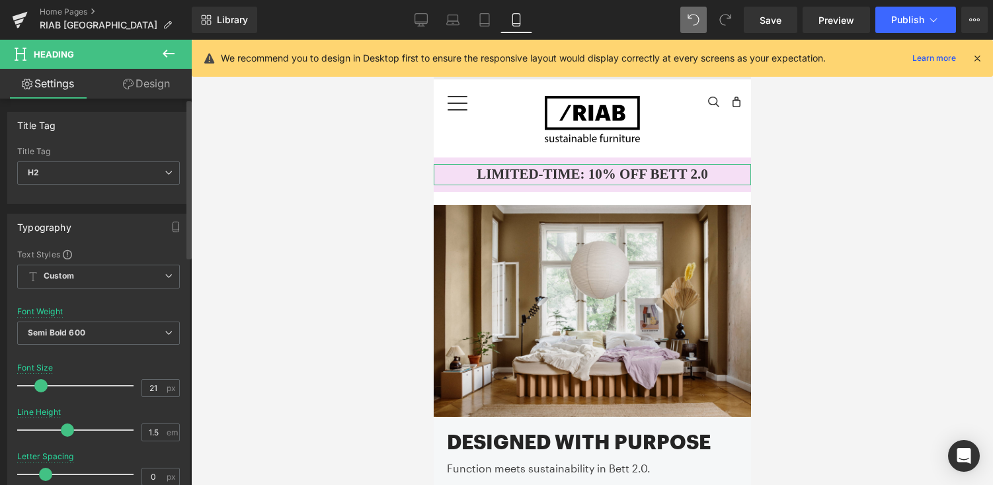
click at [41, 387] on span at bounding box center [40, 385] width 13 height 13
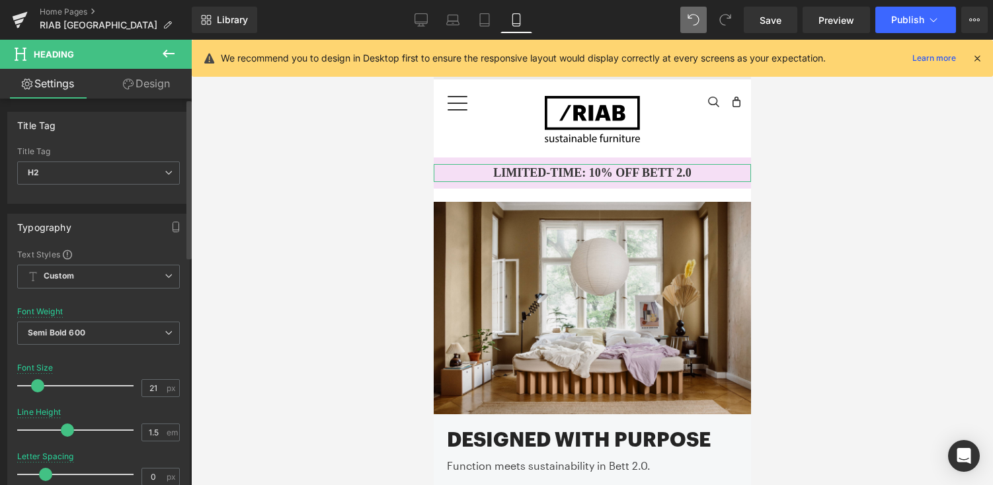
scroll to position [7, 7]
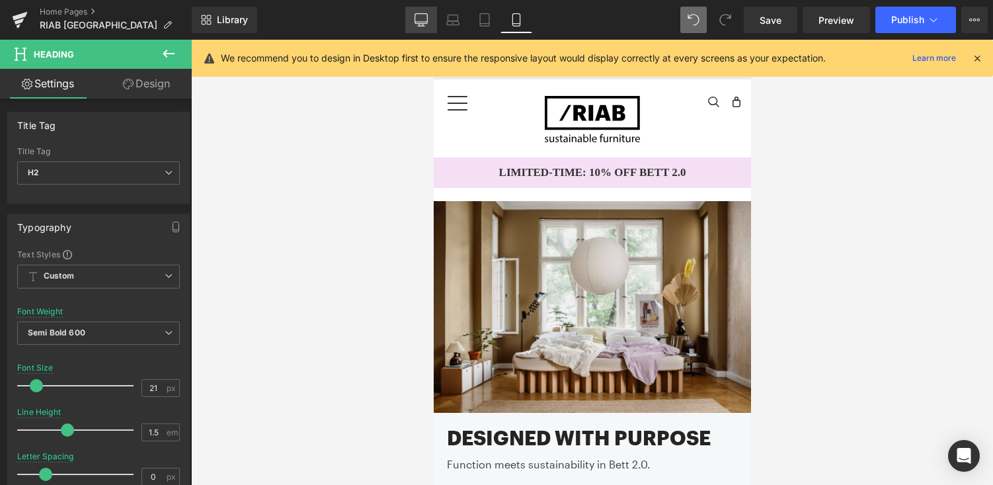
click at [429, 23] on link "Desktop" at bounding box center [421, 20] width 32 height 26
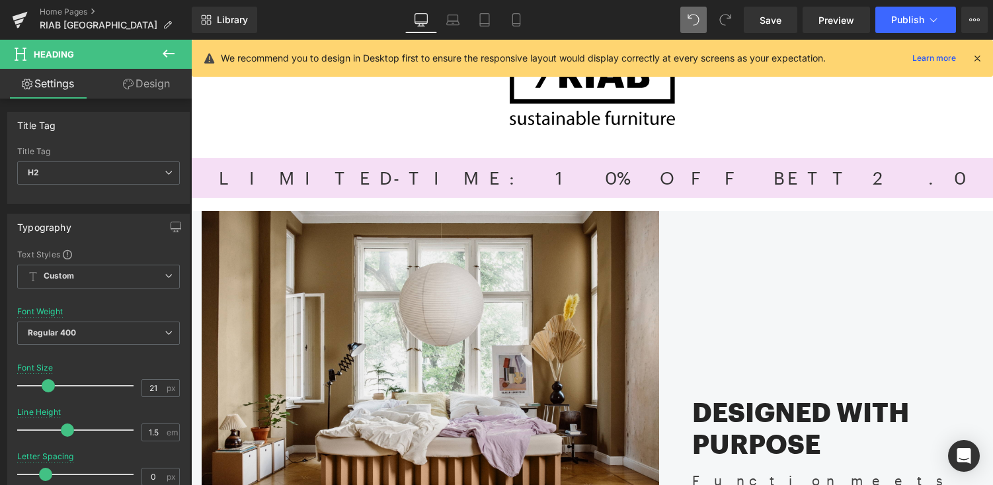
scroll to position [2924, 802]
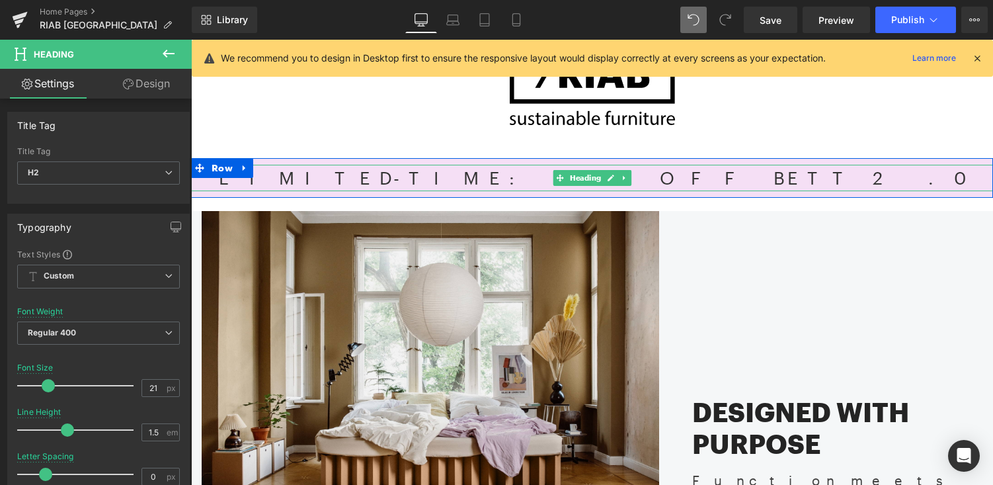
click at [476, 175] on h2 "Limited-time: 10% off BeTT 2.0" at bounding box center [592, 178] width 802 height 27
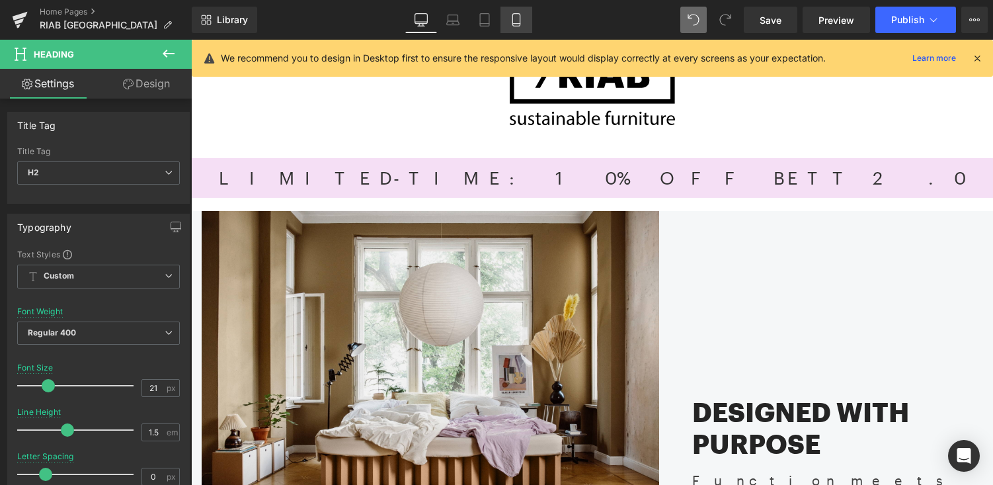
click at [523, 19] on icon at bounding box center [516, 19] width 13 height 13
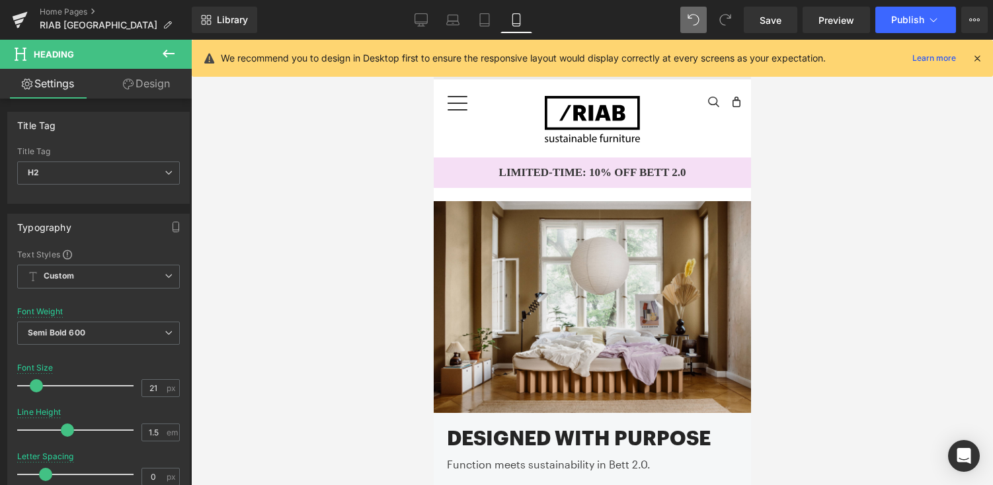
scroll to position [0, 0]
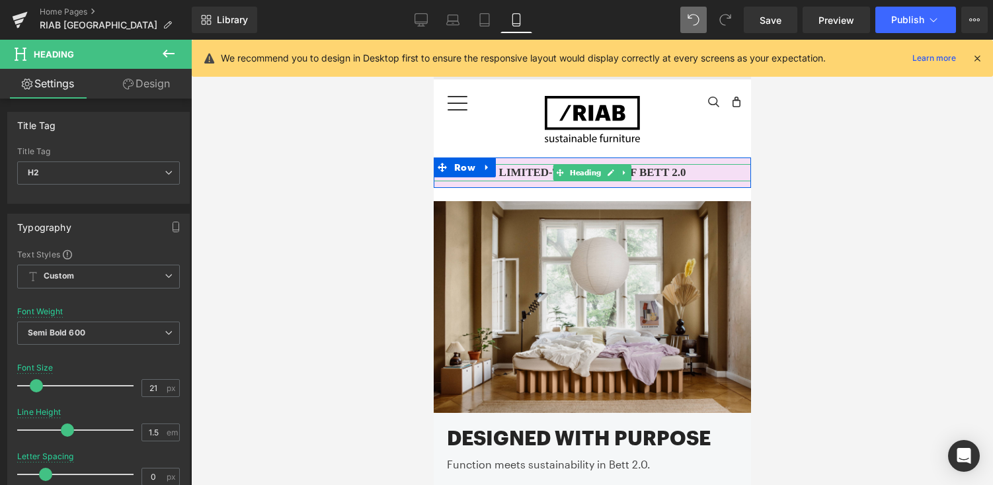
click at [539, 171] on h2 "Limited-time: 10% off BeTT 2.0" at bounding box center [591, 172] width 317 height 17
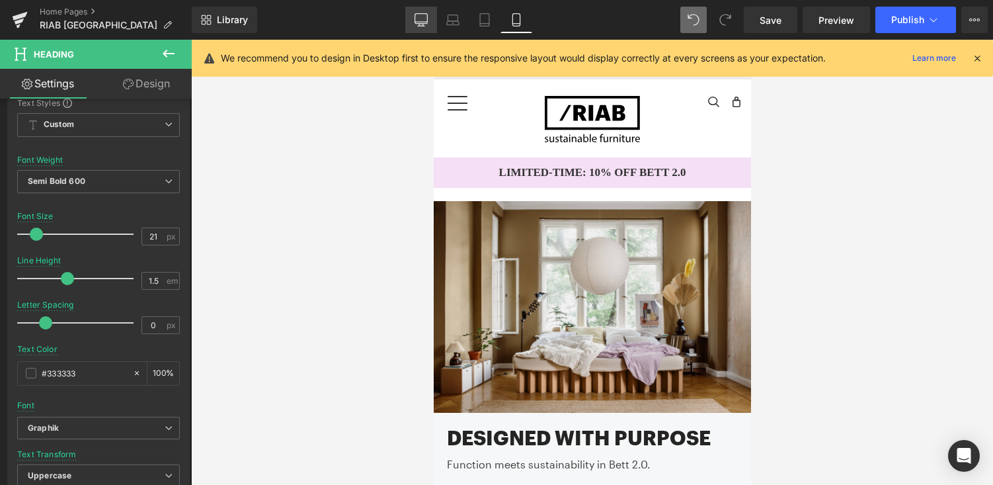
click at [421, 20] on icon at bounding box center [421, 19] width 13 height 13
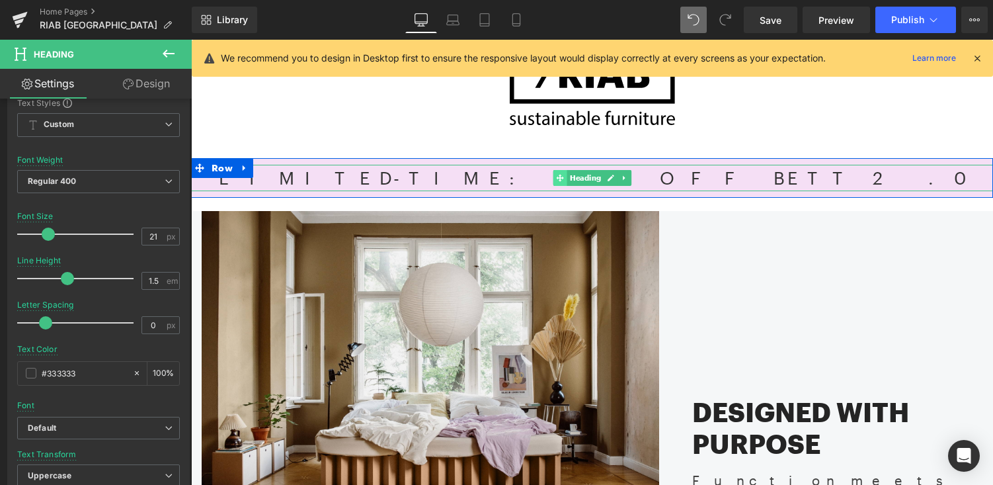
click at [560, 181] on icon at bounding box center [559, 177] width 7 height 7
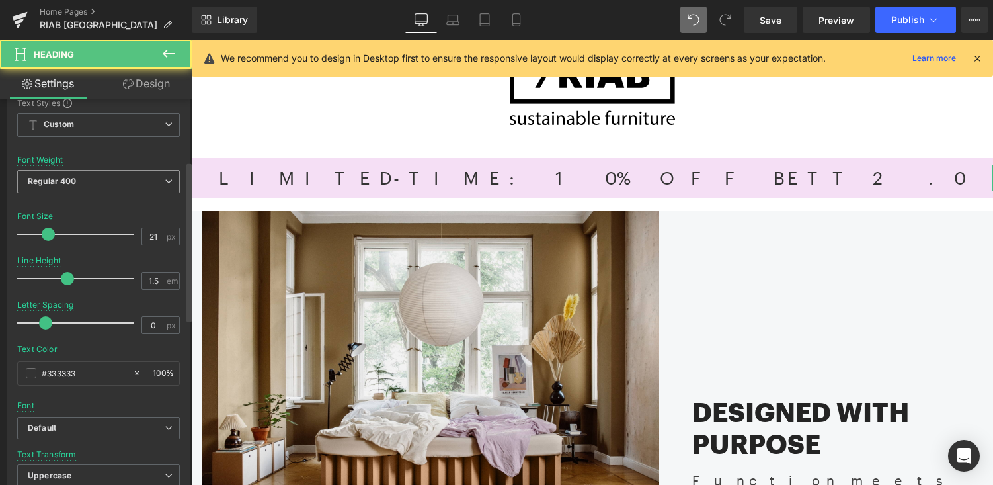
click at [116, 184] on span "Regular 400" at bounding box center [98, 181] width 163 height 23
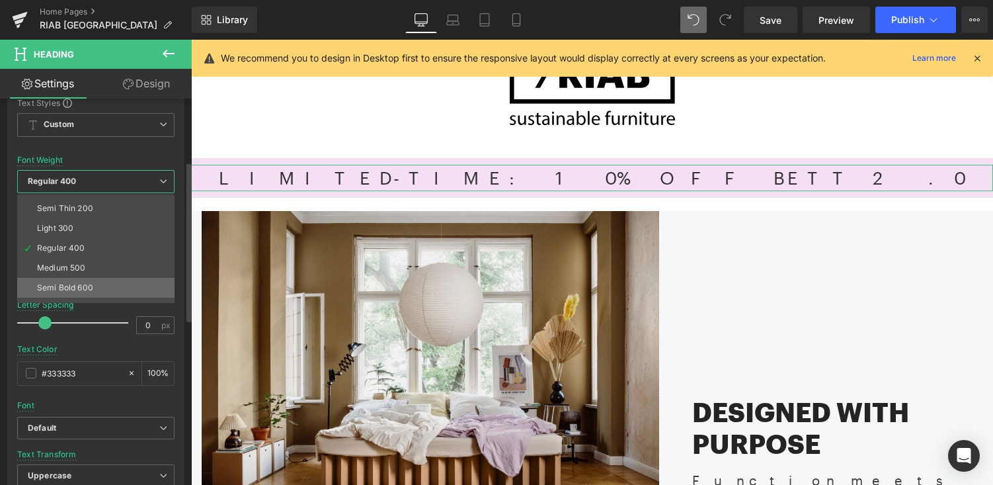
click at [91, 285] on div "Semi Bold 600" at bounding box center [65, 287] width 56 height 9
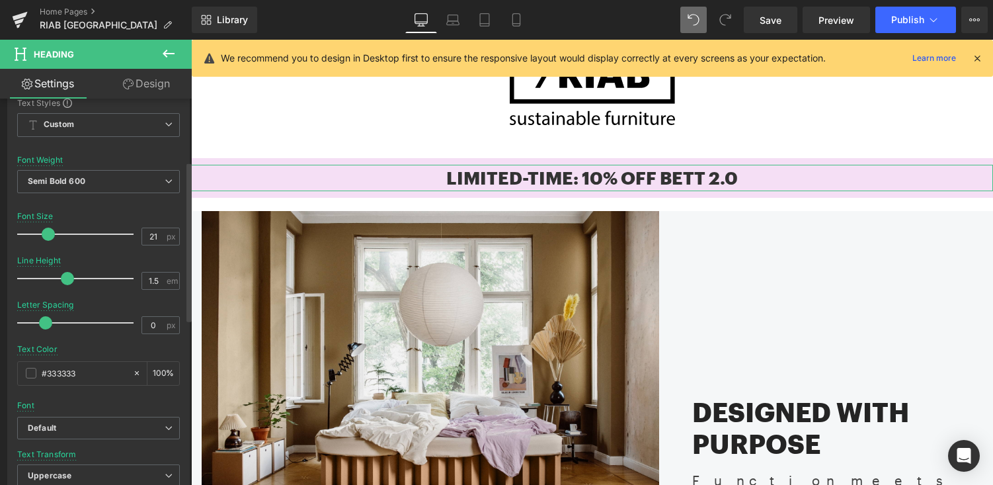
click at [48, 235] on span at bounding box center [48, 234] width 13 height 13
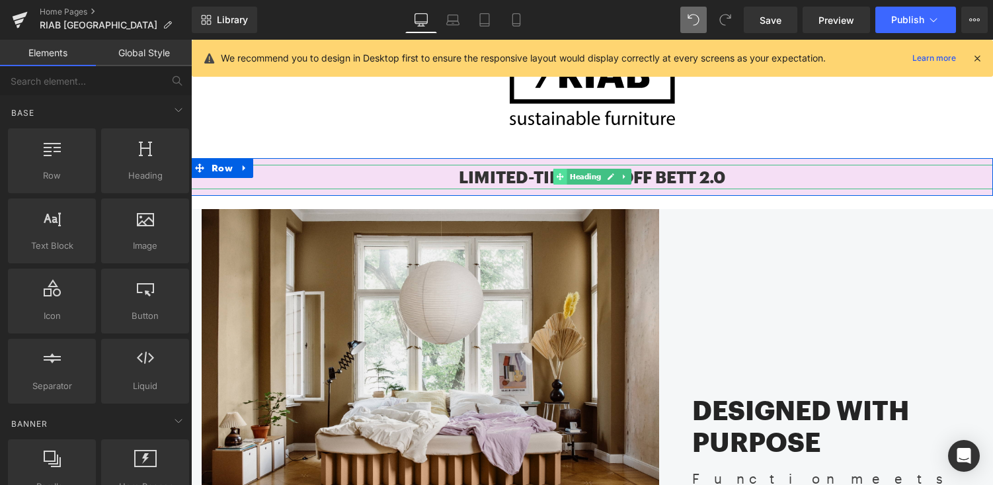
click at [558, 177] on icon at bounding box center [559, 176] width 7 height 7
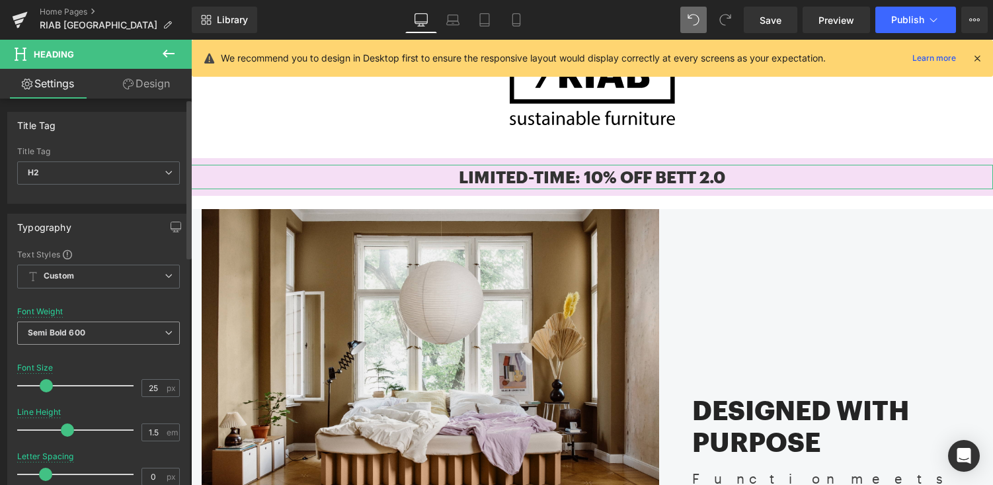
click at [156, 341] on span "Semi Bold 600" at bounding box center [98, 332] width 163 height 23
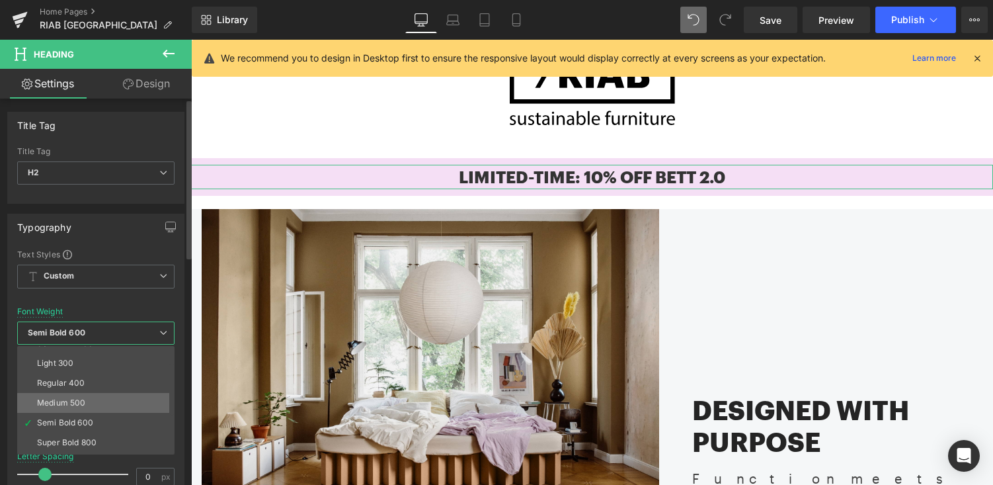
click at [126, 400] on li "Medium 500" at bounding box center [98, 403] width 163 height 20
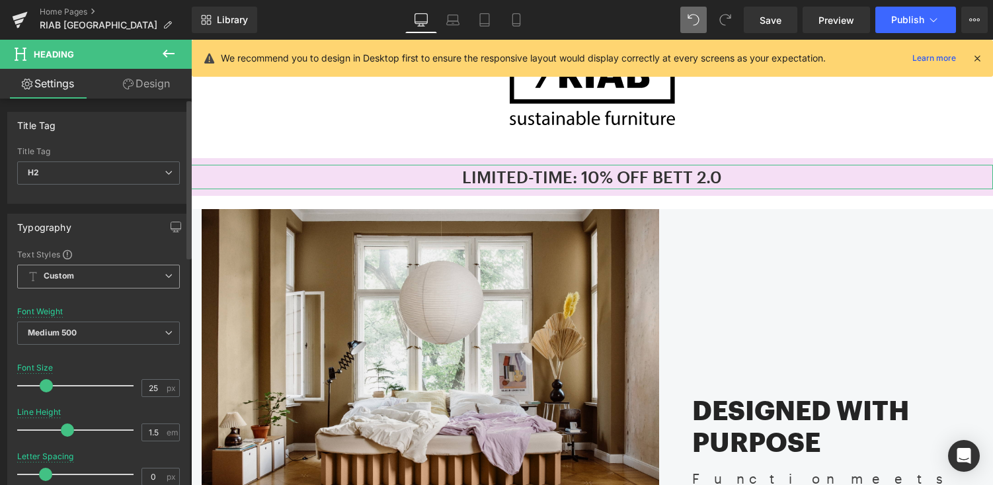
click at [157, 276] on span "Custom Setup Global Style" at bounding box center [98, 277] width 163 height 24
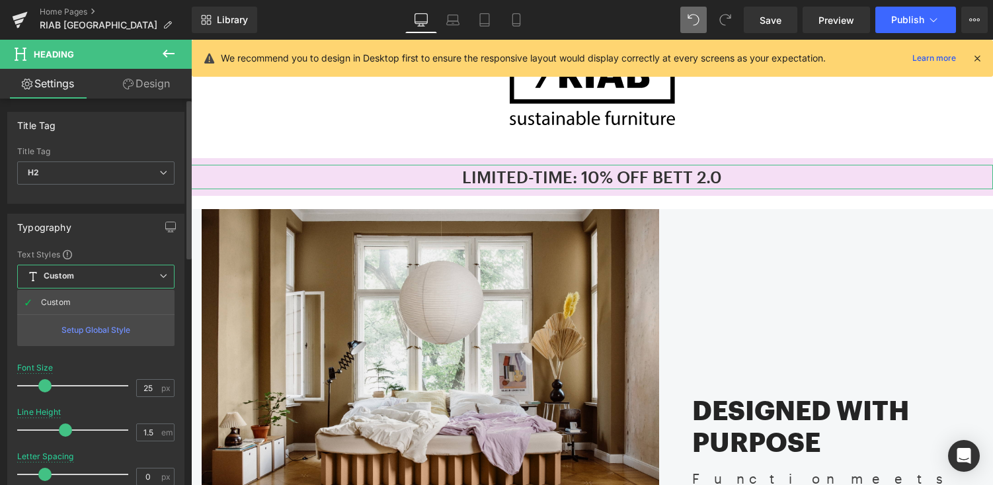
click at [157, 276] on span "Custom Setup Global Style" at bounding box center [95, 277] width 157 height 24
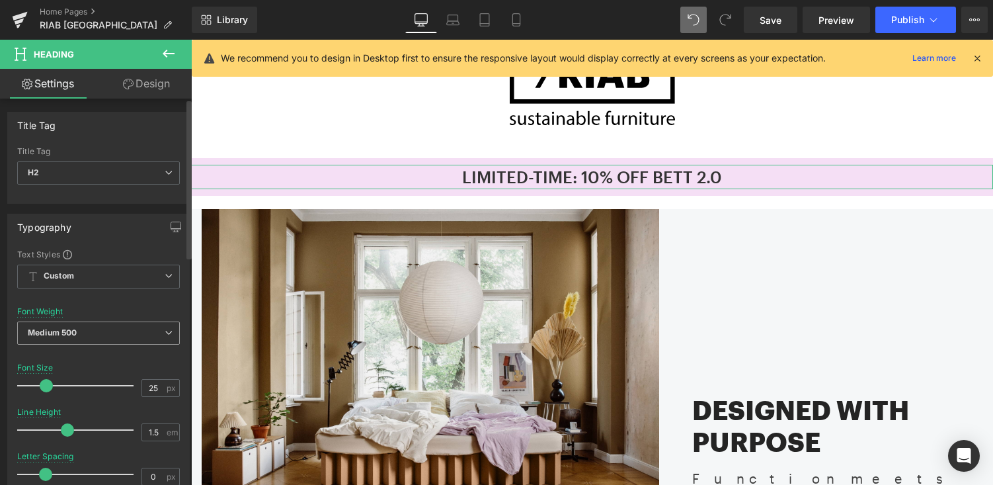
click at [148, 334] on span "Medium 500" at bounding box center [98, 332] width 163 height 23
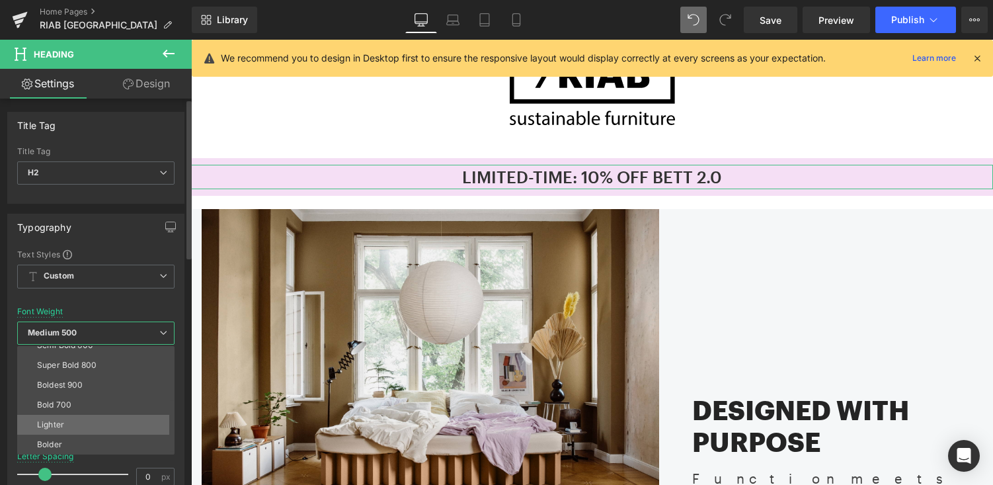
click at [69, 426] on li "Lighter" at bounding box center [98, 425] width 163 height 20
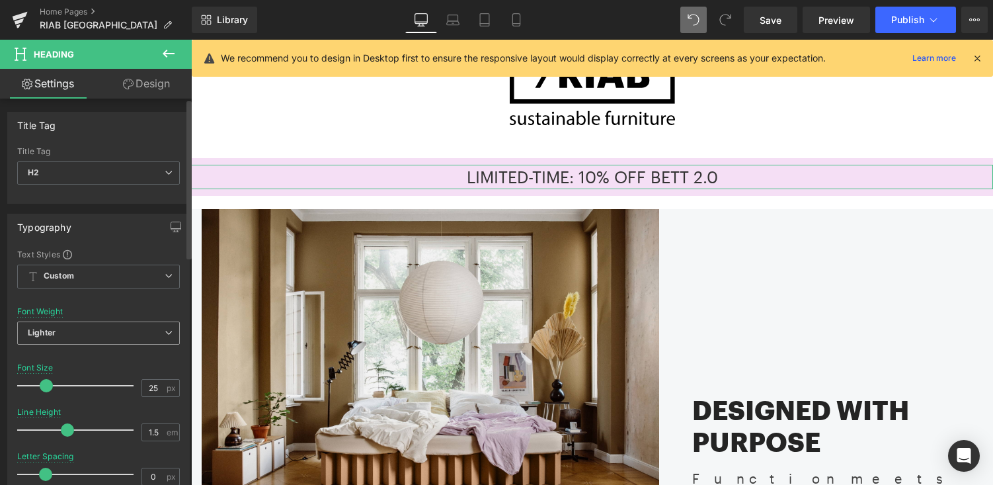
click at [143, 330] on span "Lighter" at bounding box center [98, 332] width 163 height 23
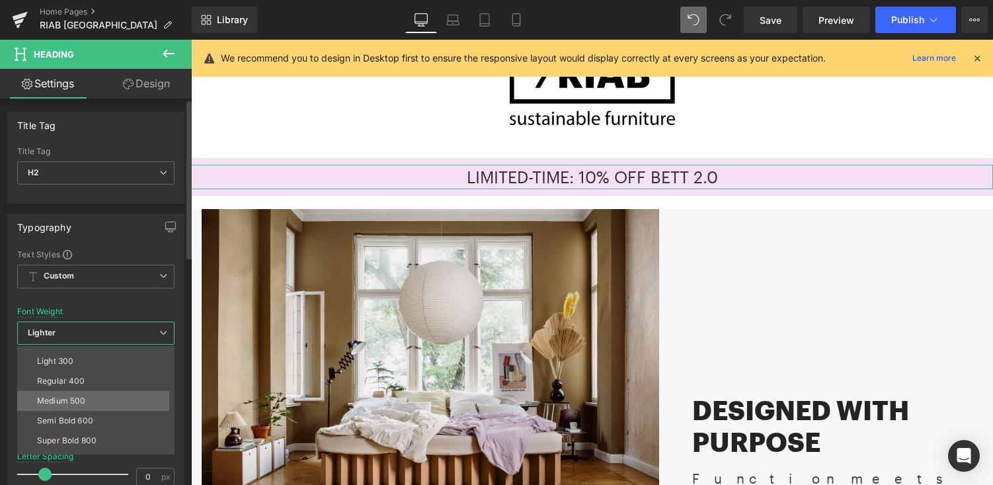
click at [113, 396] on li "Medium 500" at bounding box center [98, 401] width 163 height 20
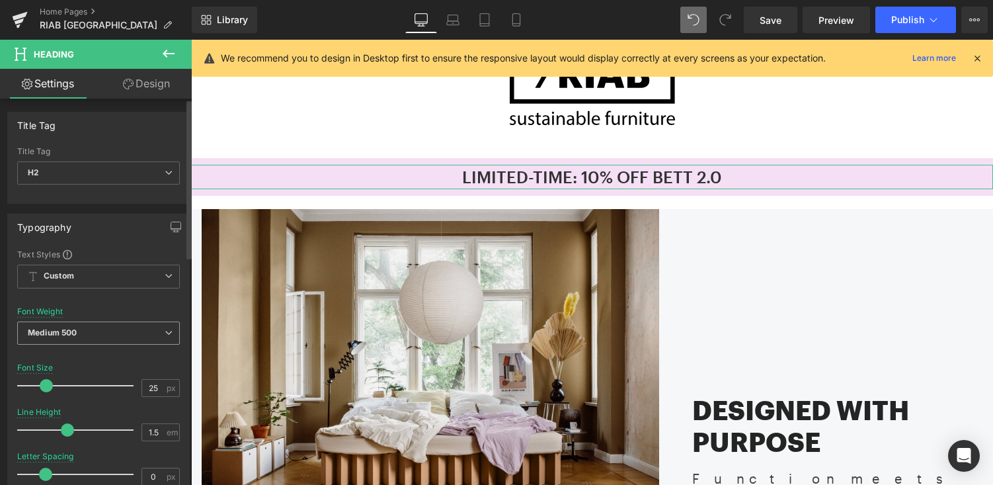
click at [147, 322] on span "Medium 500" at bounding box center [98, 332] width 163 height 23
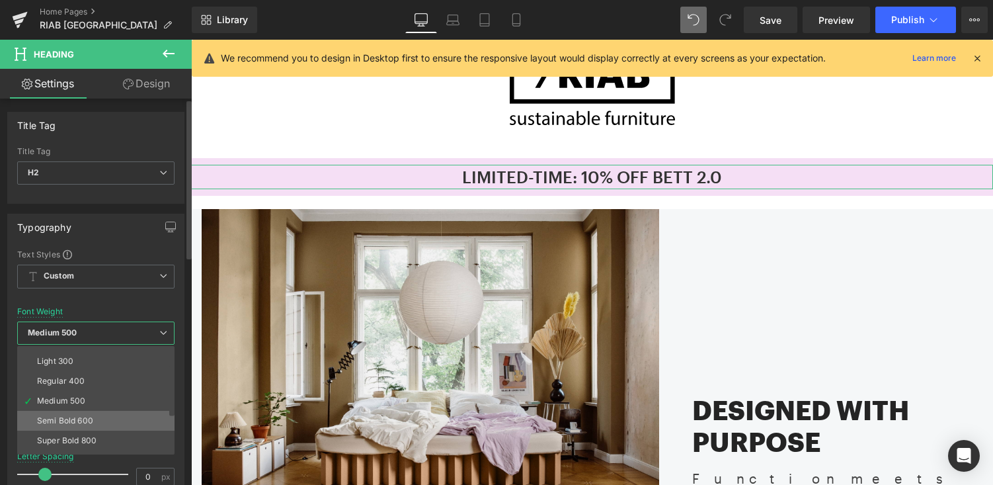
drag, startPoint x: 109, startPoint y: 407, endPoint x: 108, endPoint y: 424, distance: 17.2
click at [108, 424] on div "Thin 100 Semi Thin 200 Light 300 Regular 400 Medium 500 Semi Bold 600 Super Bol…" at bounding box center [98, 400] width 163 height 108
click at [108, 424] on li "Semi Bold 600" at bounding box center [98, 421] width 163 height 20
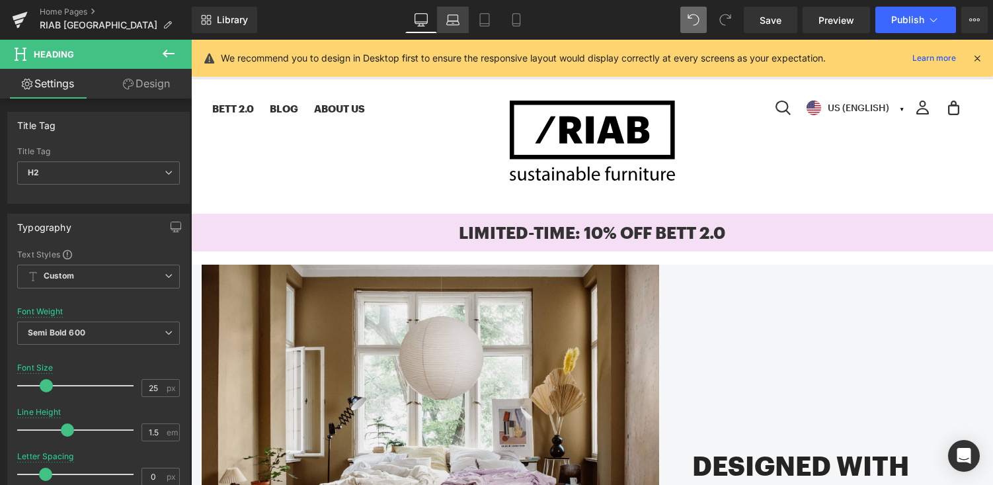
click at [454, 25] on icon at bounding box center [452, 19] width 13 height 13
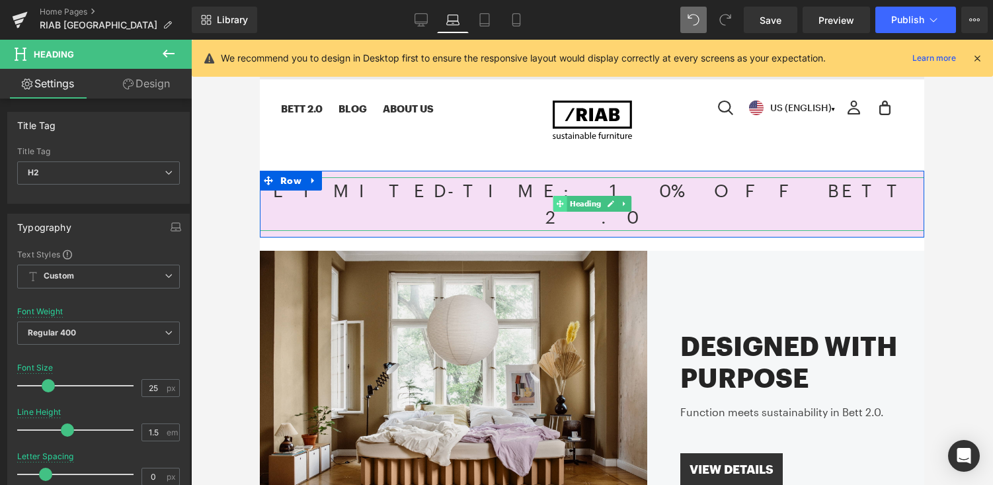
click at [561, 200] on icon at bounding box center [559, 203] width 7 height 7
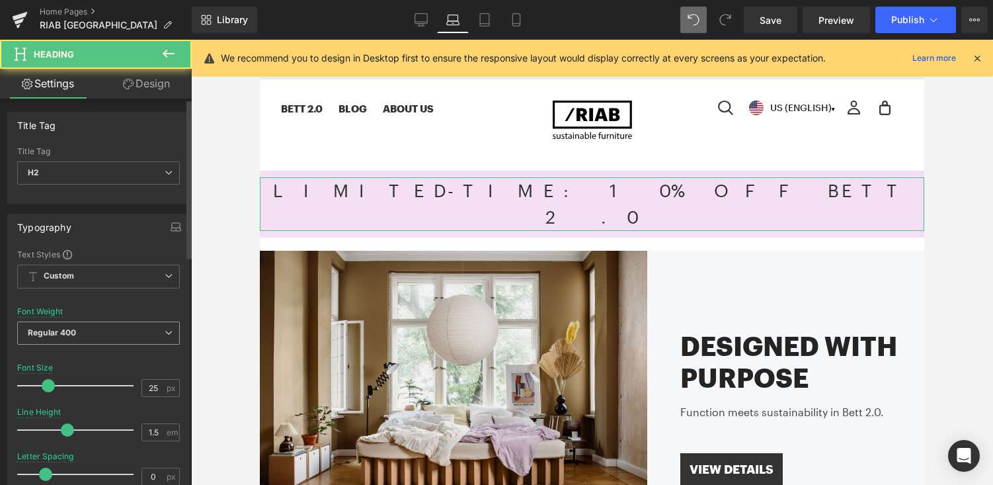
click at [126, 332] on span "Regular 400" at bounding box center [98, 332] width 163 height 23
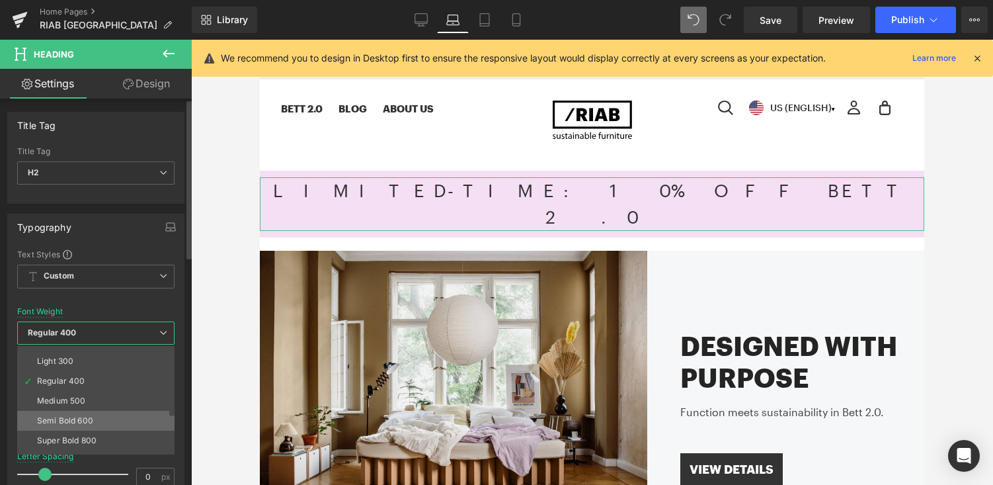
click at [85, 423] on div "Semi Bold 600" at bounding box center [65, 420] width 56 height 9
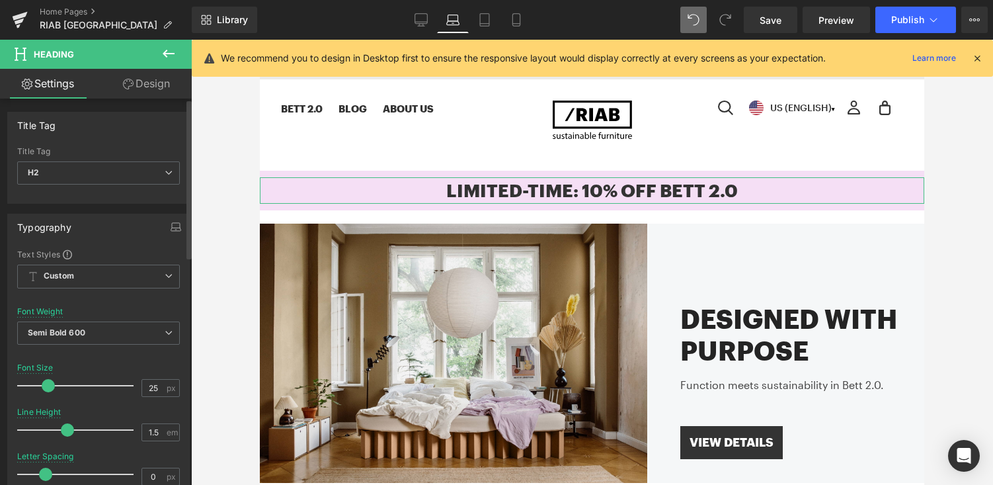
click at [46, 385] on span at bounding box center [48, 385] width 13 height 13
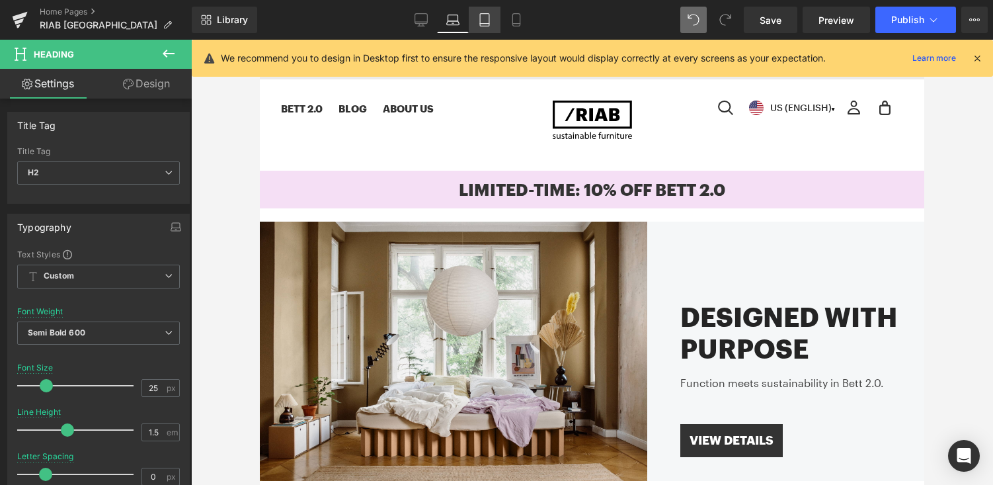
click at [485, 22] on icon at bounding box center [484, 19] width 13 height 13
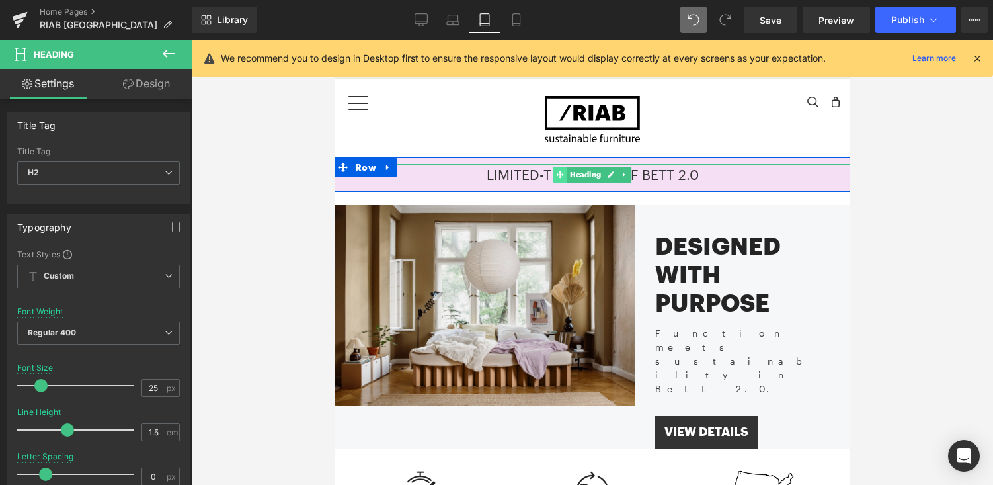
click at [558, 173] on icon at bounding box center [559, 174] width 7 height 7
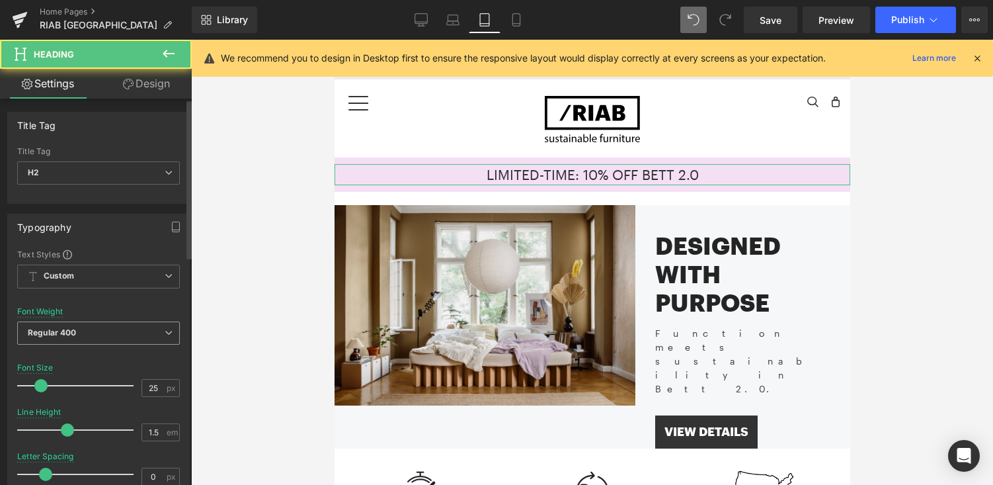
click at [88, 327] on span "Regular 400" at bounding box center [98, 332] width 163 height 23
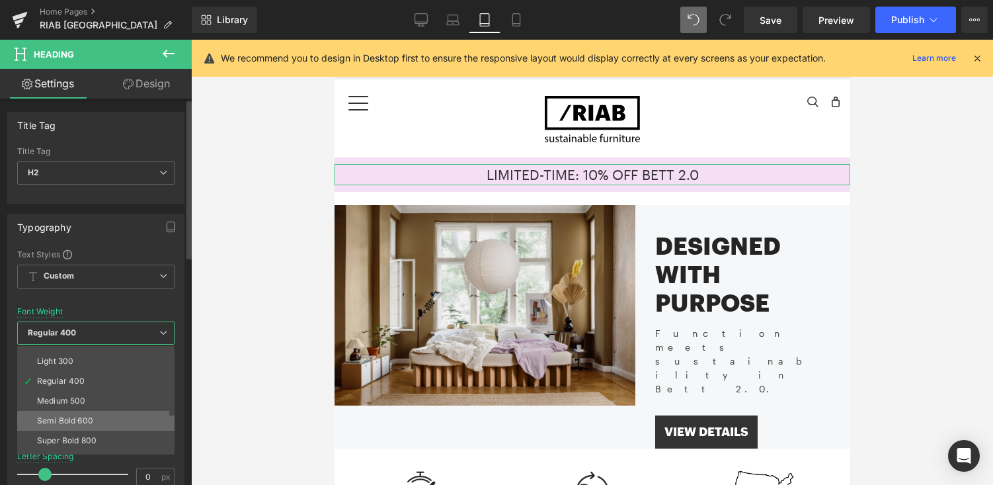
click at [79, 423] on div "Semi Bold 600" at bounding box center [65, 420] width 56 height 9
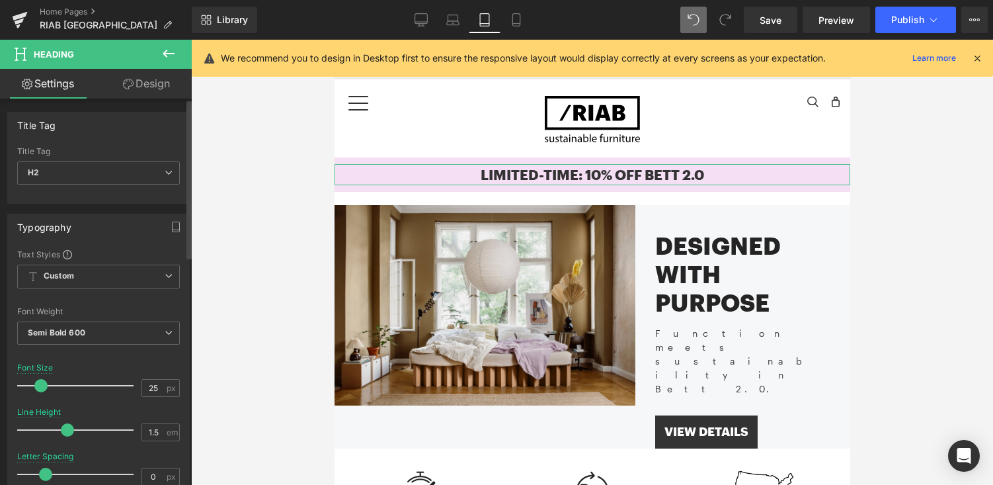
click at [43, 386] on span at bounding box center [40, 385] width 13 height 13
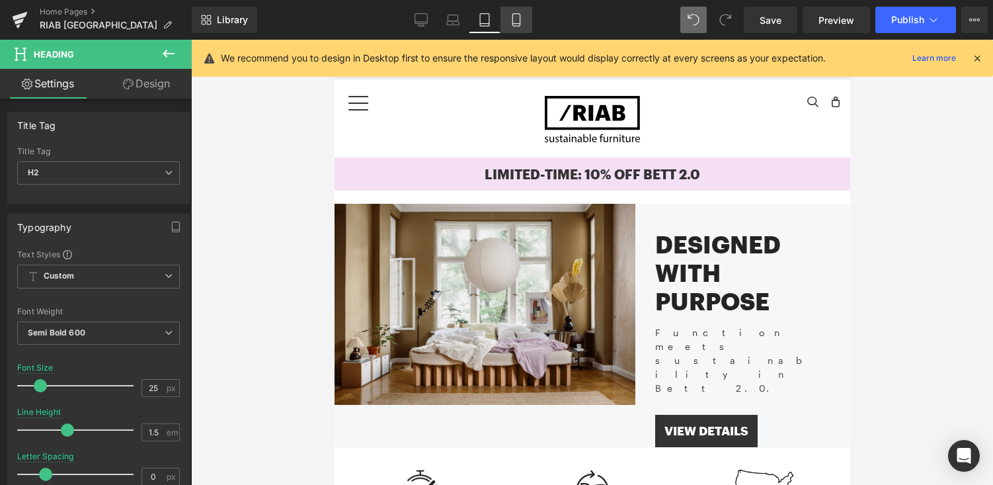
click at [516, 14] on icon at bounding box center [516, 19] width 13 height 13
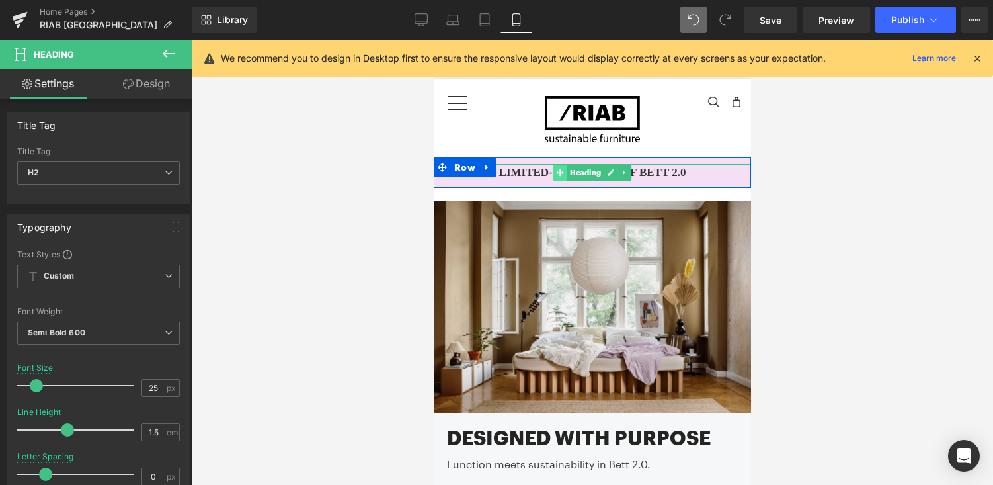
click at [562, 172] on icon at bounding box center [559, 172] width 7 height 7
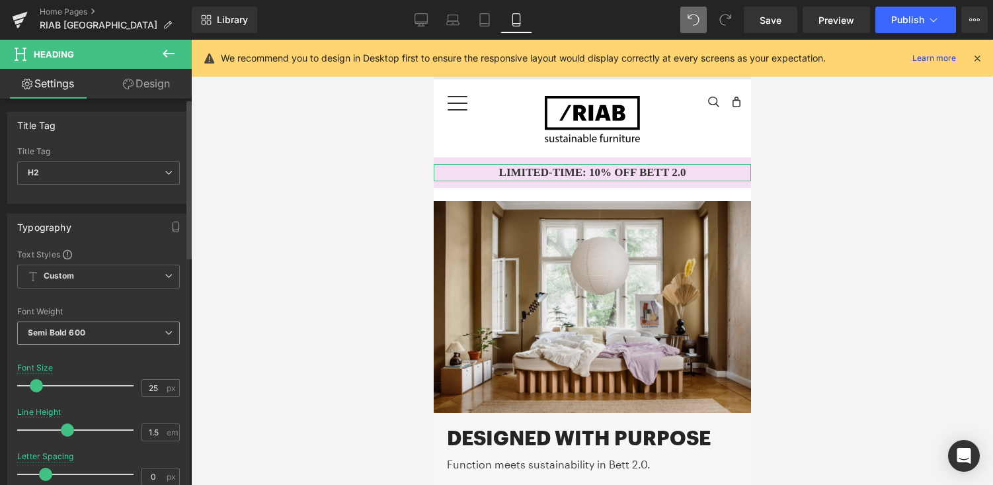
click at [165, 337] on span "Semi Bold 600" at bounding box center [98, 332] width 163 height 23
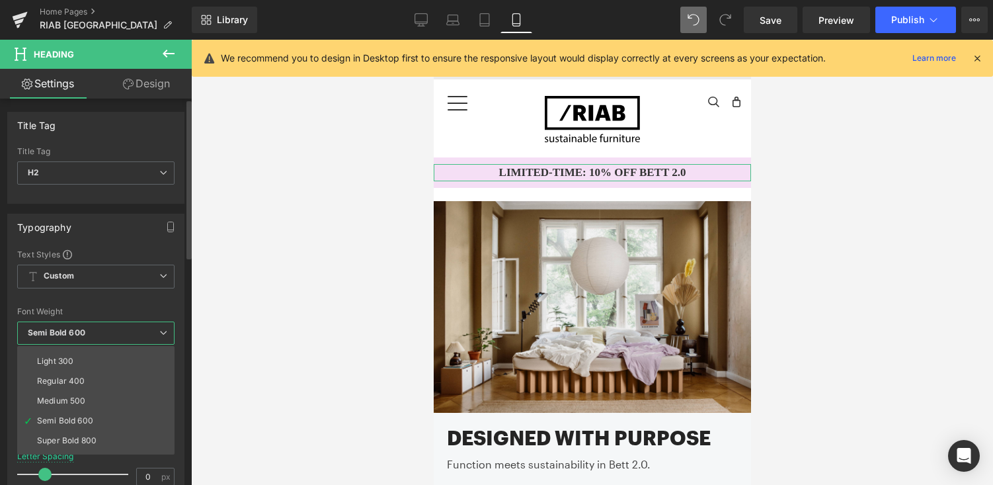
click at [165, 336] on icon at bounding box center [163, 333] width 8 height 8
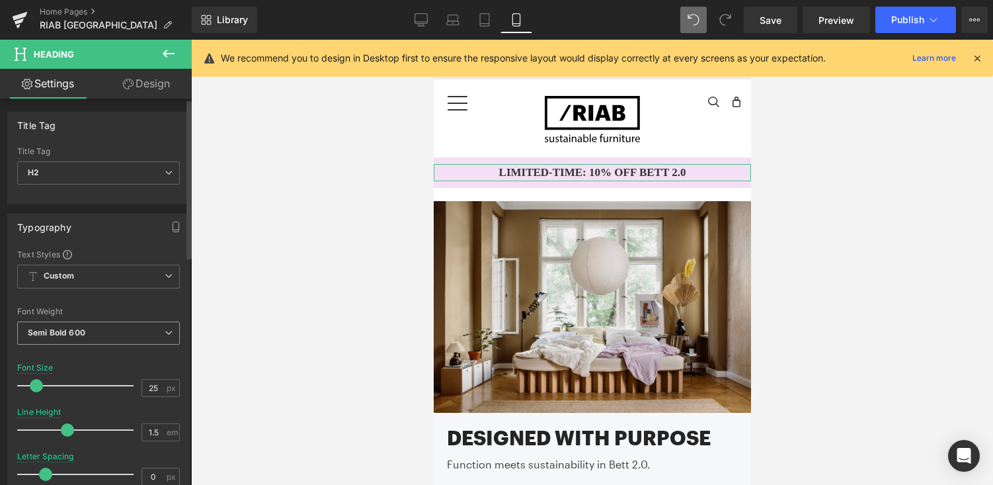
click at [170, 332] on span "Semi Bold 600" at bounding box center [98, 332] width 163 height 23
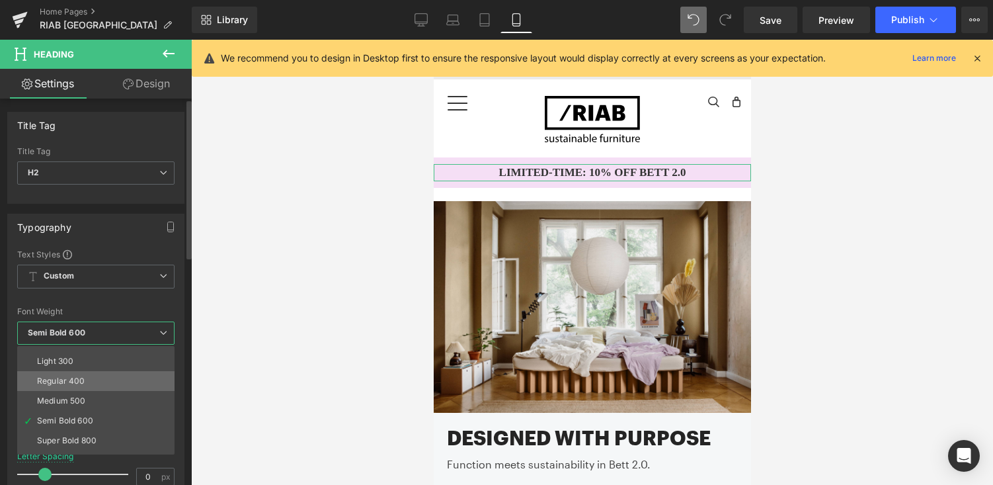
click at [109, 372] on li "Regular 400" at bounding box center [98, 381] width 163 height 20
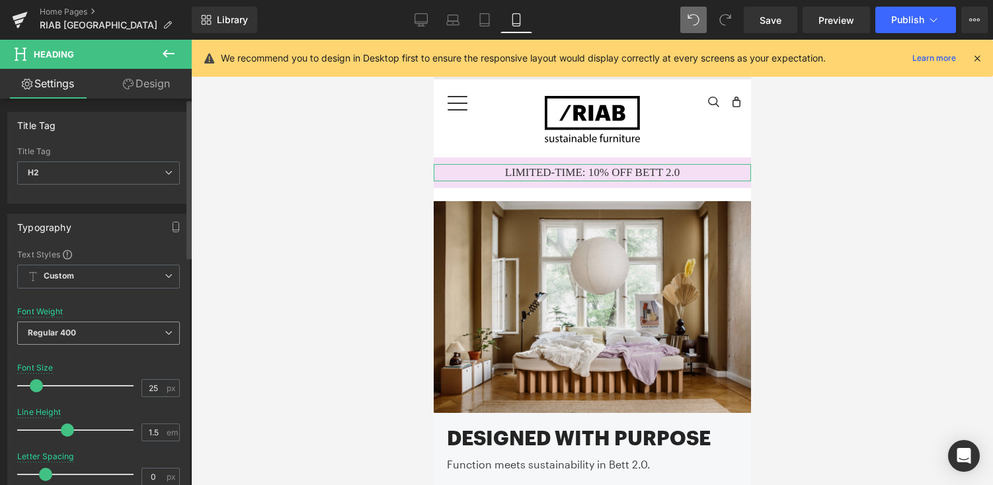
click at [147, 335] on span "Regular 400" at bounding box center [98, 332] width 163 height 23
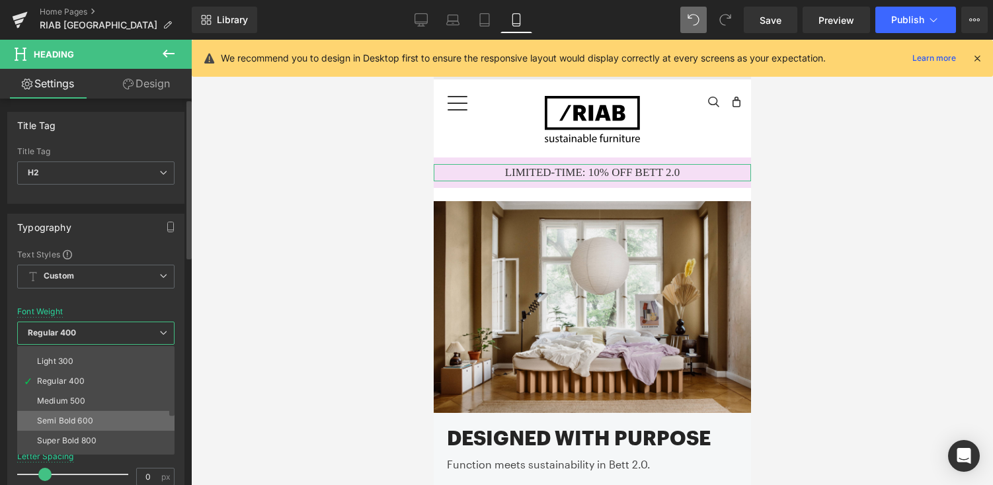
click at [80, 421] on div "Semi Bold 600" at bounding box center [65, 420] width 56 height 9
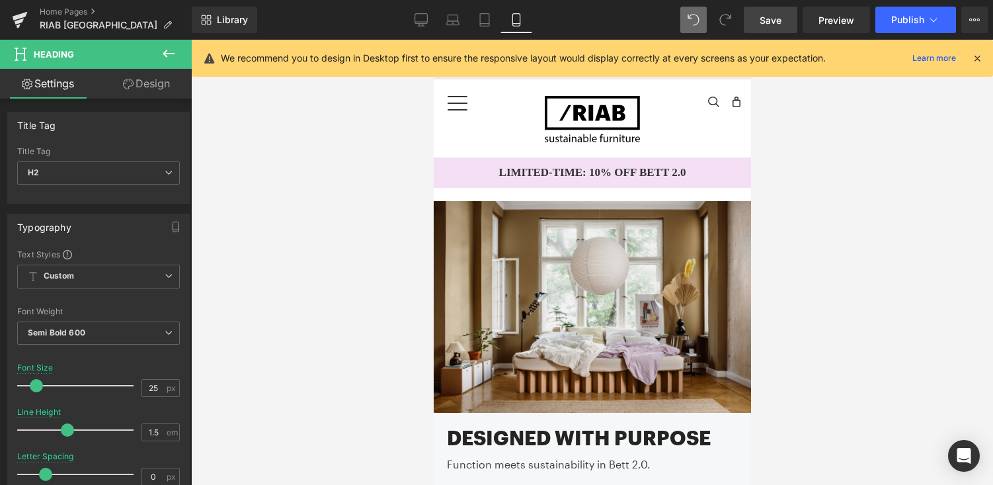
click at [780, 21] on span "Save" at bounding box center [771, 20] width 22 height 14
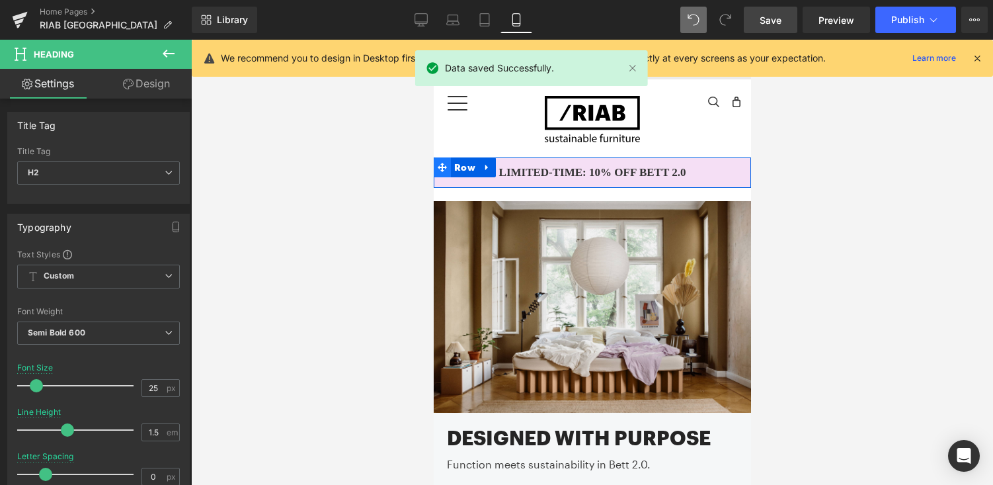
click at [437, 165] on icon at bounding box center [441, 168] width 9 height 10
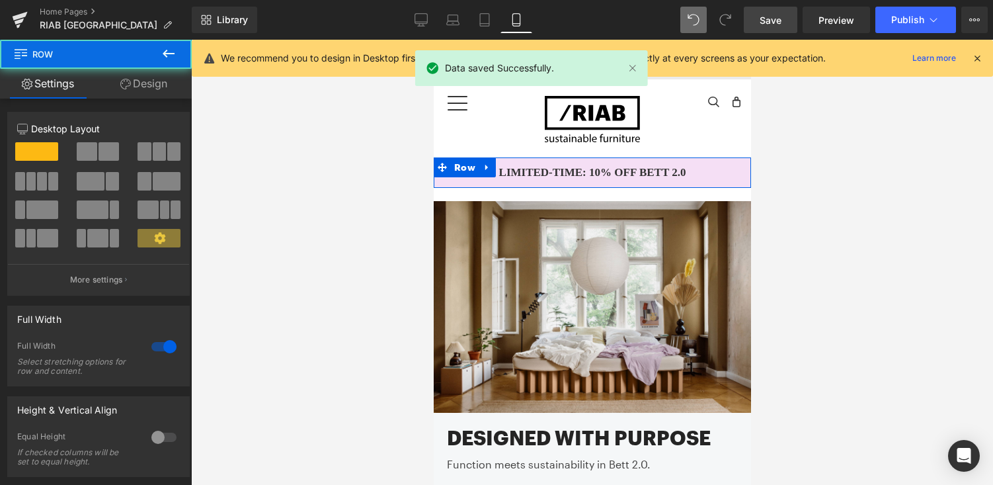
click at [130, 85] on link "Design" at bounding box center [144, 84] width 96 height 30
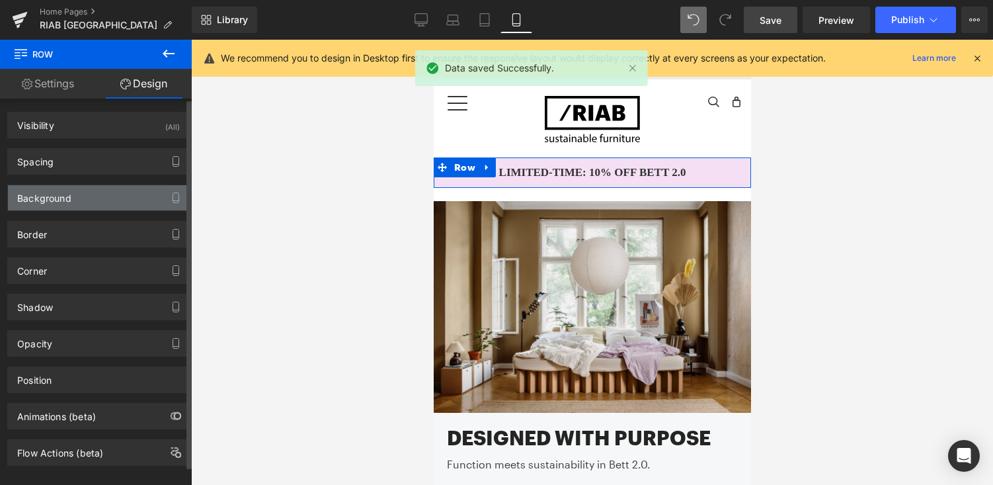
click at [75, 192] on div "Background" at bounding box center [98, 197] width 181 height 25
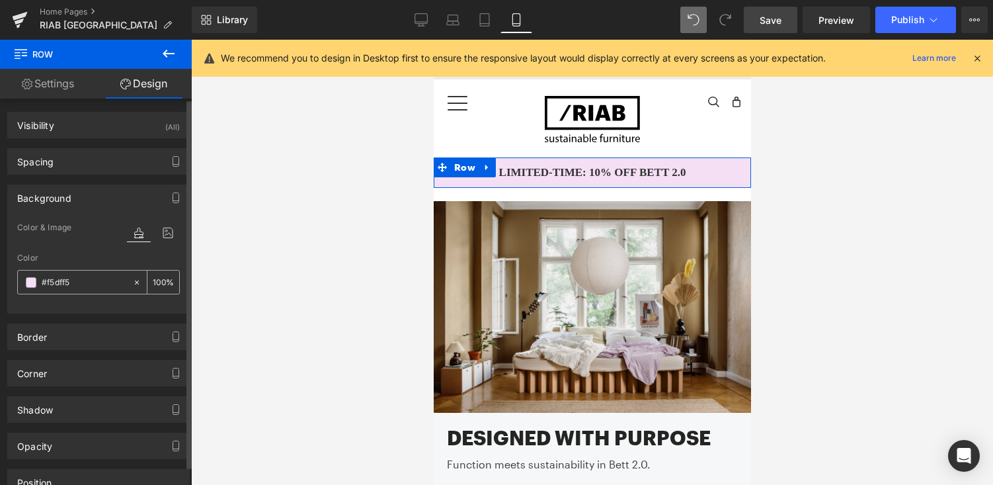
click at [97, 280] on input "#f5dff5" at bounding box center [84, 282] width 85 height 15
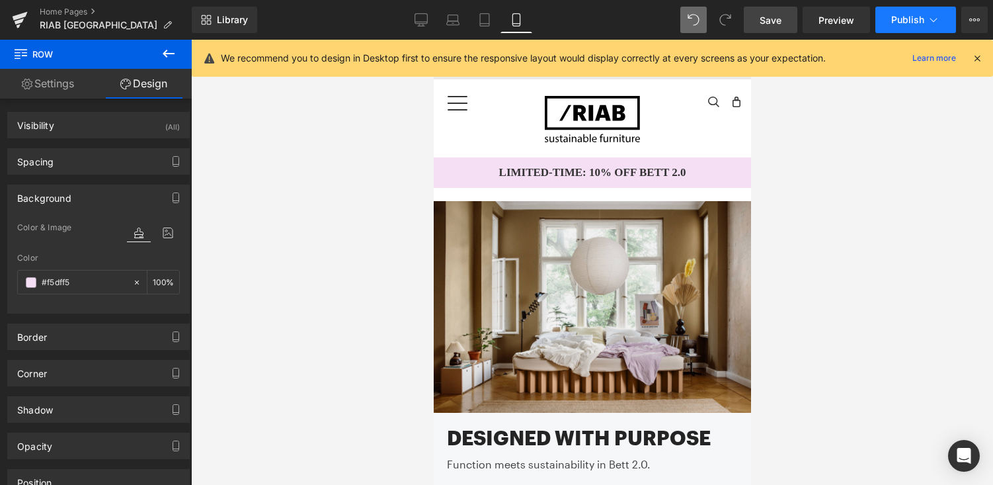
click at [909, 10] on button "Publish" at bounding box center [916, 20] width 81 height 26
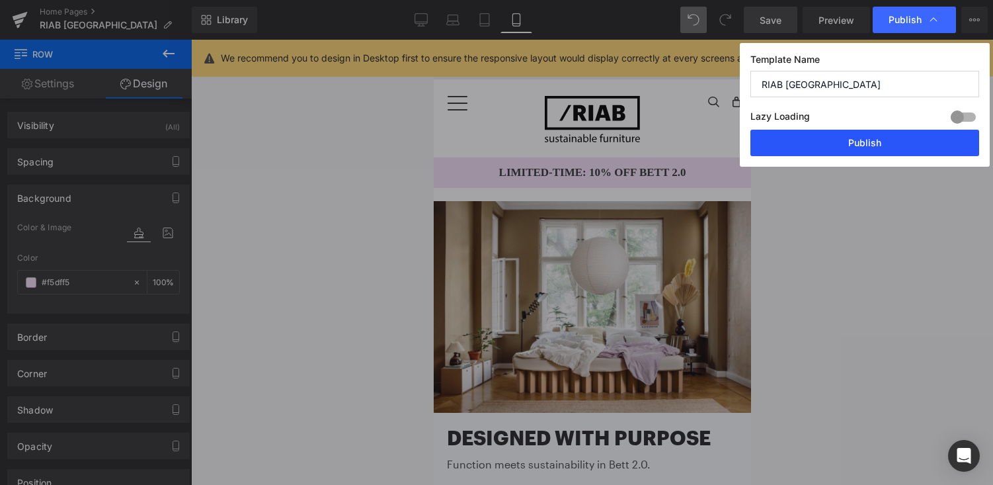
click at [868, 144] on button "Publish" at bounding box center [865, 143] width 229 height 26
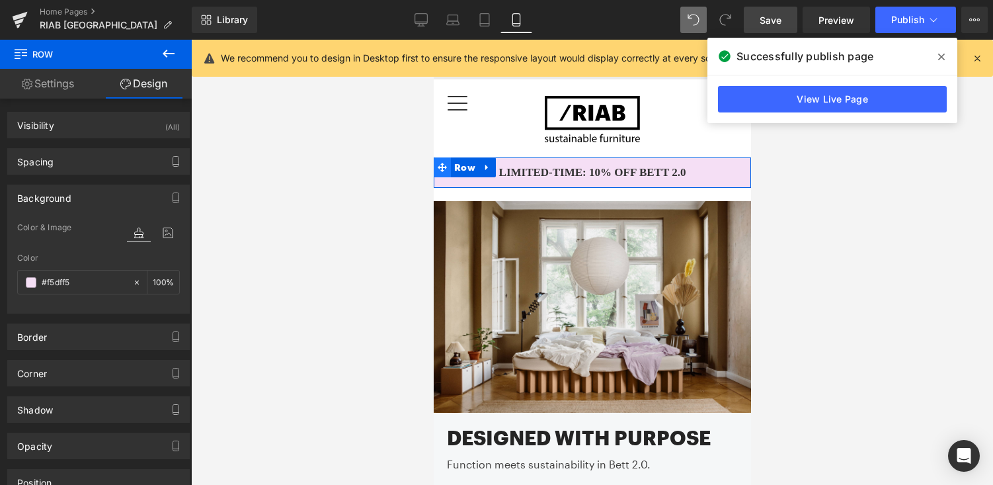
click at [441, 166] on icon at bounding box center [441, 167] width 9 height 9
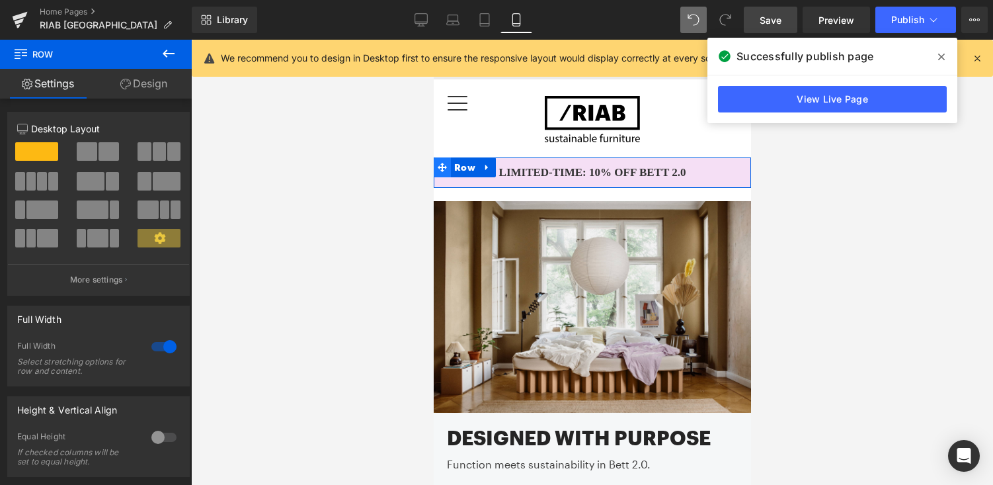
click at [440, 165] on icon at bounding box center [441, 167] width 9 height 9
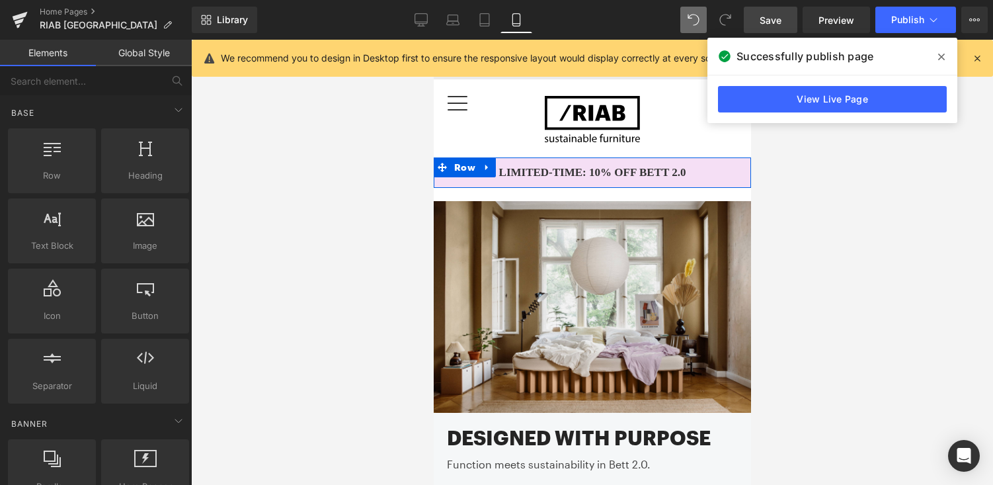
click at [401, 310] on div "Row You are previewing how the will restyle your page. You can not edit Element…" at bounding box center [496, 253] width 993 height 507
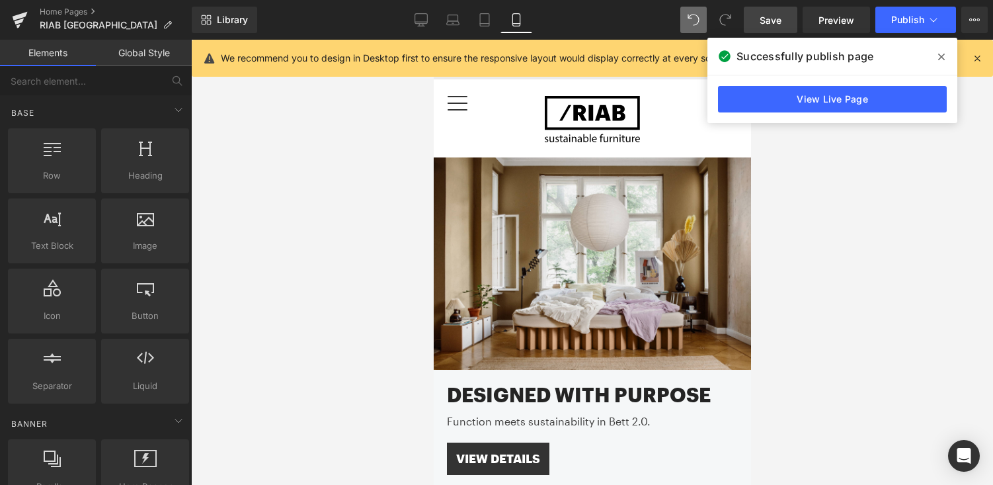
scroll to position [7, 7]
click at [761, 24] on span "Save" at bounding box center [771, 20] width 22 height 14
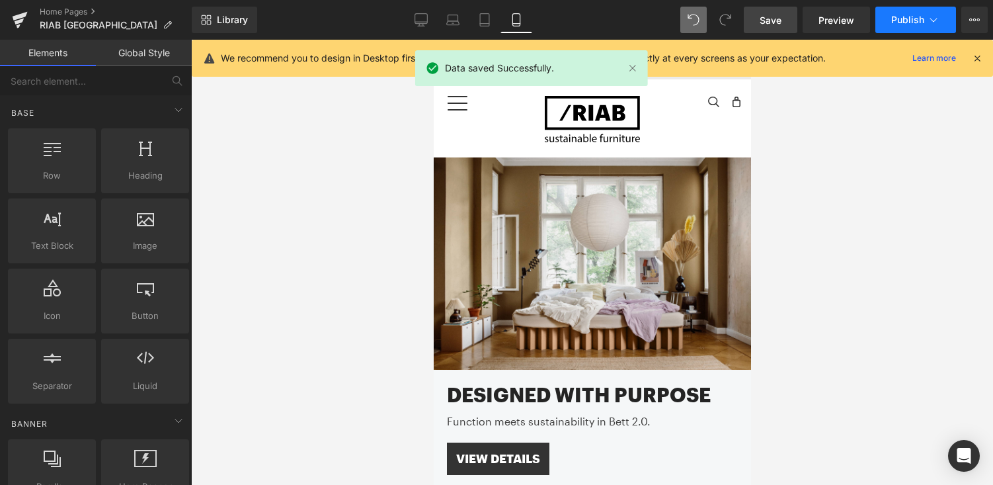
click at [905, 15] on span "Publish" at bounding box center [908, 20] width 33 height 11
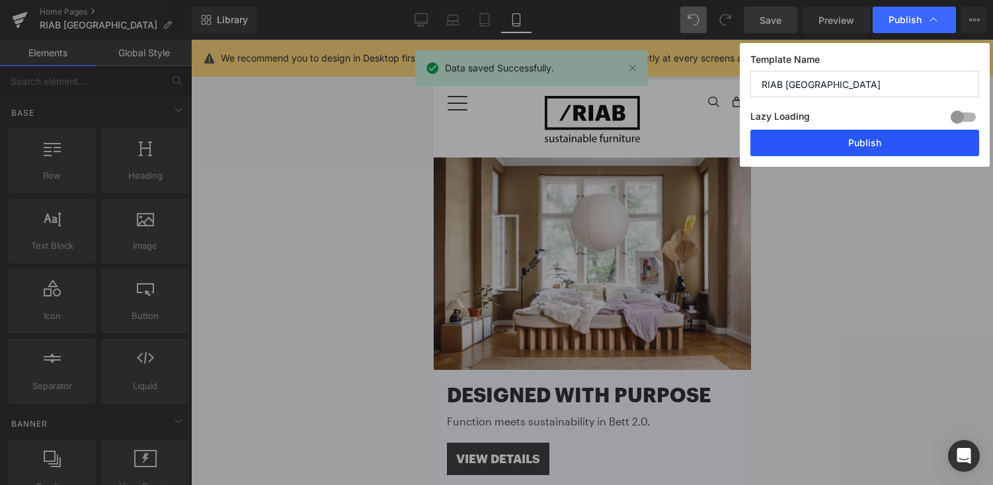
click at [840, 140] on button "Publish" at bounding box center [865, 143] width 229 height 26
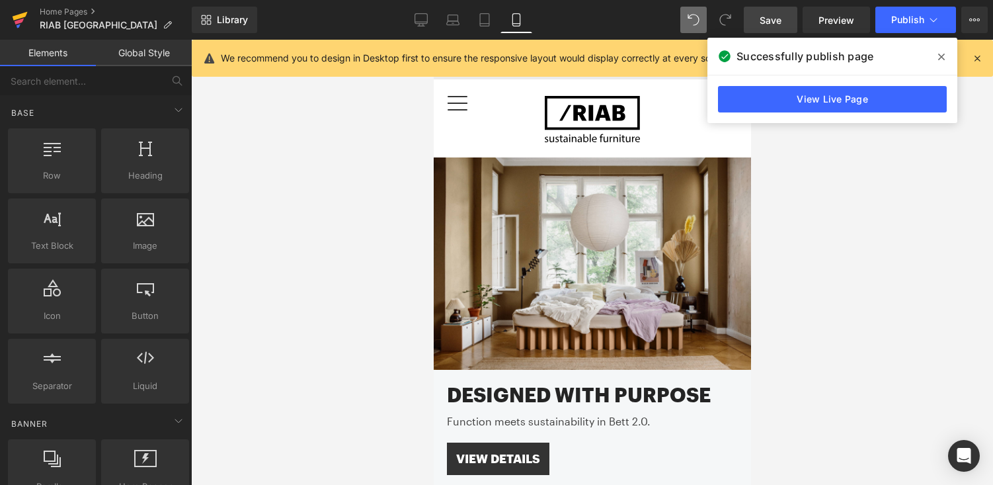
click at [16, 19] on icon at bounding box center [20, 16] width 15 height 9
